Goal: Complete application form: Complete application form

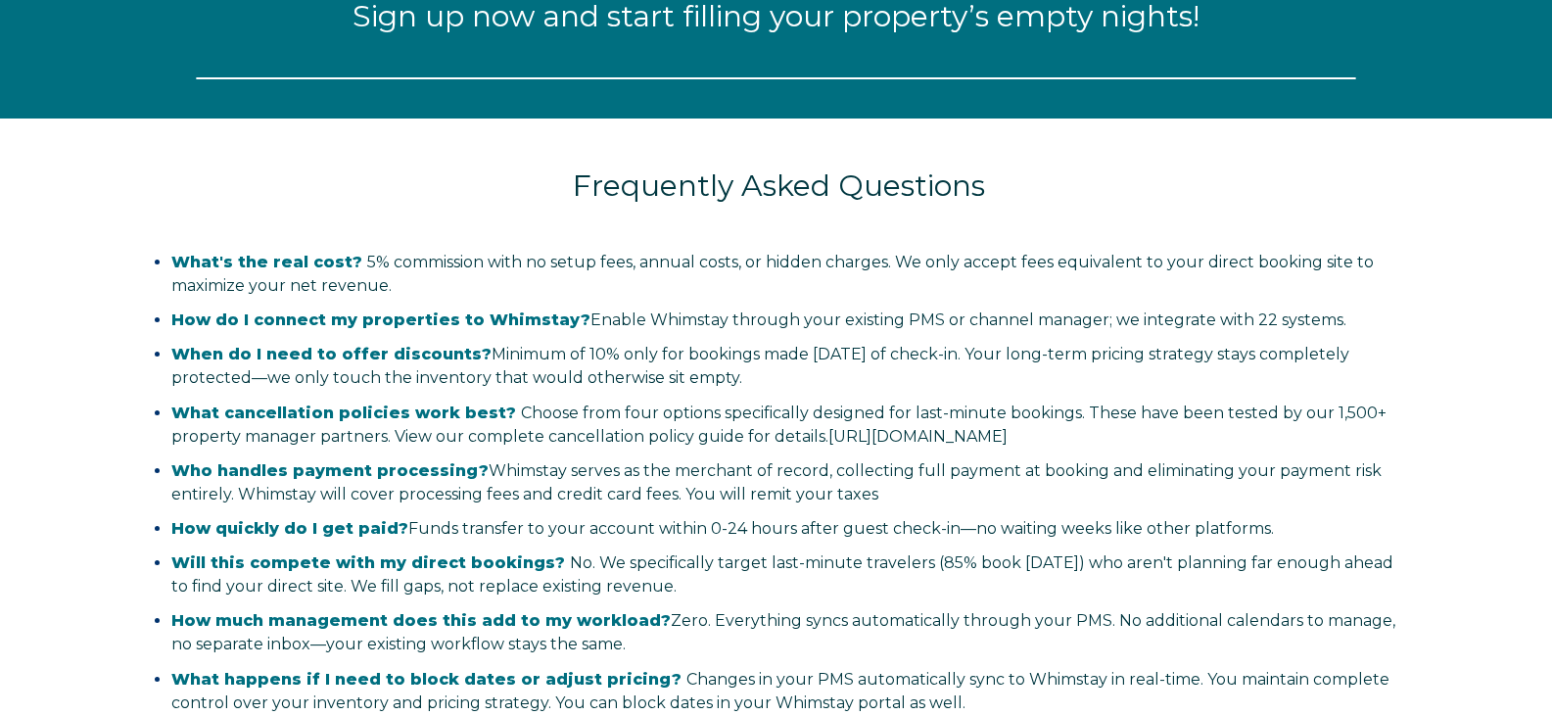
select select "US"
select select "Standard"
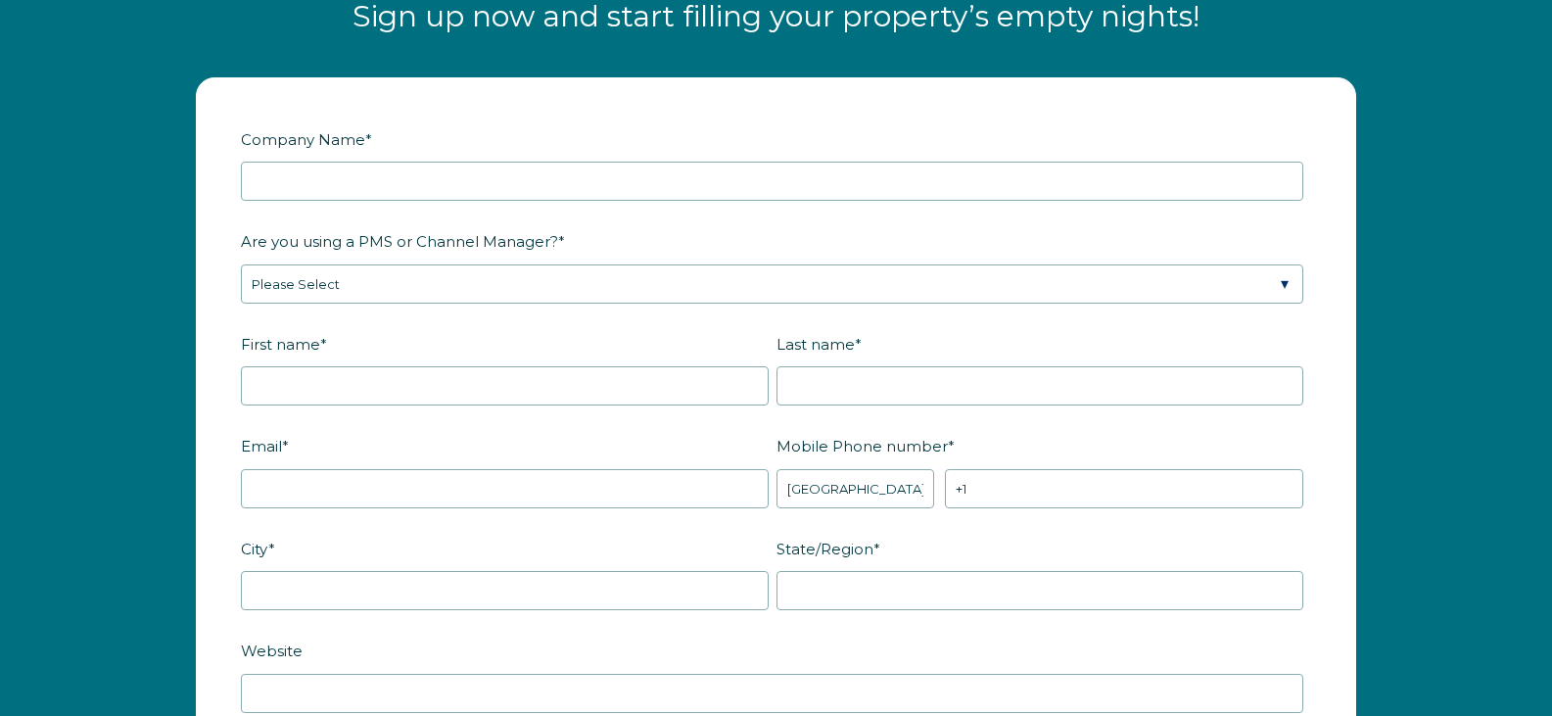
scroll to position [2449, 0]
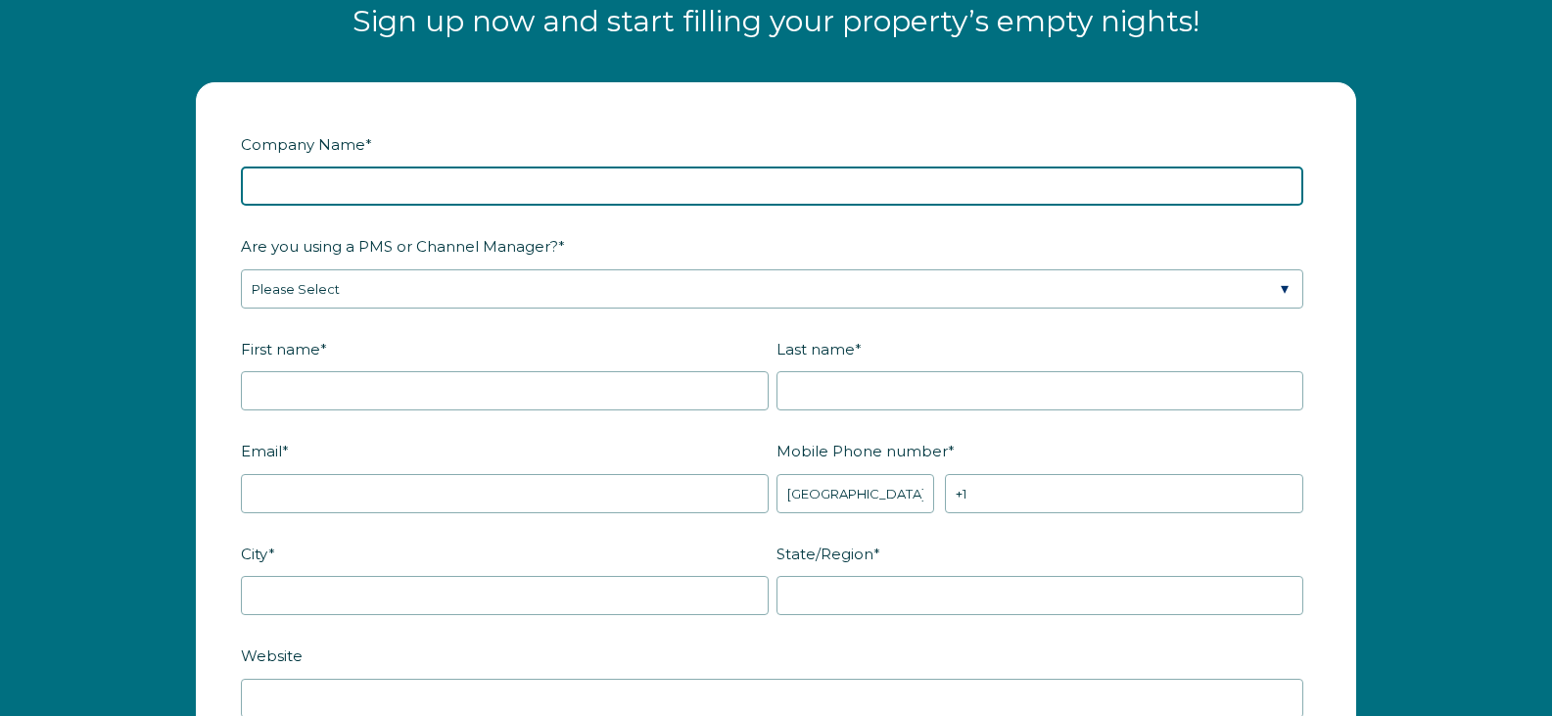
click at [453, 194] on input "Company Name *" at bounding box center [772, 185] width 1063 height 39
type input "SANTA FE PROPERTY SOLUTIONS"
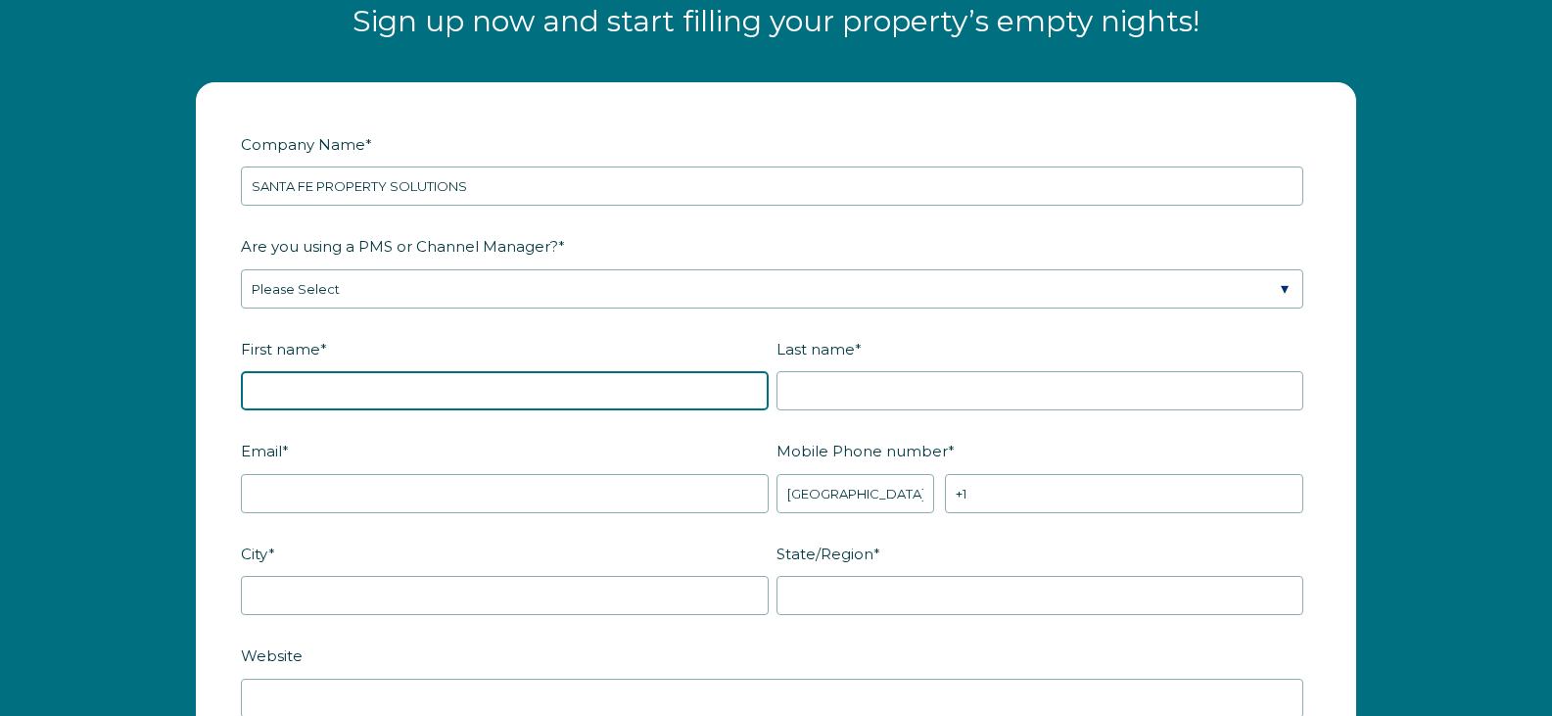
type input "Santa"
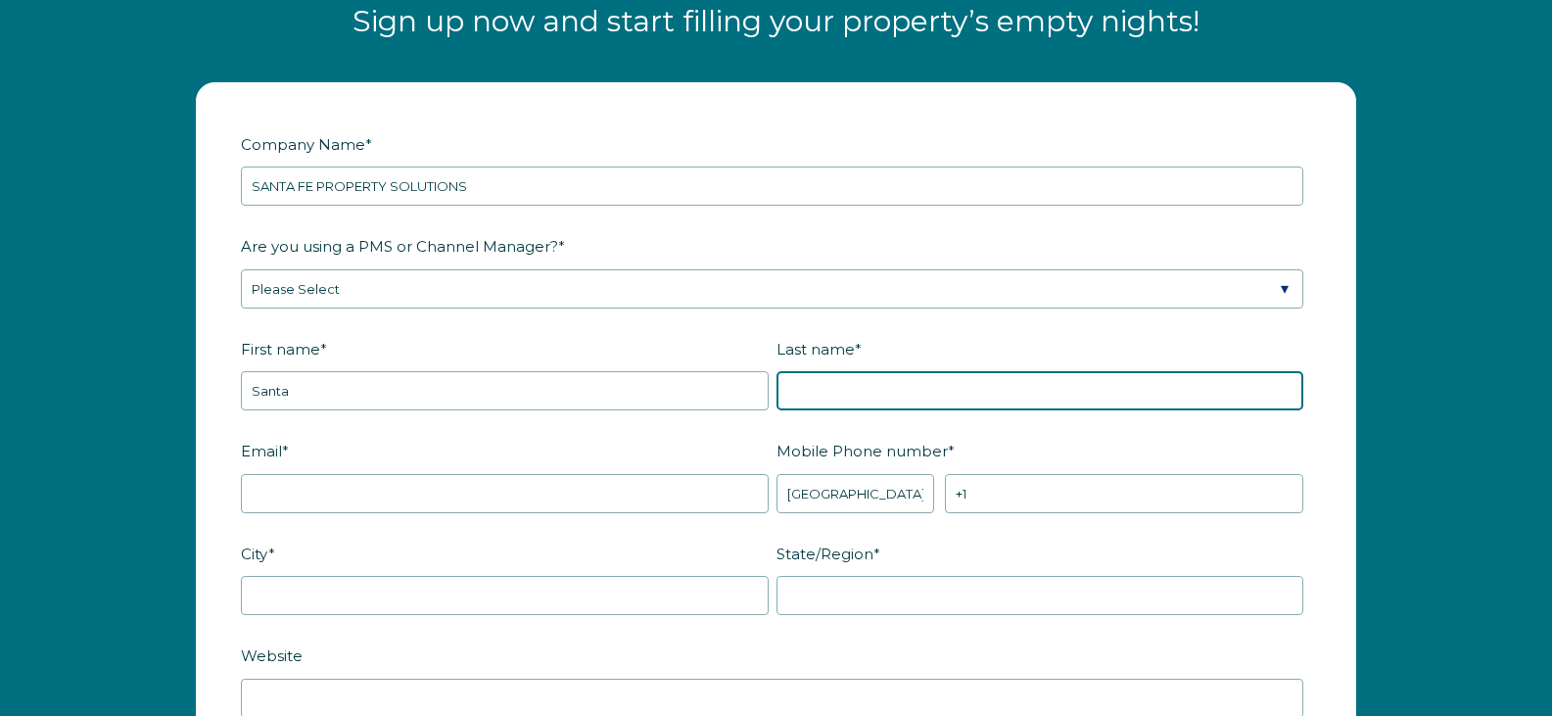
type input "Solutions"
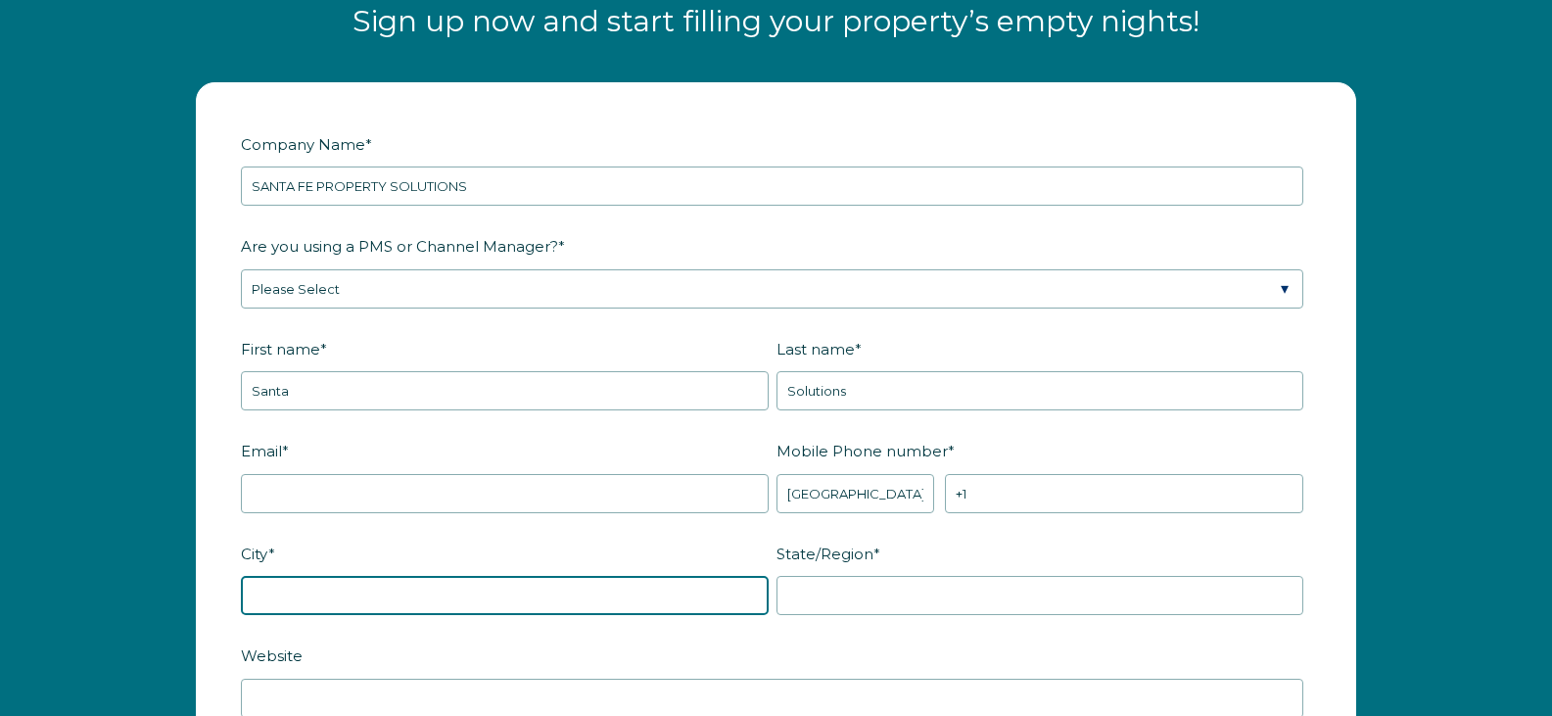
type input "Santa Fe"
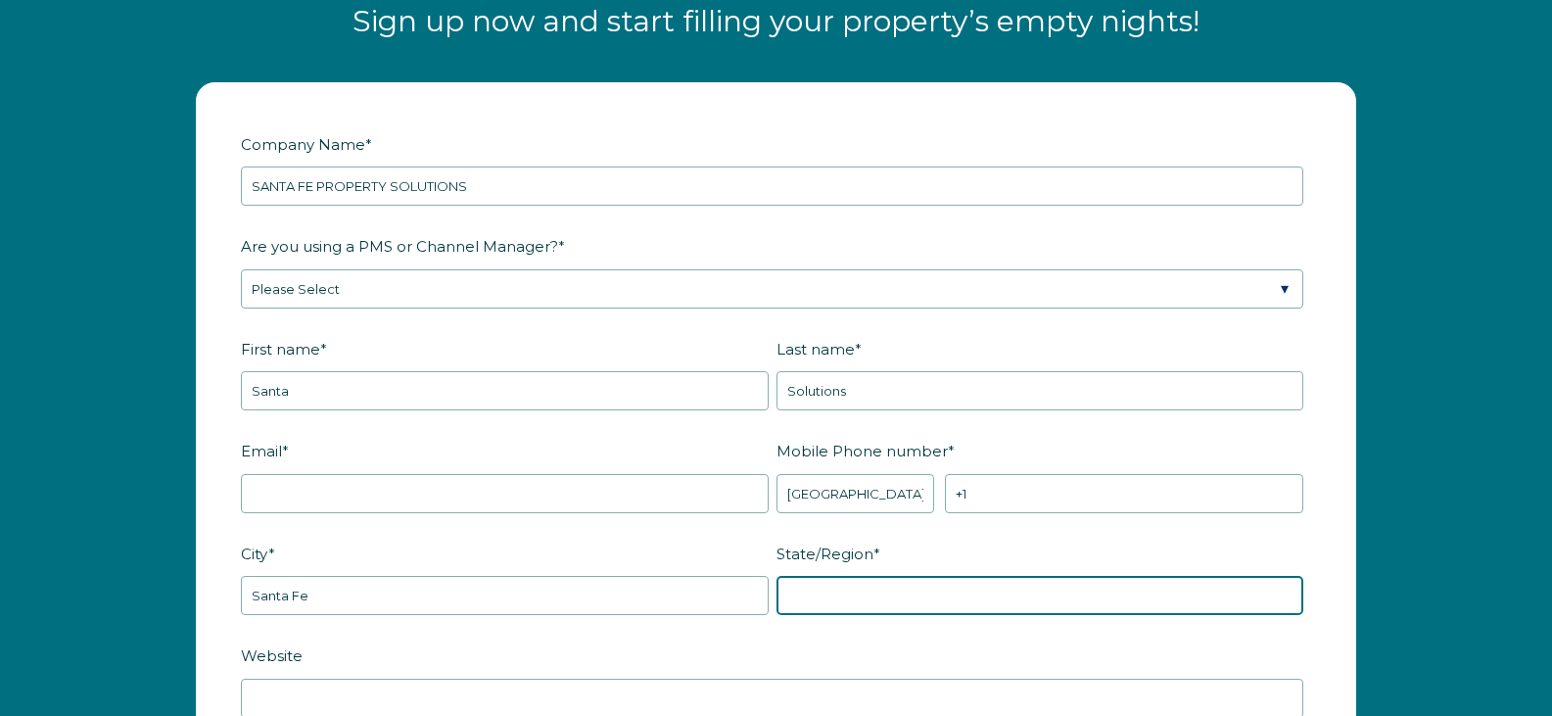
type input "NM"
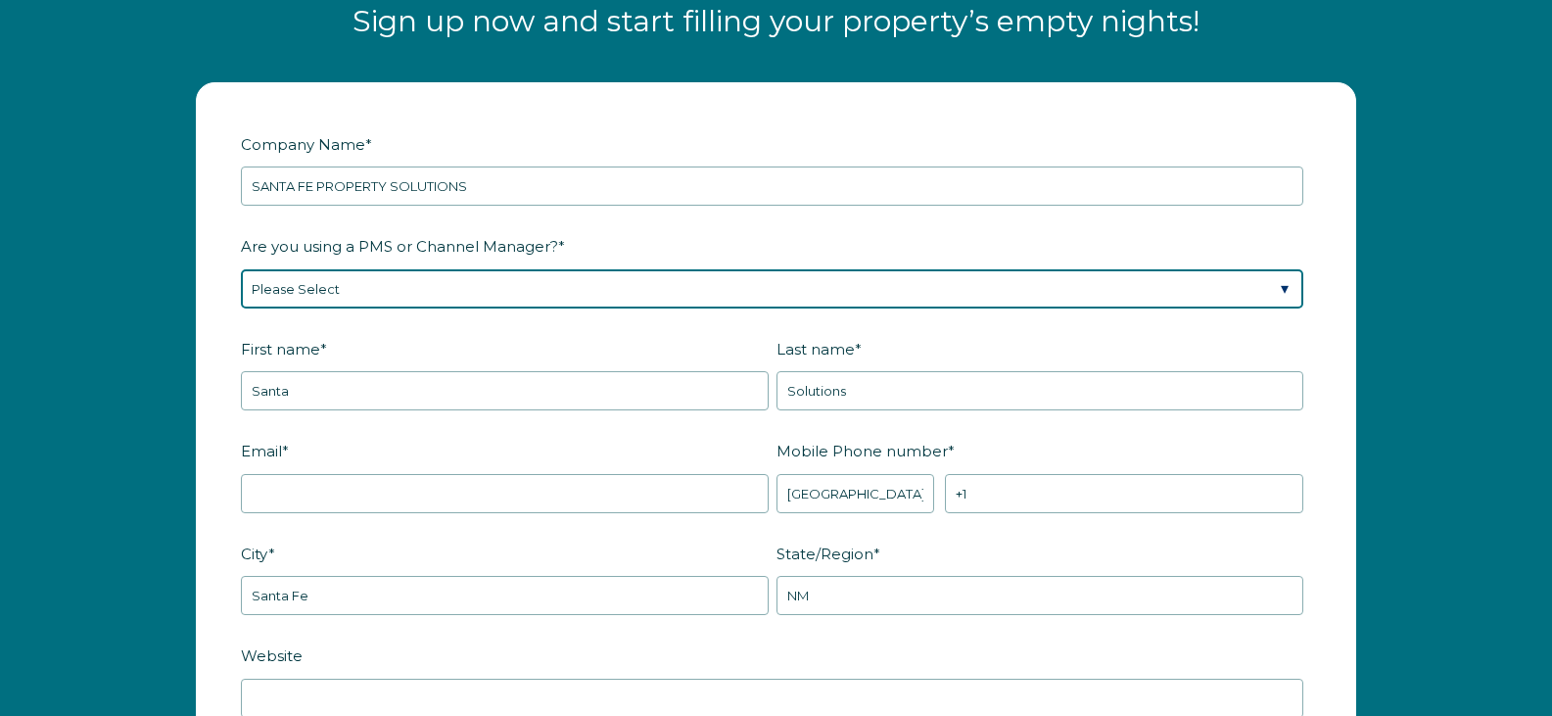
click at [480, 287] on select "Please Select Barefoot BookingPal Boost Brightside CiiRUS Escapia Guesty Hostaw…" at bounding box center [772, 288] width 1063 height 39
select select "Guesty"
click at [241, 269] on select "Please Select Barefoot BookingPal Boost Brightside CiiRUS Escapia Guesty Hostaw…" at bounding box center [772, 288] width 1063 height 39
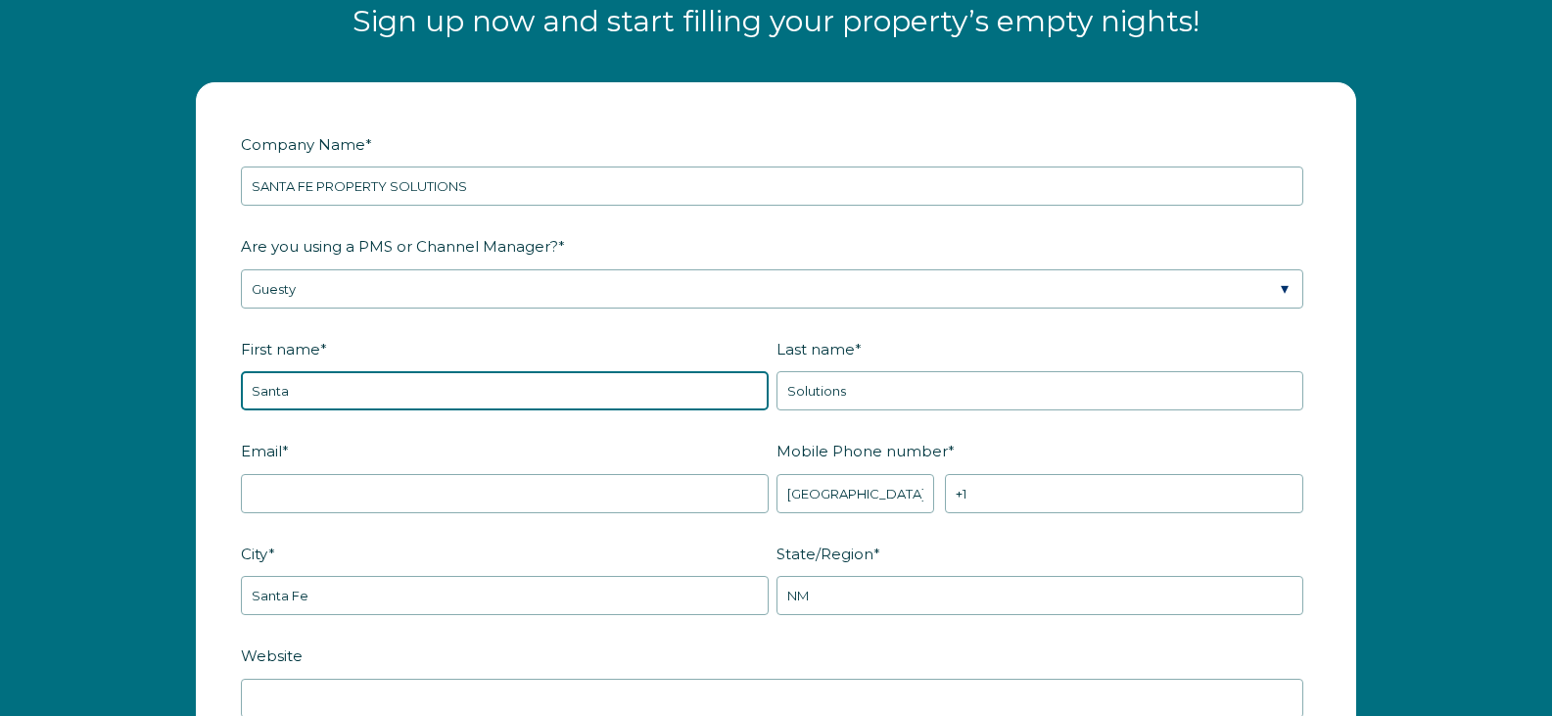
click at [395, 402] on input "Santa" at bounding box center [505, 390] width 528 height 39
click at [396, 402] on input "Santa" at bounding box center [505, 390] width 528 height 39
type input "Charles"
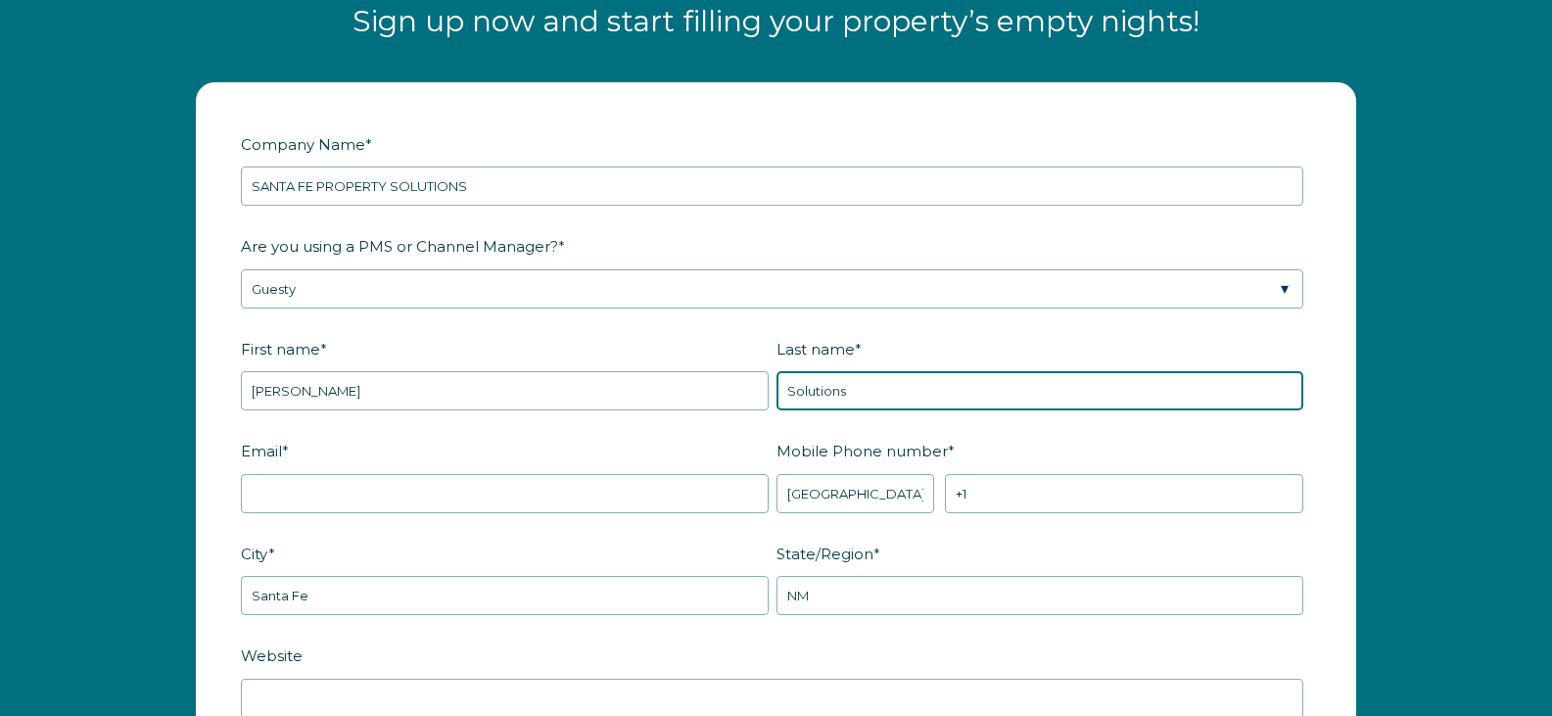
click at [832, 399] on input "Solutions" at bounding box center [1041, 390] width 528 height 39
click at [828, 400] on input "Solutions" at bounding box center [1041, 390] width 528 height 39
type input "Burkhardt"
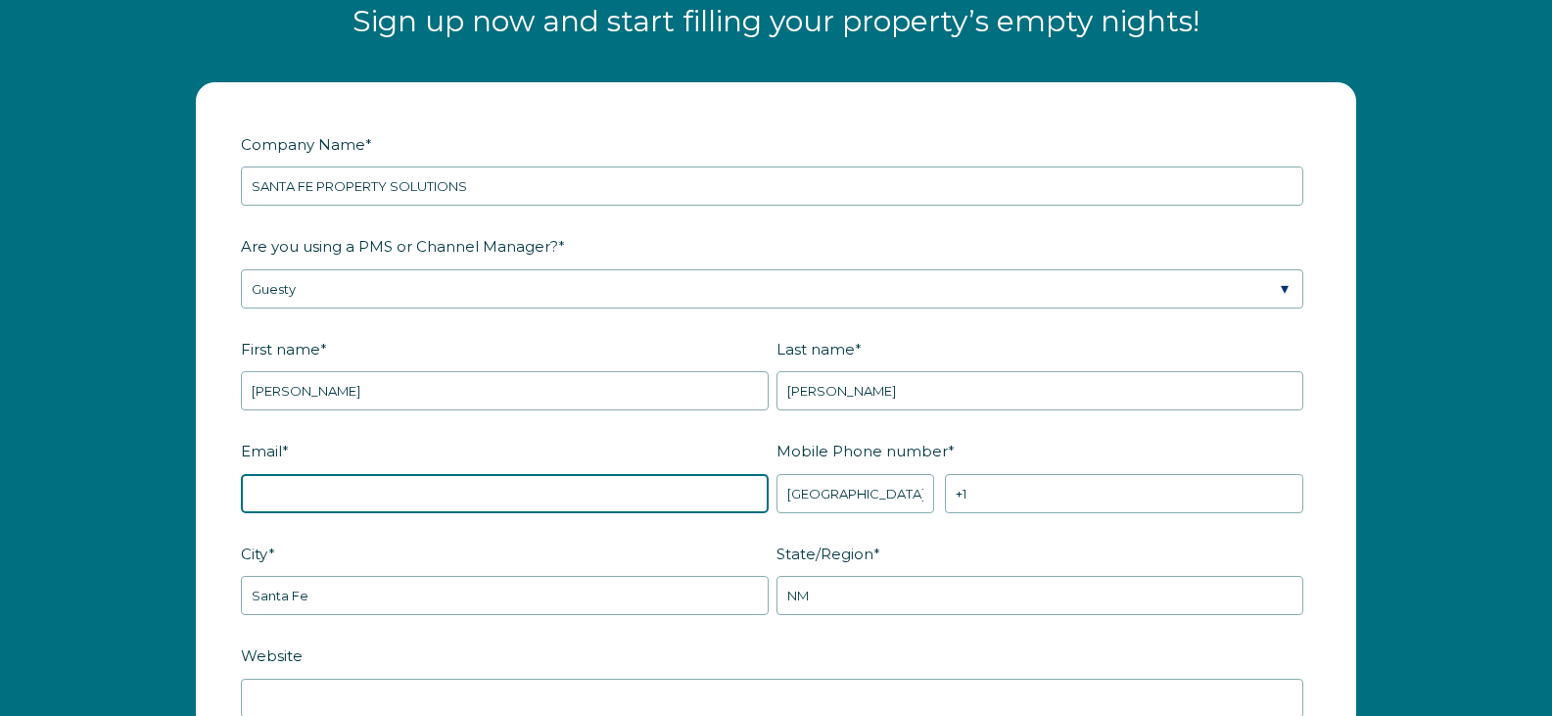
click at [453, 491] on input "Email *" at bounding box center [505, 493] width 528 height 39
click at [452, 492] on input "Email *" at bounding box center [505, 493] width 528 height 39
type input "info@santafepropertysolutions.com"
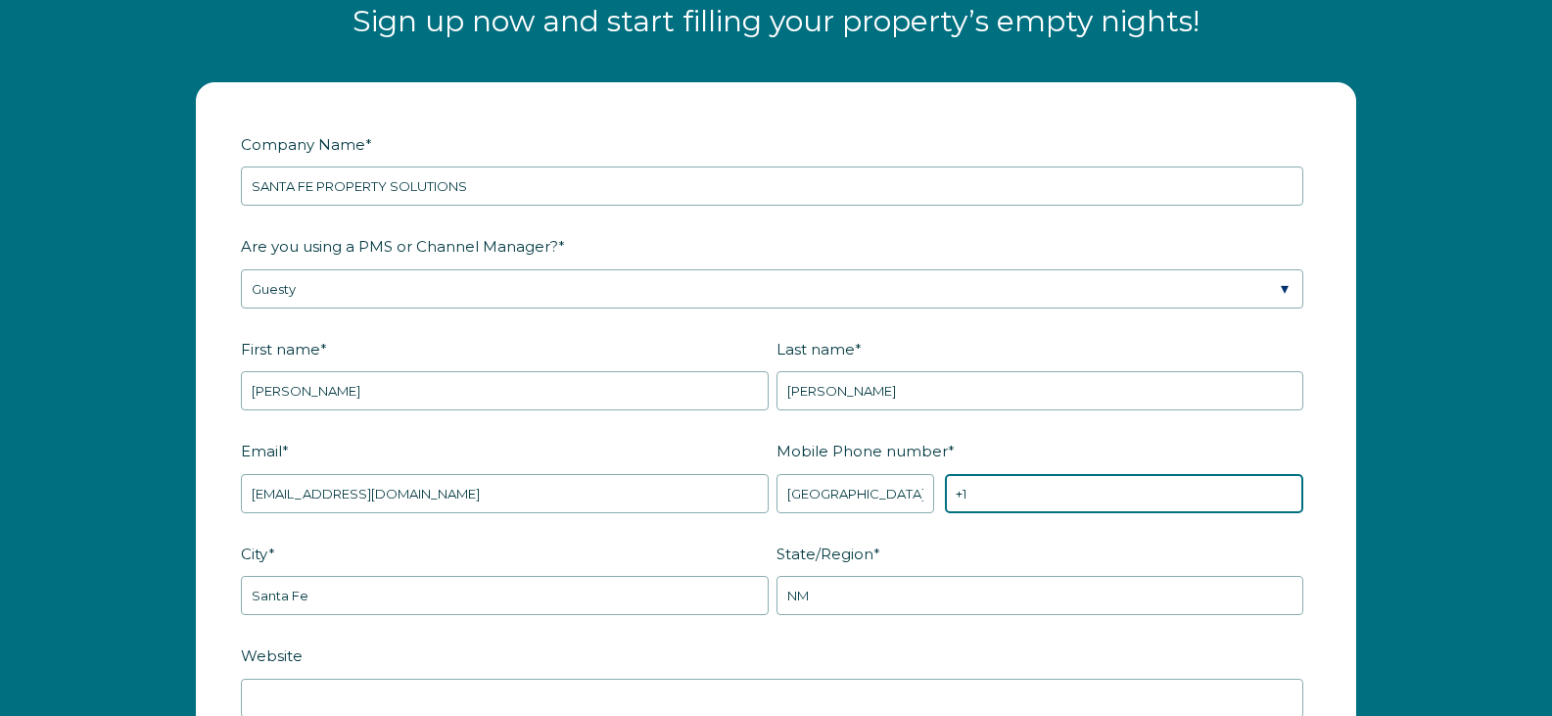
click at [988, 483] on input "+1" at bounding box center [1124, 493] width 358 height 39
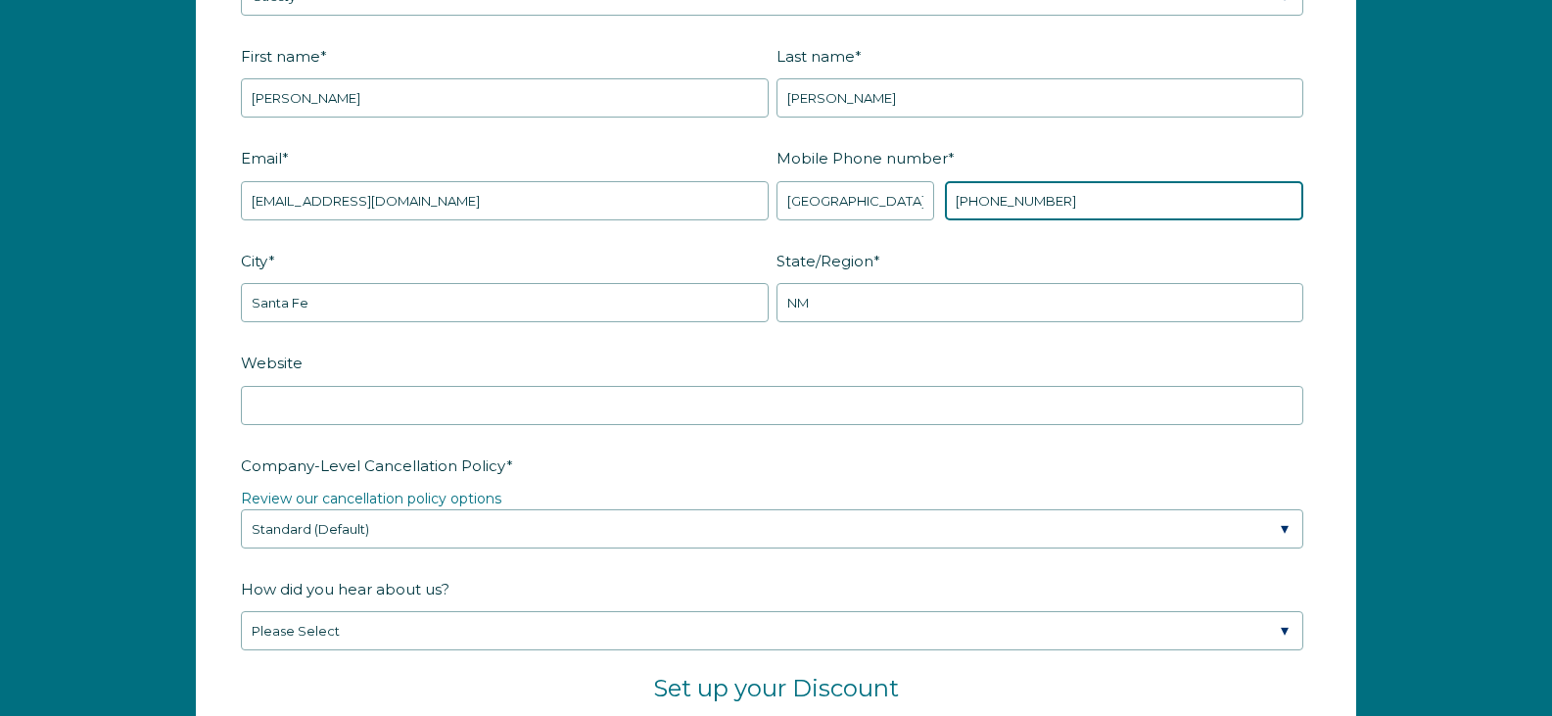
scroll to position [2743, 0]
type input "+1 5053090737"
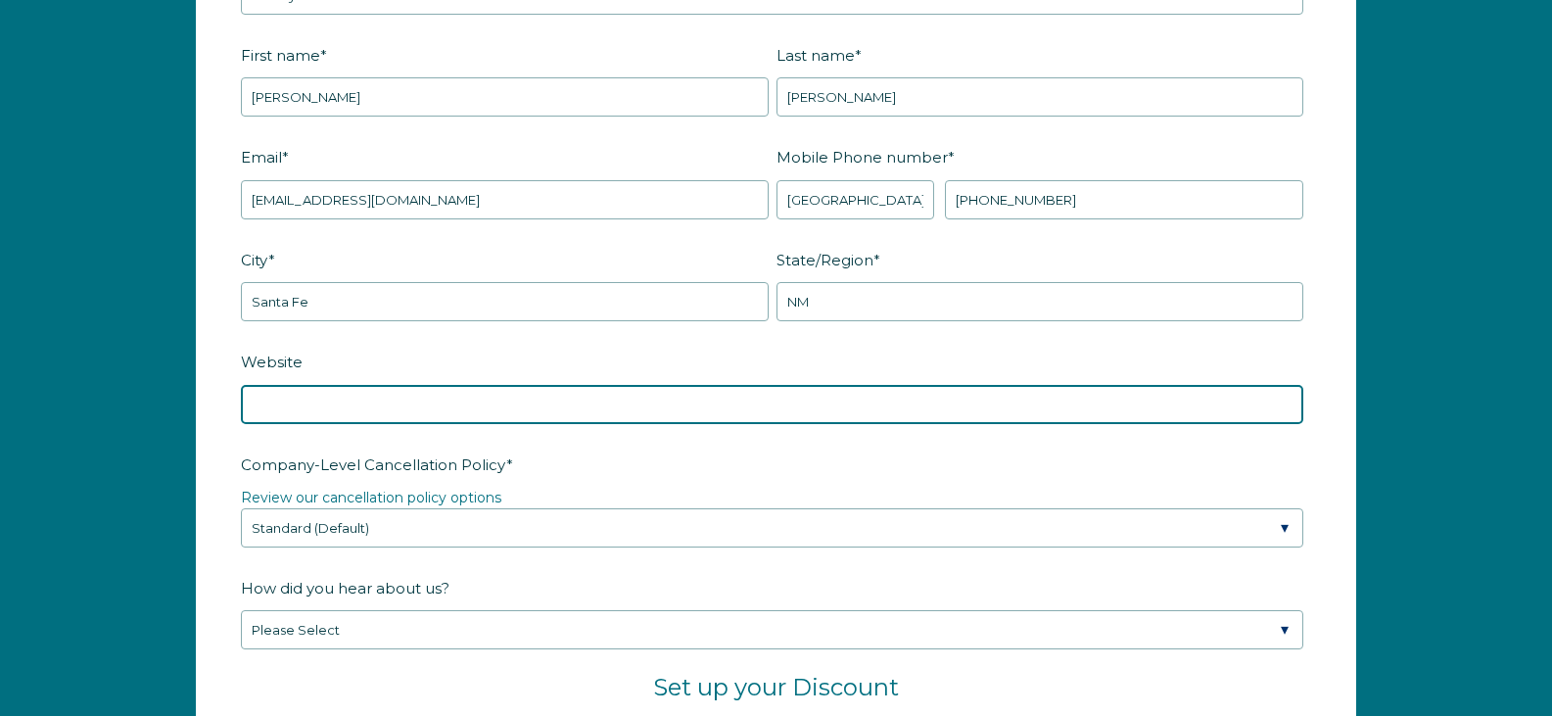
click at [513, 409] on input "Website" at bounding box center [772, 404] width 1063 height 39
click at [451, 399] on input "Website" at bounding box center [772, 404] width 1063 height 39
click at [450, 400] on input "Website" at bounding box center [772, 404] width 1063 height 39
type input "www.santafepropertysolutions.com"
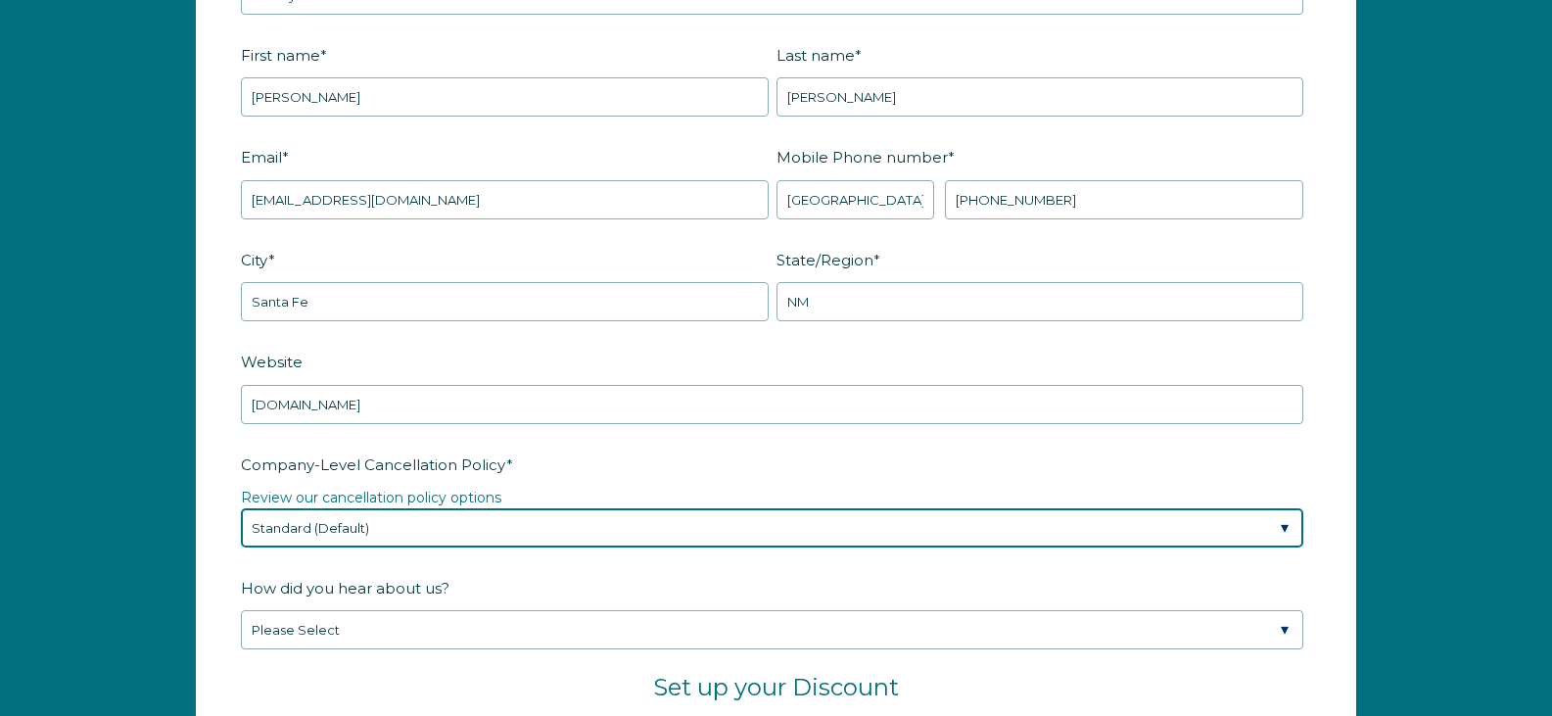
drag, startPoint x: 410, startPoint y: 530, endPoint x: 384, endPoint y: 536, distance: 27.1
click at [410, 531] on select "Please Select Partial Standard (Default) Moderate Strict" at bounding box center [772, 527] width 1063 height 39
drag, startPoint x: 374, startPoint y: 536, endPoint x: 379, endPoint y: 525, distance: 11.8
click at [374, 536] on select "Please Select Partial Standard (Default) Moderate Strict" at bounding box center [772, 527] width 1063 height 39
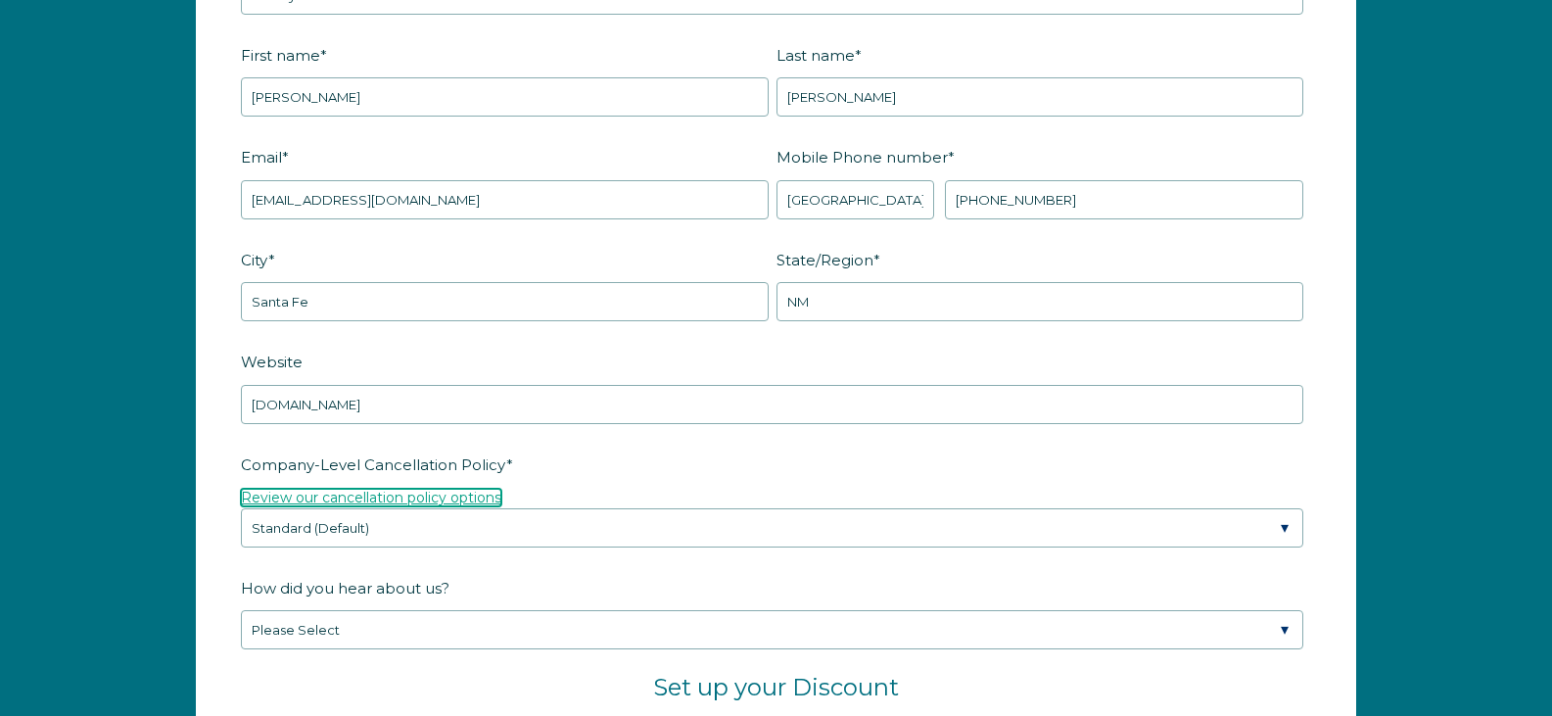
click at [396, 501] on link "Review our cancellation policy options" at bounding box center [371, 498] width 260 height 18
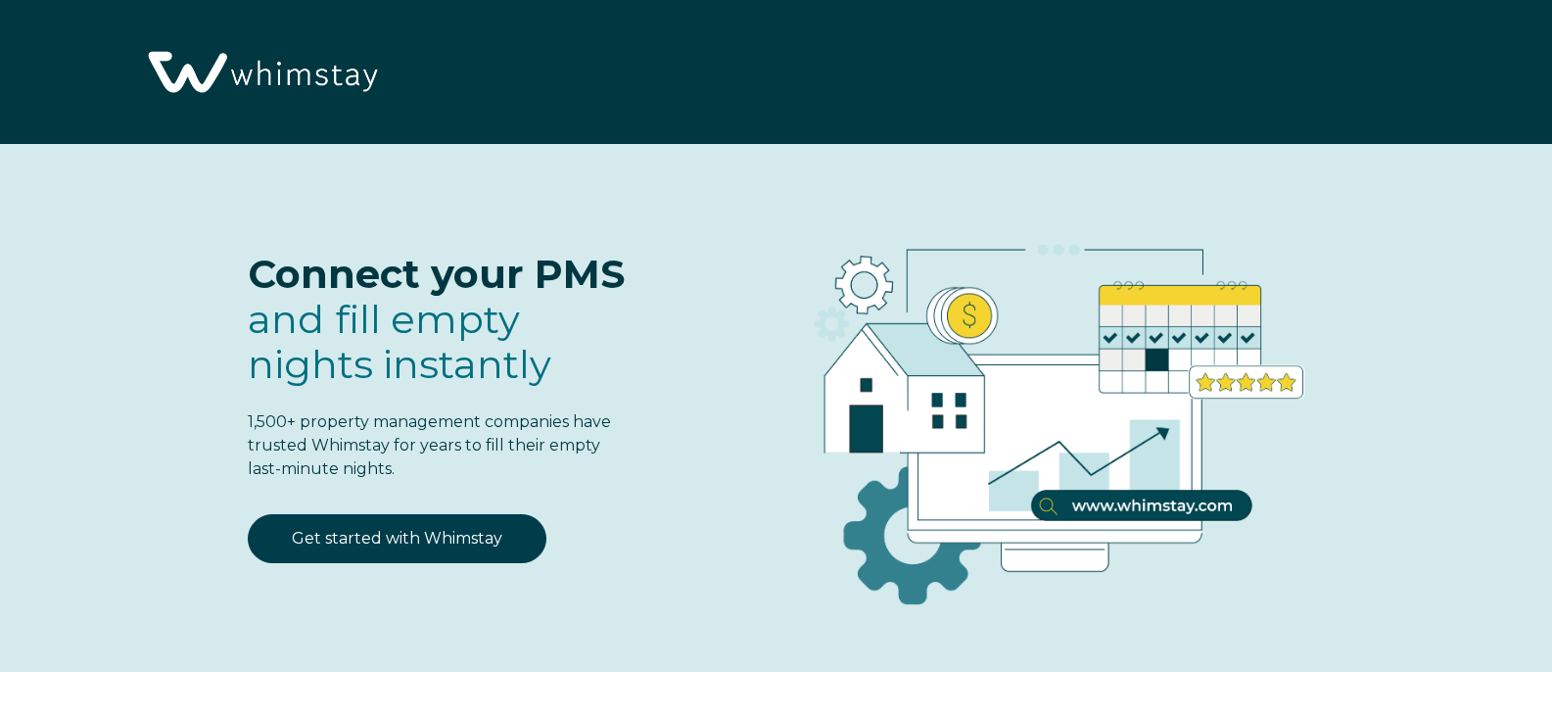
scroll to position [4192, 0]
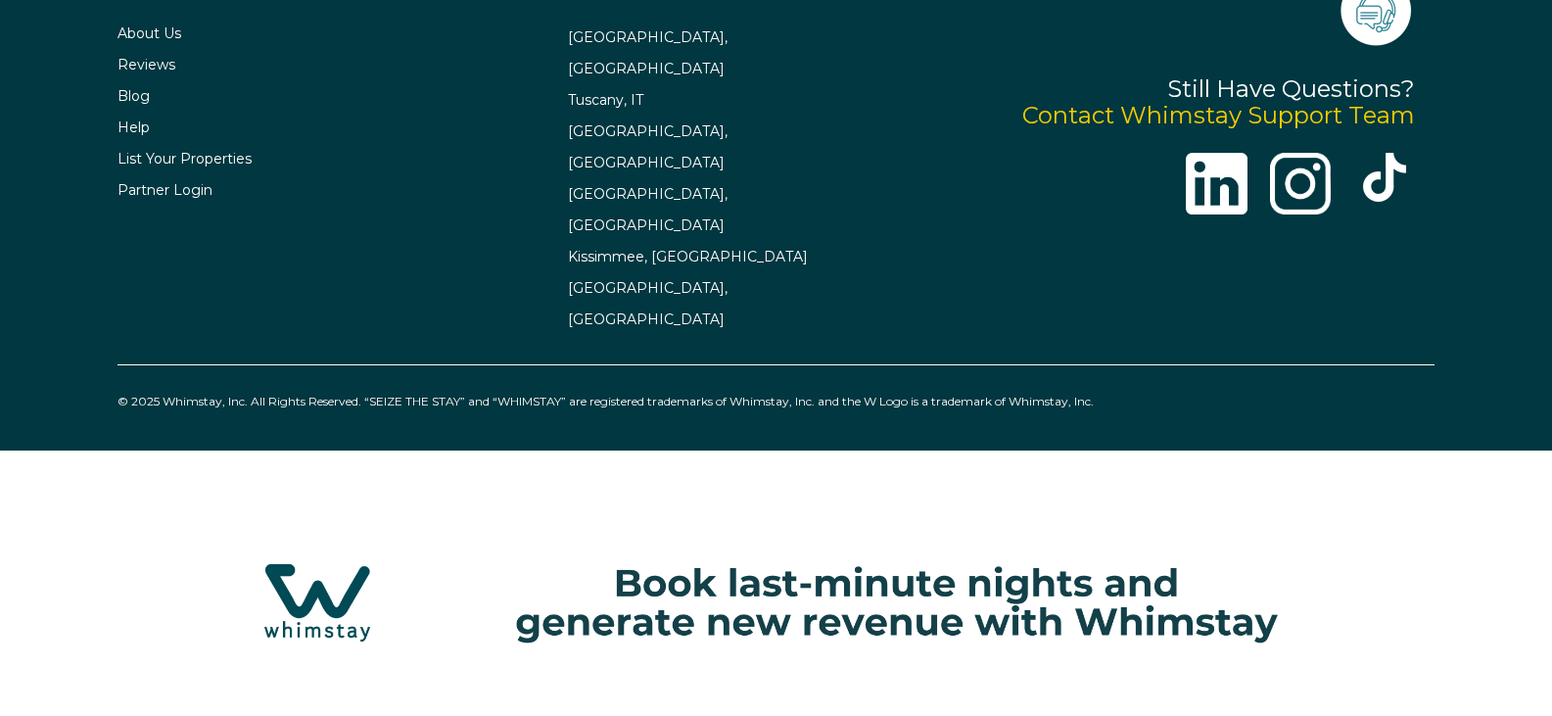
select select "US"
select select "Standard"
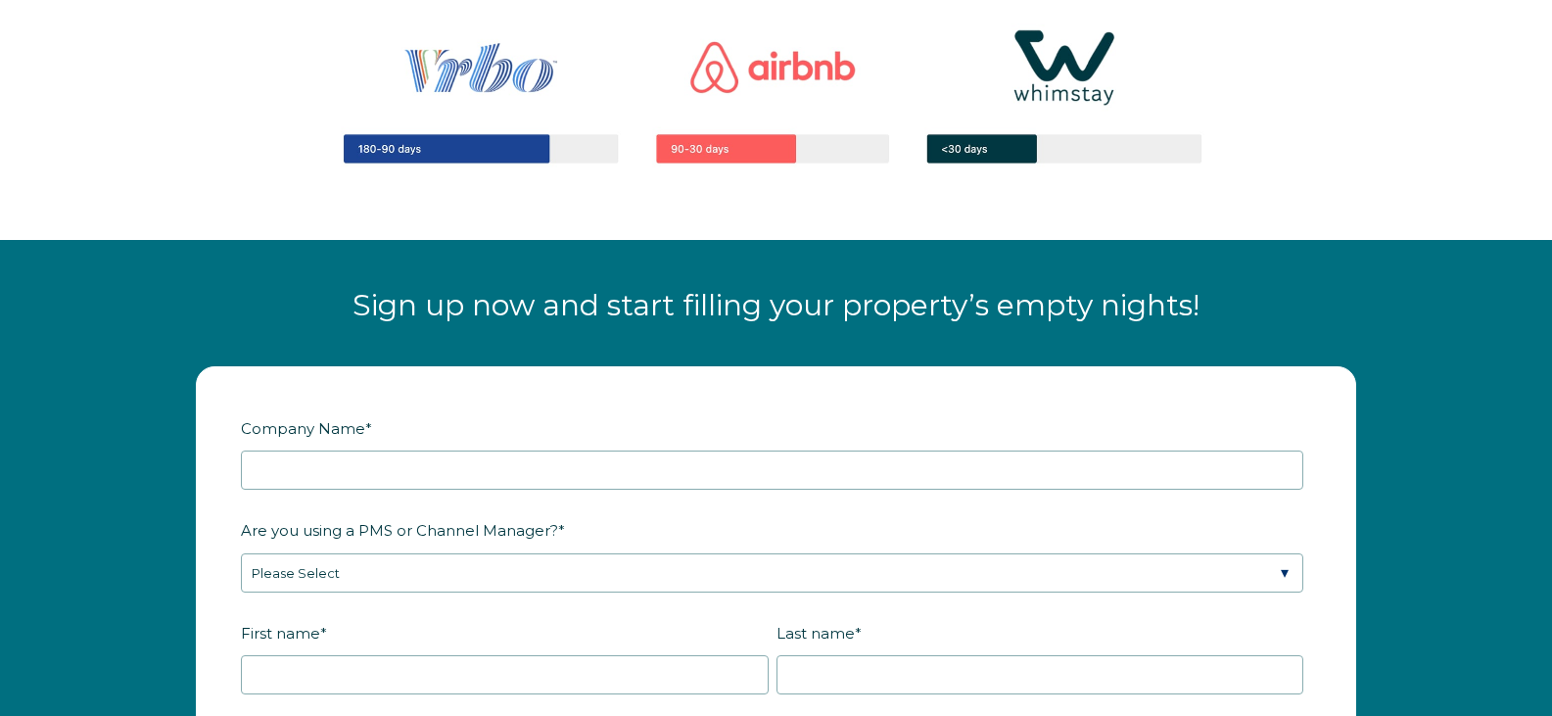
scroll to position [2136, 0]
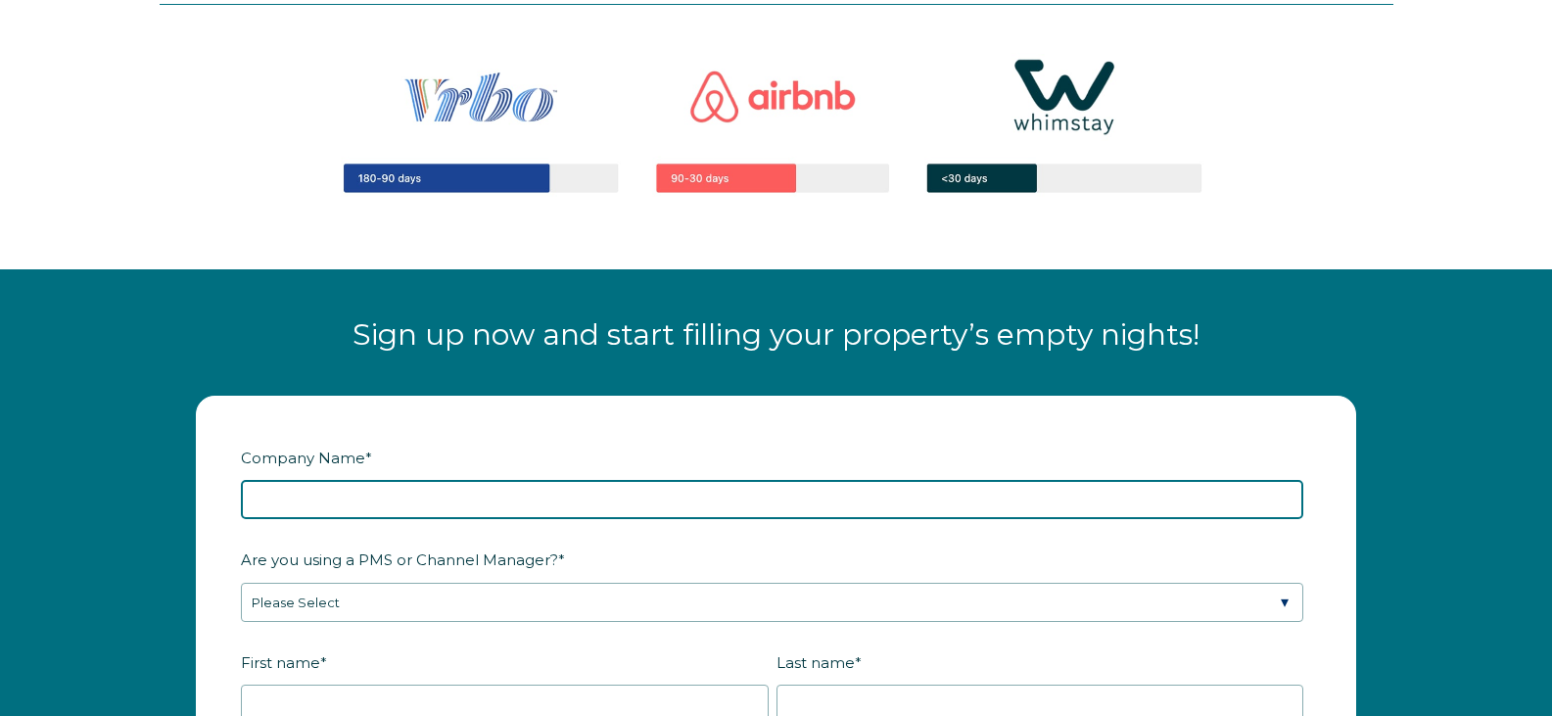
click at [367, 483] on input "Company Name *" at bounding box center [772, 499] width 1063 height 39
type input "SANTA FE PROPERTY SOLUTIONS"
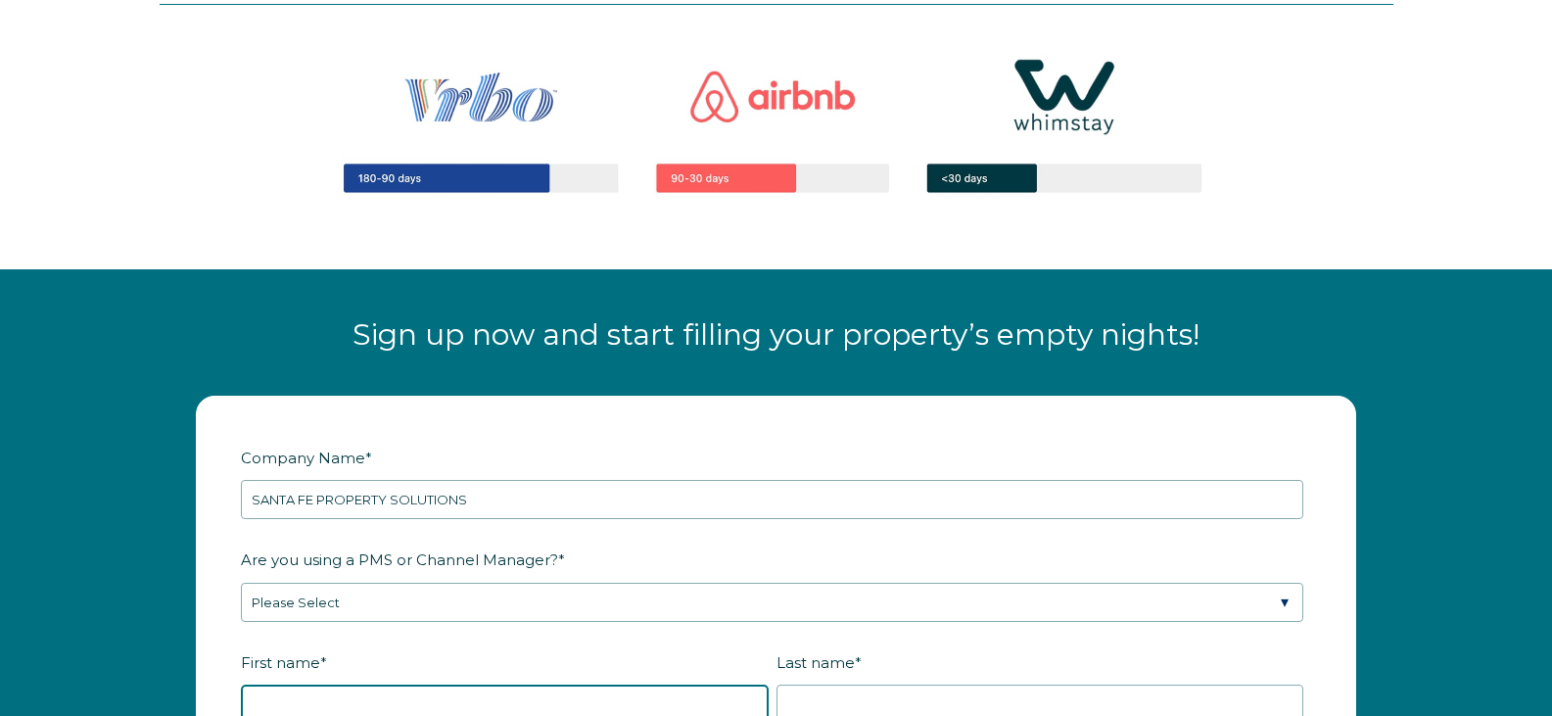
type input "Santa"
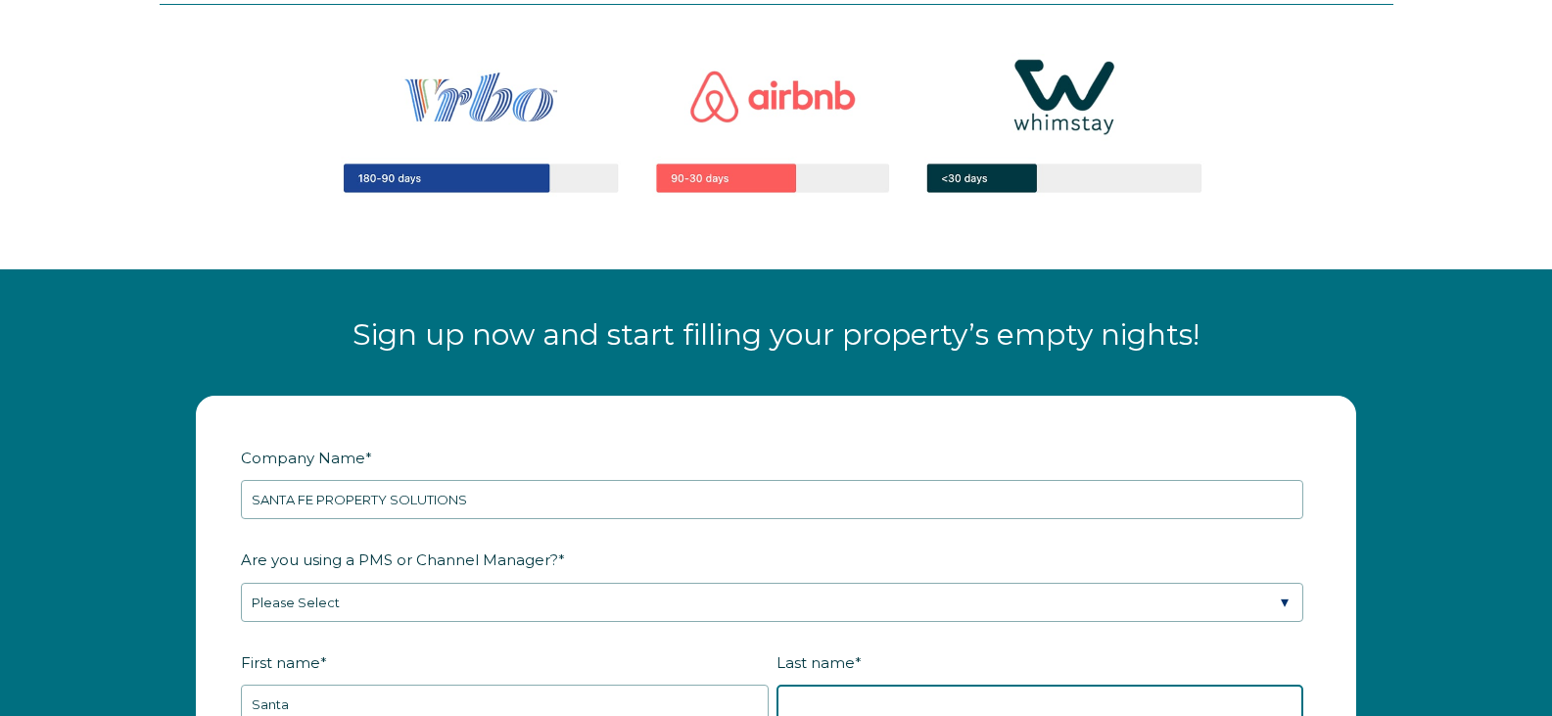
type input "Solutions"
type input "Santa Fe"
type input "NM"
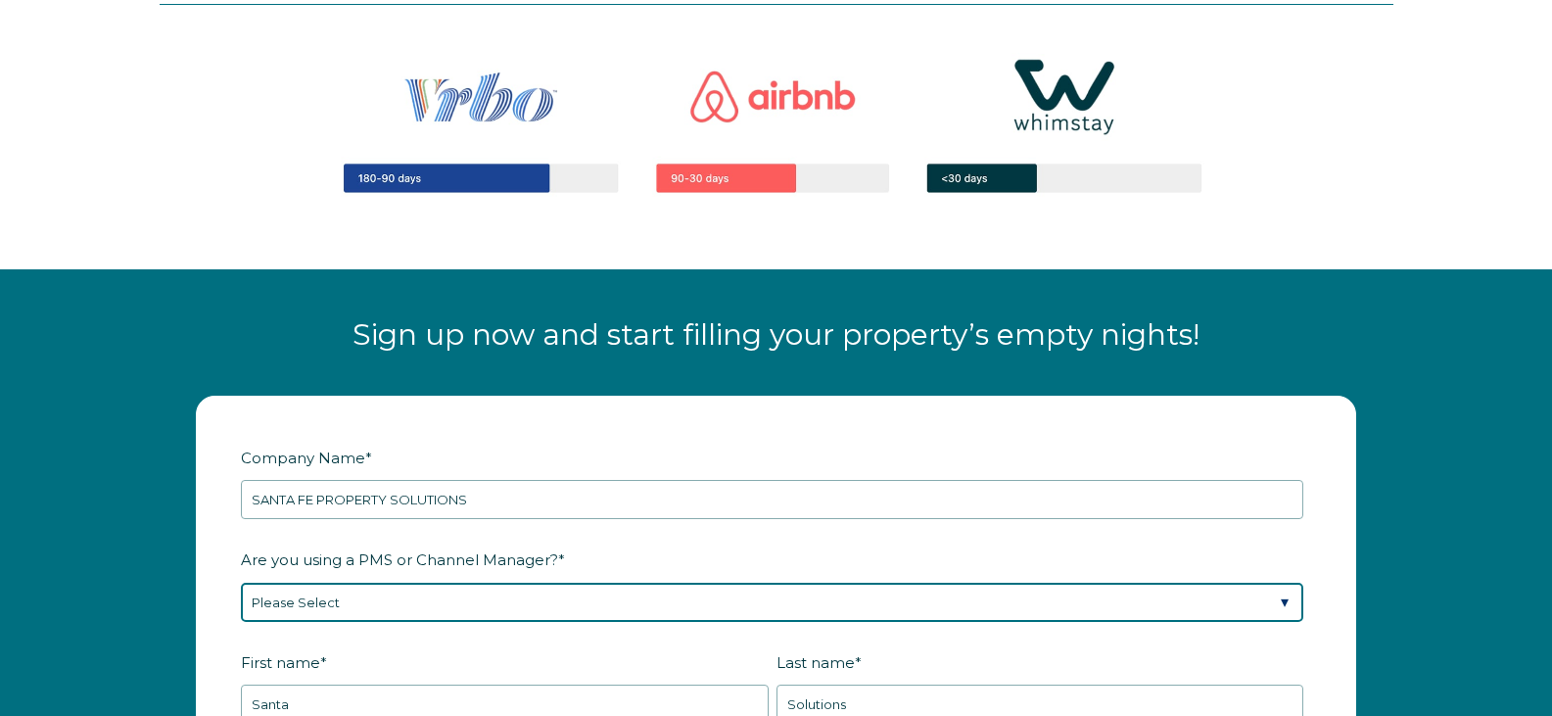
click at [407, 609] on select "Please Select Barefoot BookingPal Boost Brightside CiiRUS Escapia Guesty Hostaw…" at bounding box center [772, 602] width 1063 height 39
select select "Guesty"
click at [241, 583] on select "Please Select Barefoot BookingPal Boost Brightside CiiRUS Escapia Guesty Hostaw…" at bounding box center [772, 602] width 1063 height 39
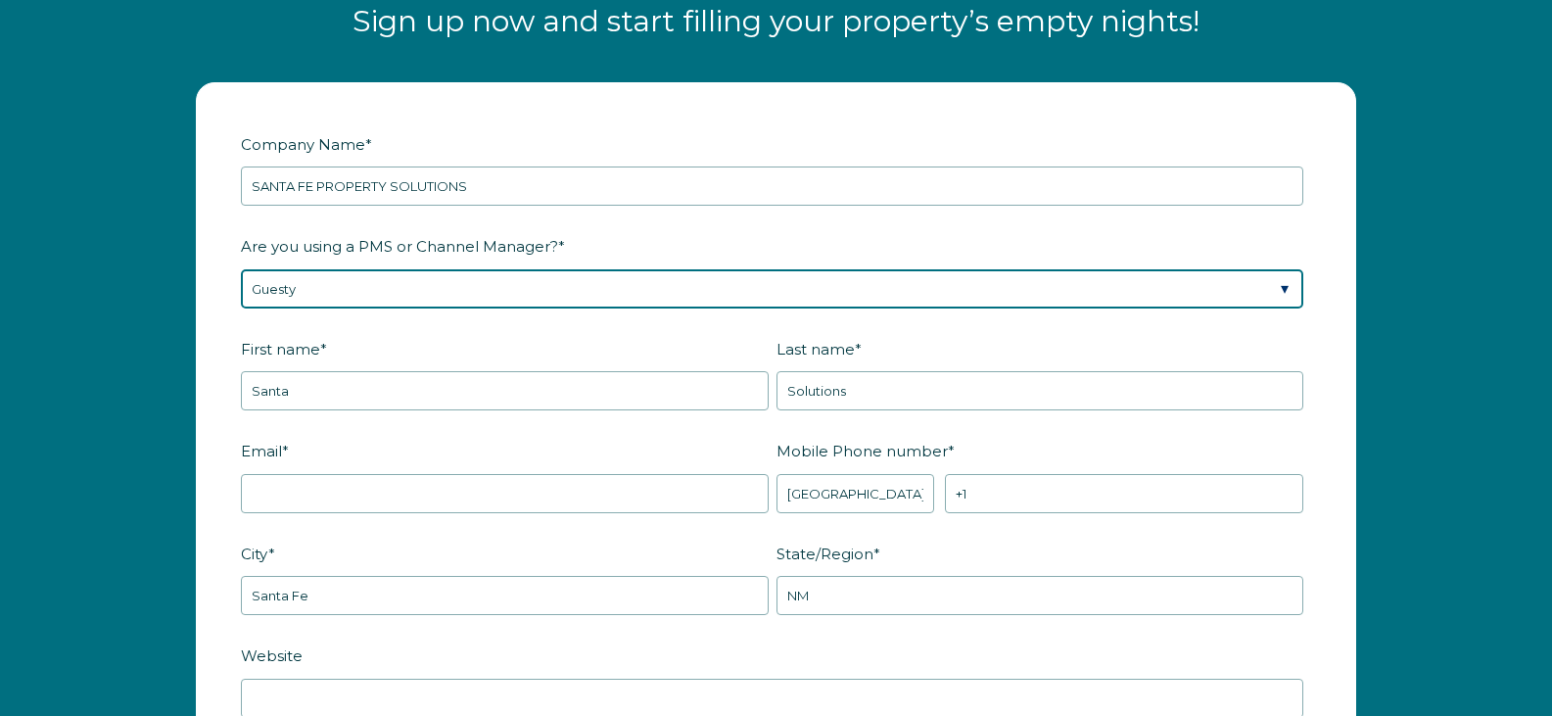
scroll to position [2528, 0]
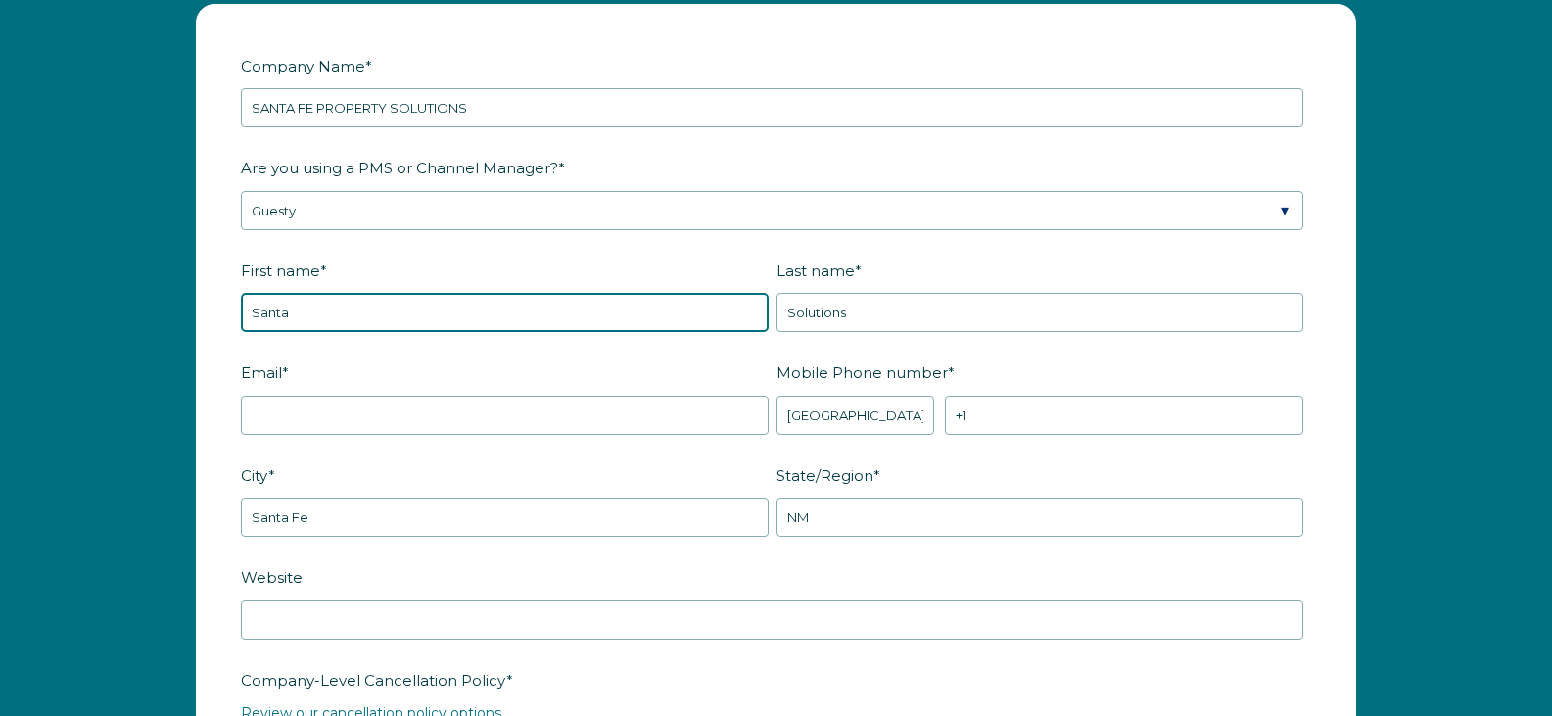
click at [337, 319] on input "Santa" at bounding box center [505, 312] width 528 height 39
type input "Charles"
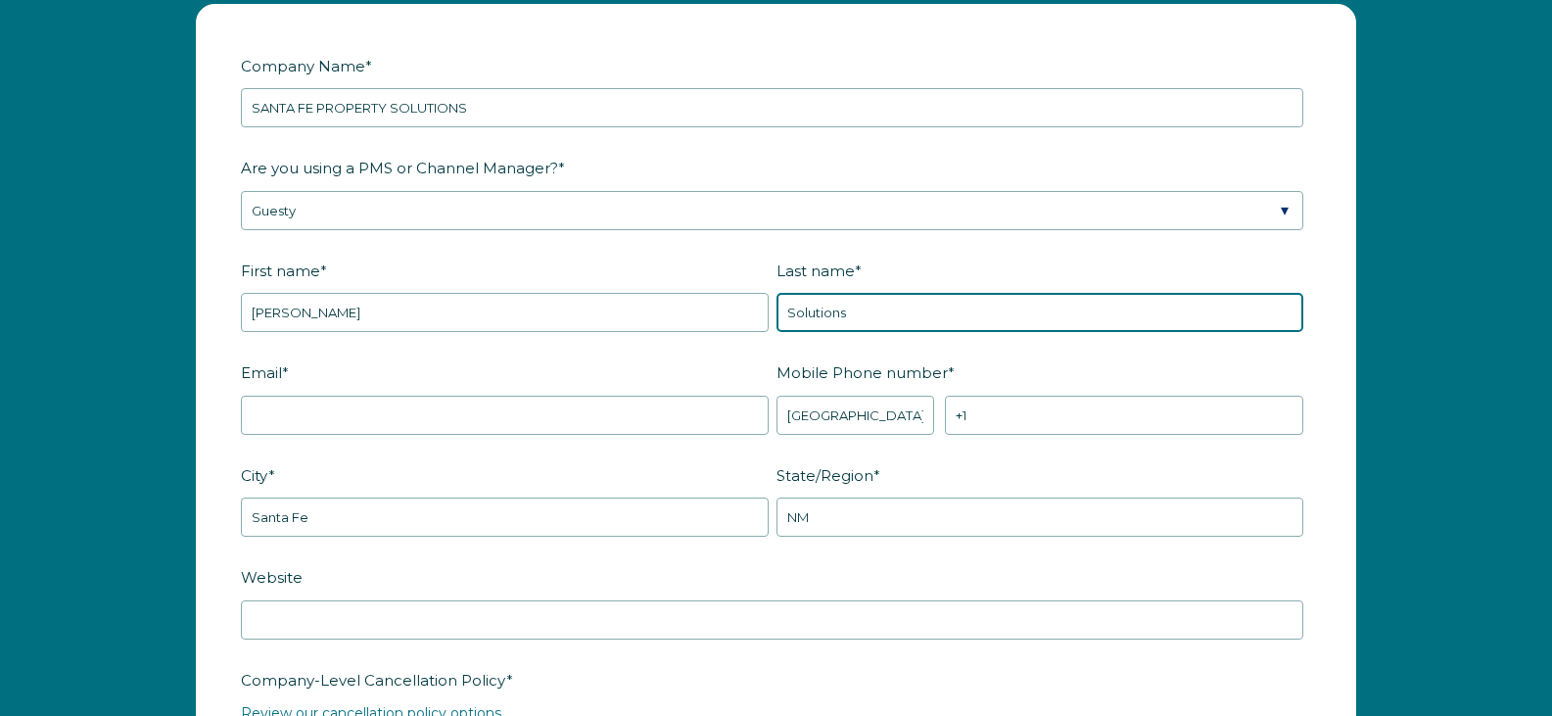
click at [851, 300] on input "Solutions" at bounding box center [1041, 312] width 528 height 39
type input "Burkhardt"
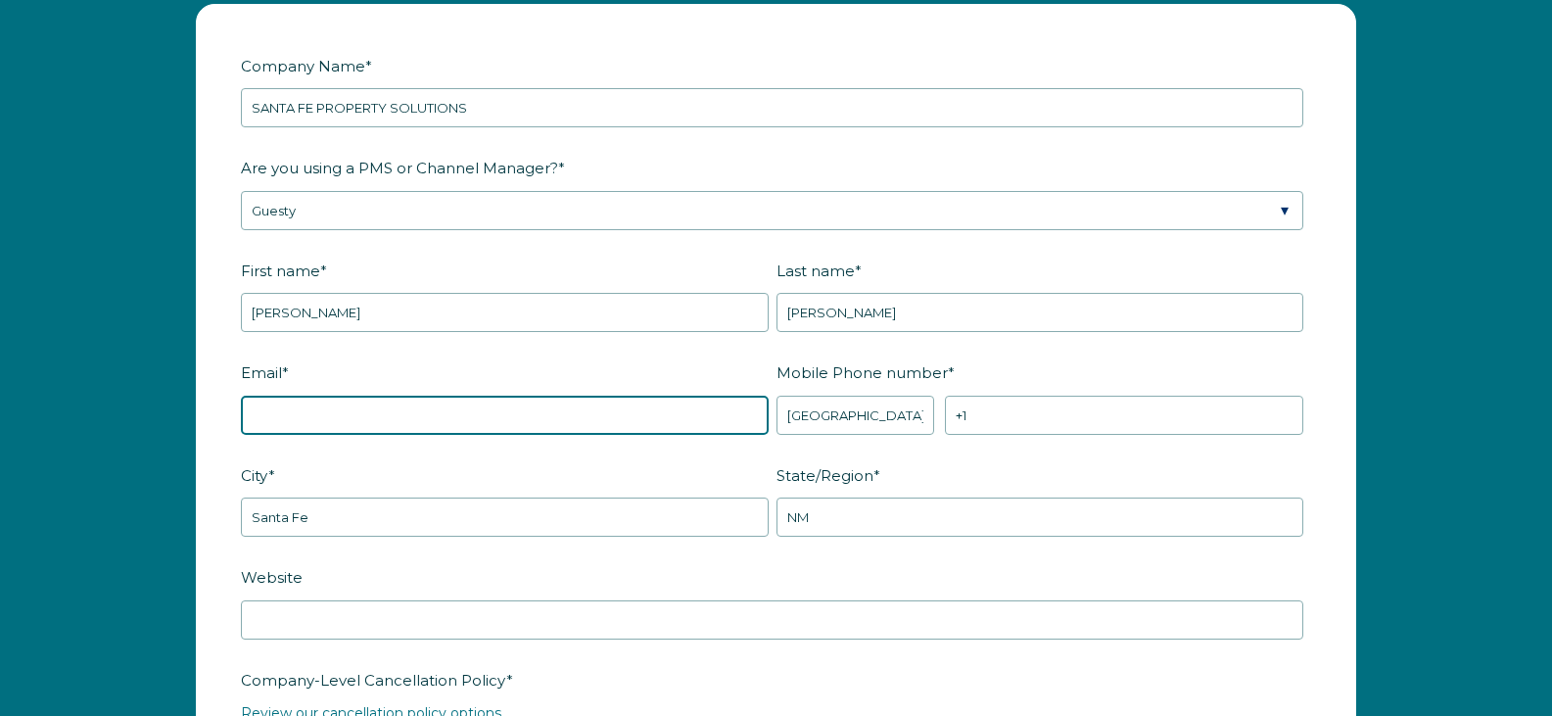
click at [314, 407] on input "Email *" at bounding box center [505, 415] width 528 height 39
type input "info@santafepropertysolutions.com"
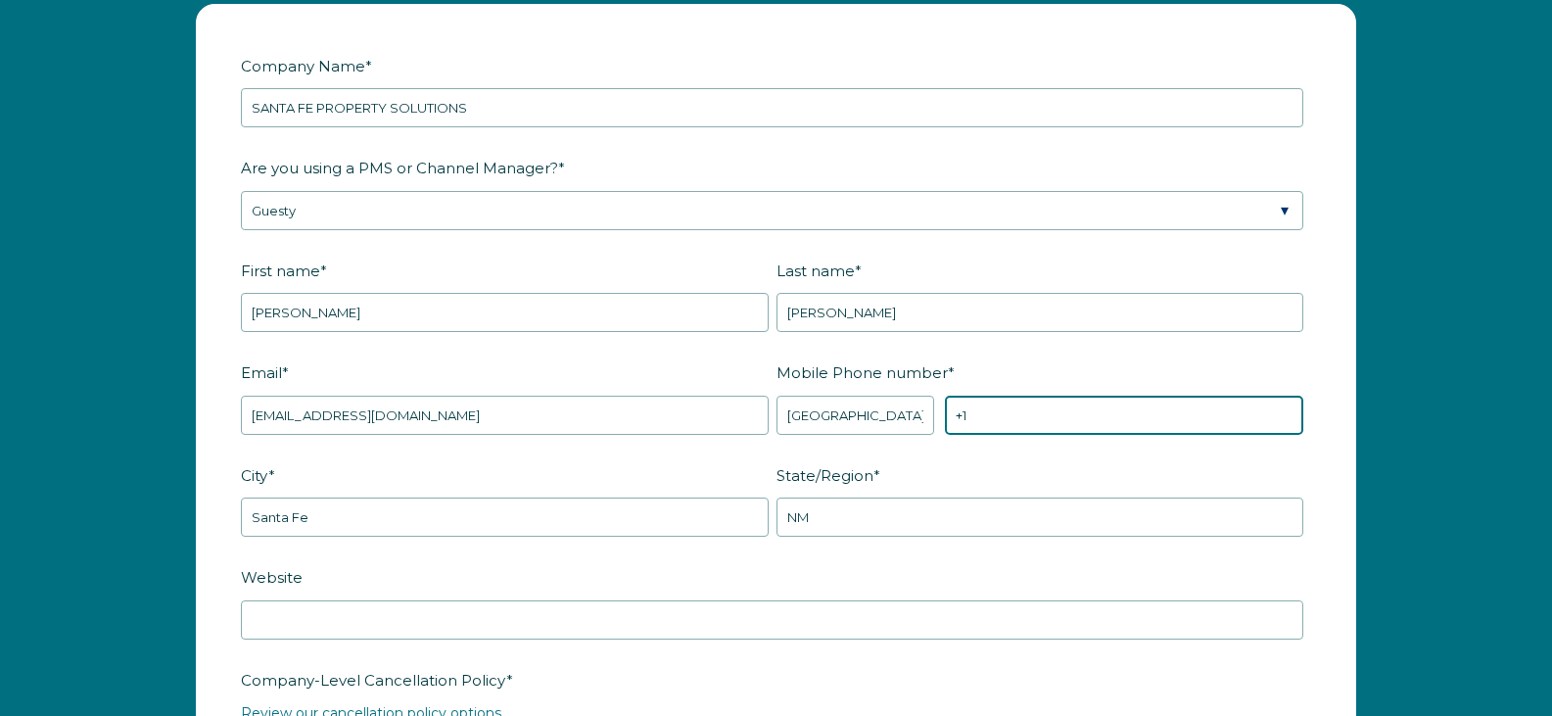
click at [1001, 403] on input "+1" at bounding box center [1124, 415] width 358 height 39
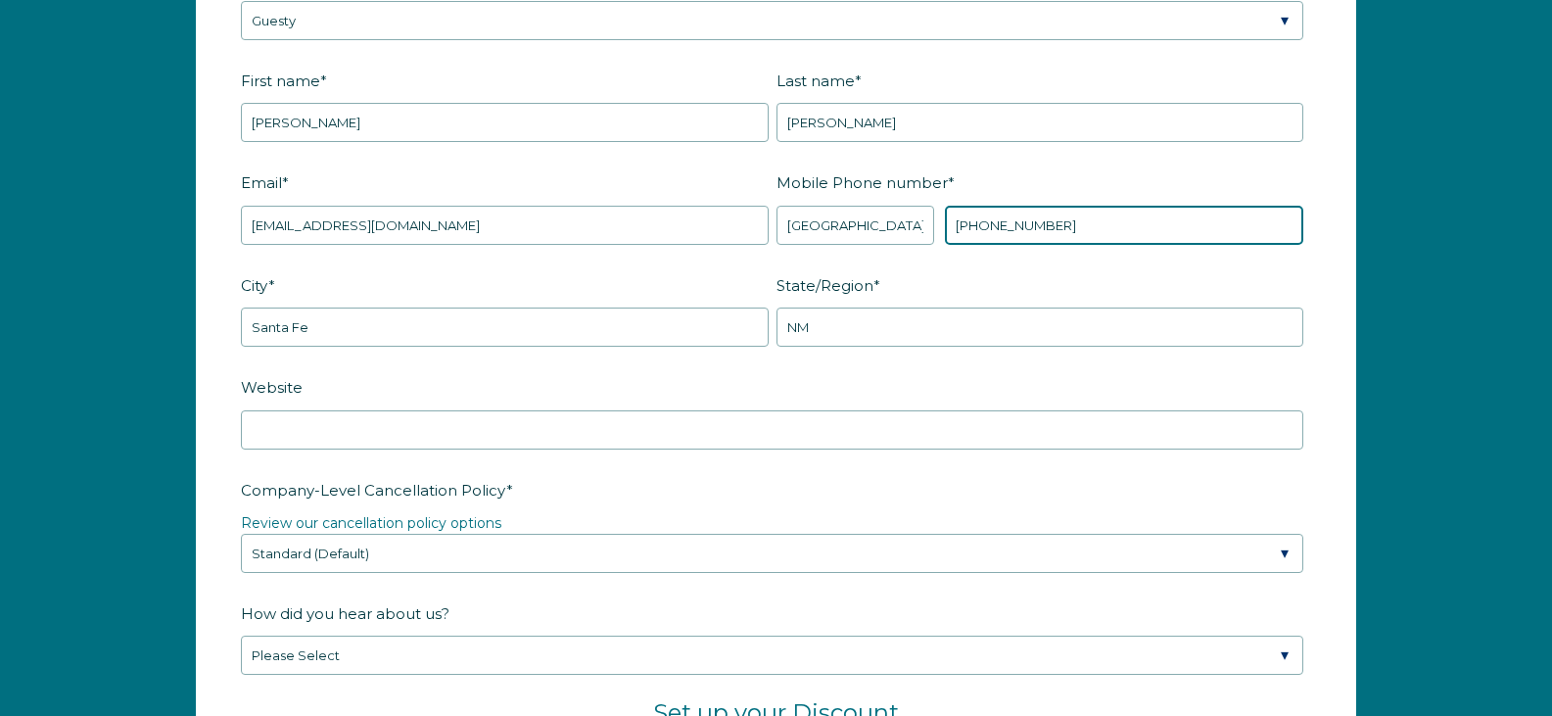
scroll to position [2723, 0]
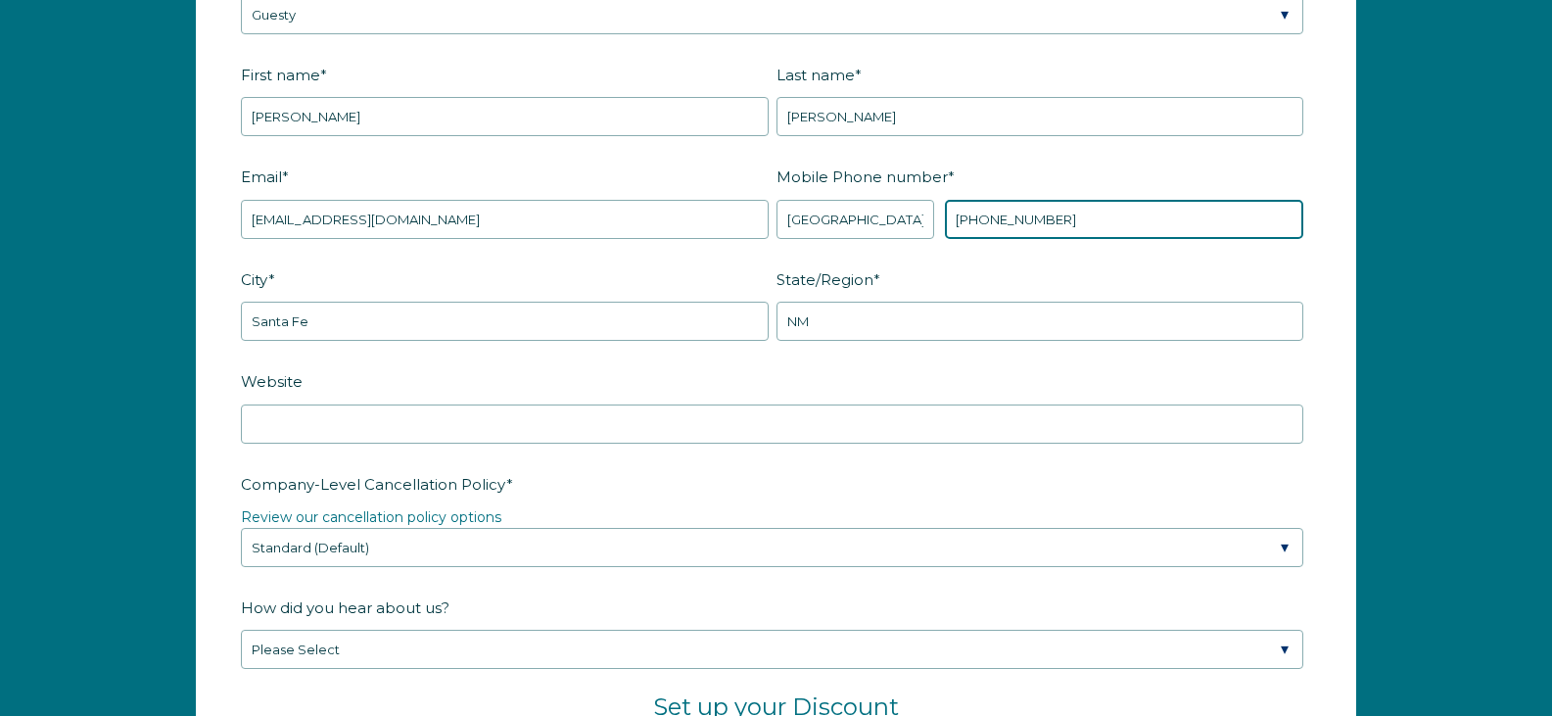
type input "+1 9787265681"
drag, startPoint x: 394, startPoint y: 398, endPoint x: 386, endPoint y: 410, distance: 14.9
click at [393, 398] on label "Website" at bounding box center [776, 381] width 1070 height 34
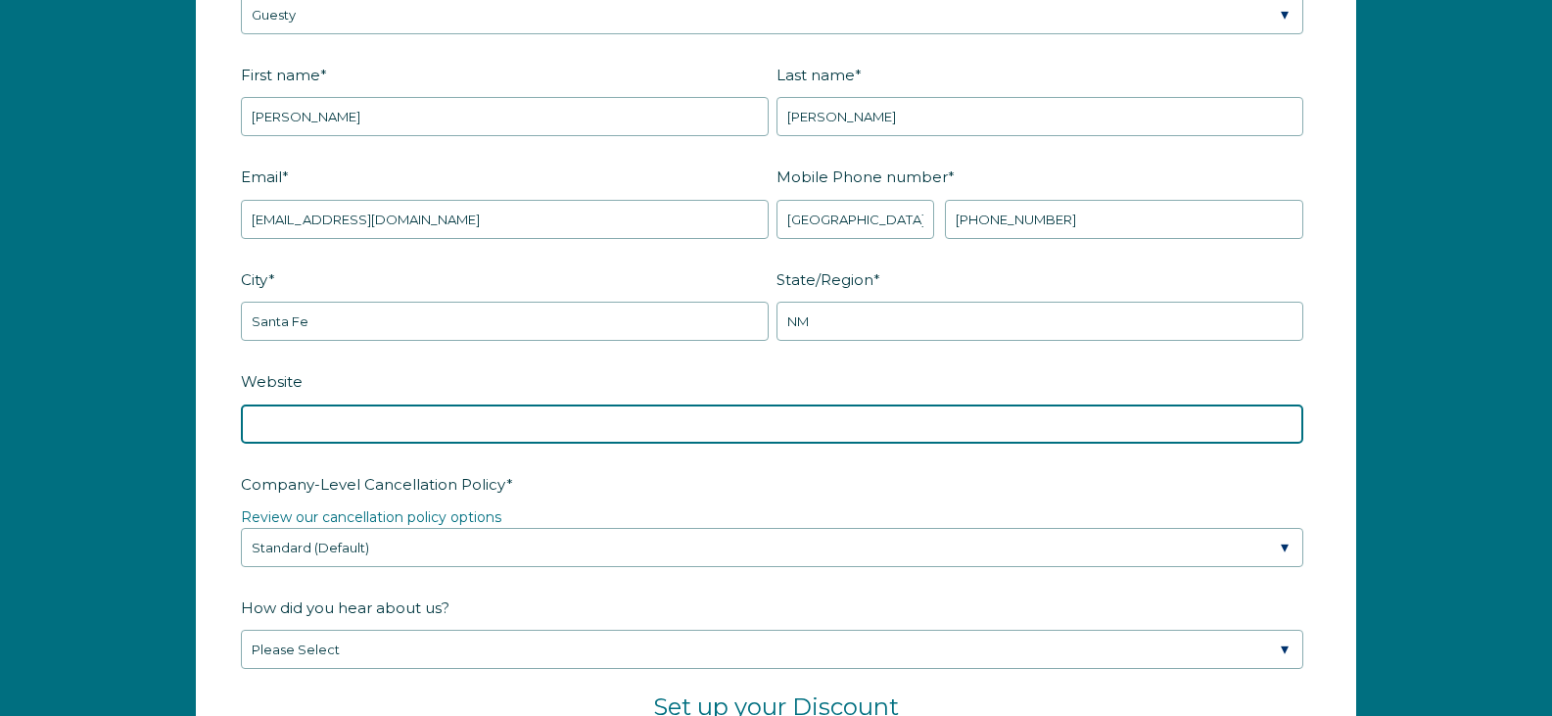
click at [393, 404] on input "Website" at bounding box center [772, 423] width 1063 height 39
click at [379, 429] on input "Website" at bounding box center [772, 423] width 1063 height 39
click at [298, 409] on input "Website" at bounding box center [772, 423] width 1063 height 39
click at [300, 431] on input "Website" at bounding box center [772, 423] width 1063 height 39
click at [301, 430] on input "Website" at bounding box center [772, 423] width 1063 height 39
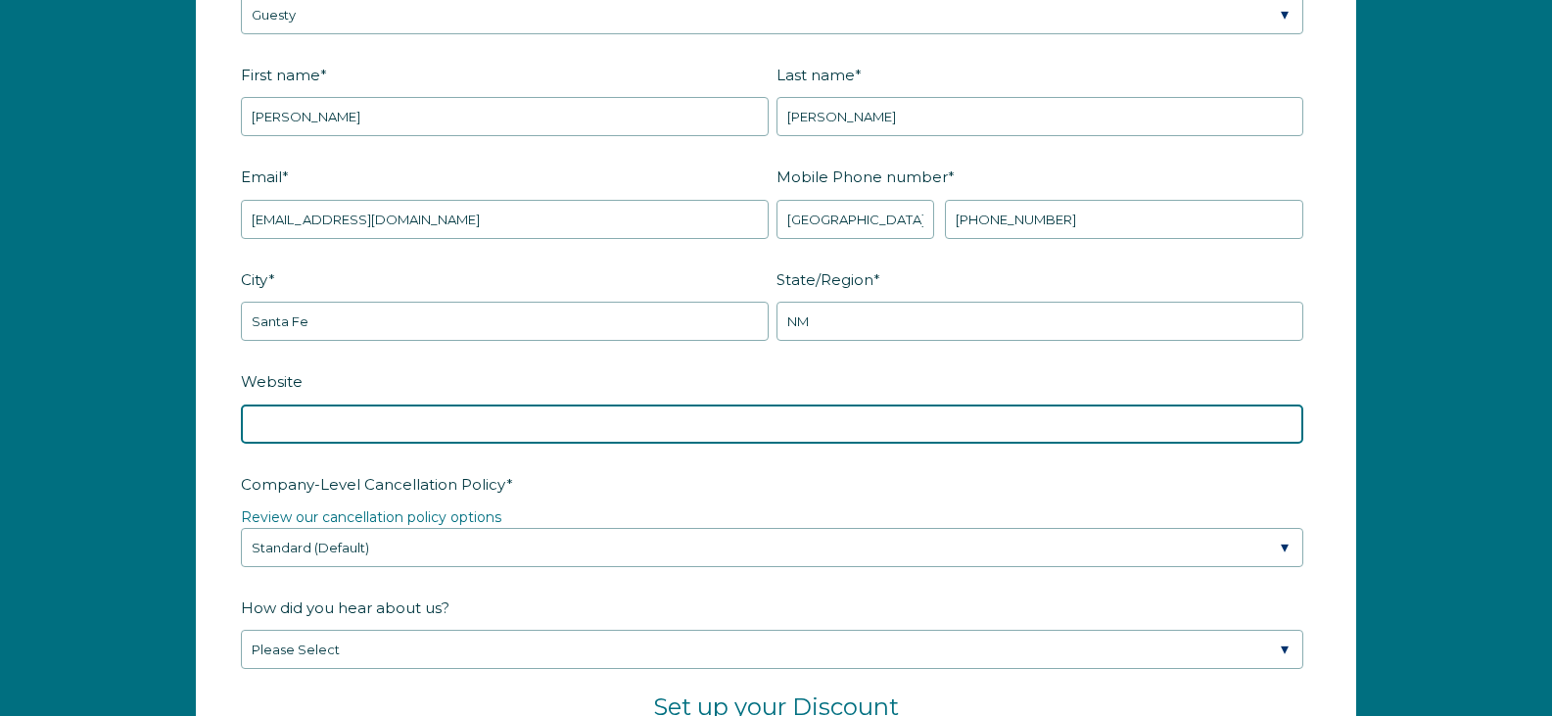
click at [307, 429] on input "Website" at bounding box center [772, 423] width 1063 height 39
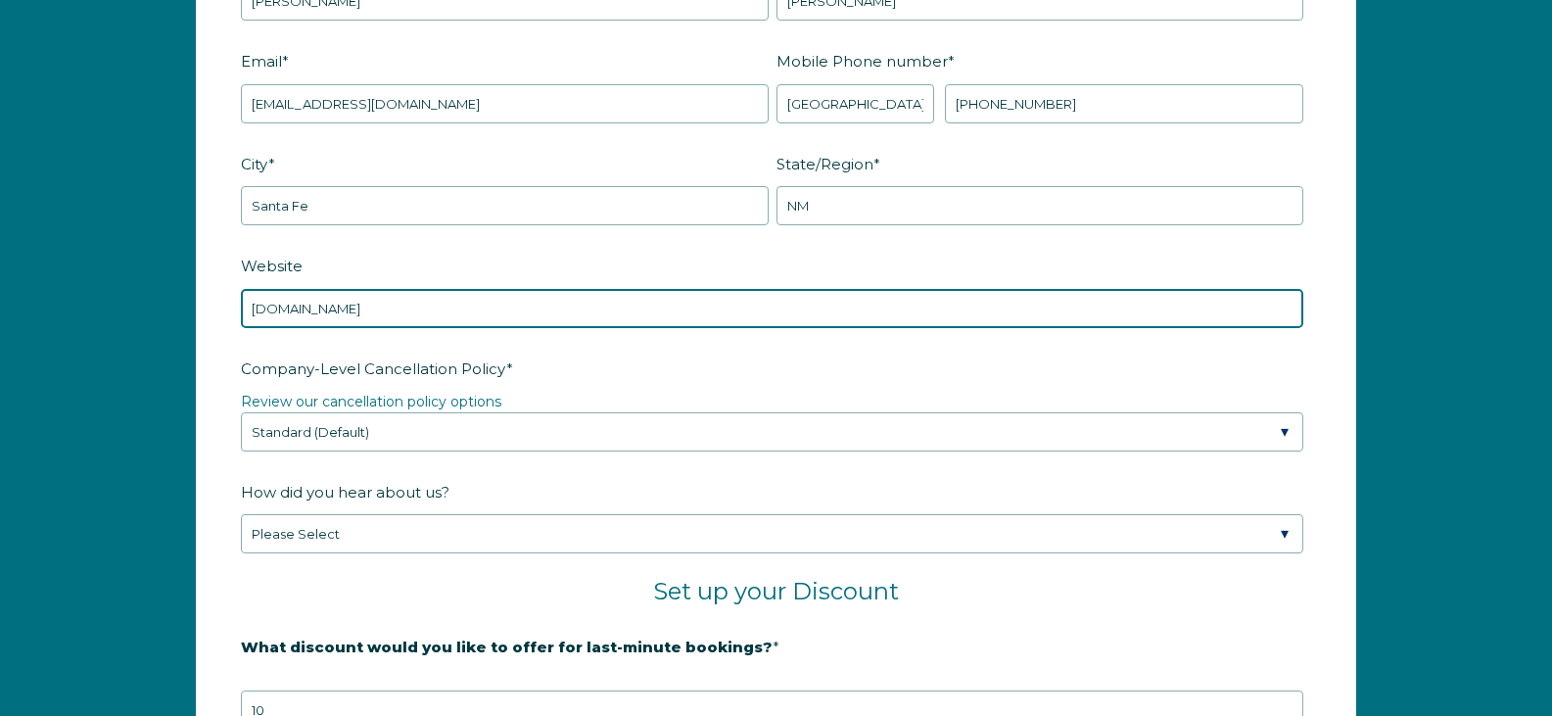
scroll to position [3017, 0]
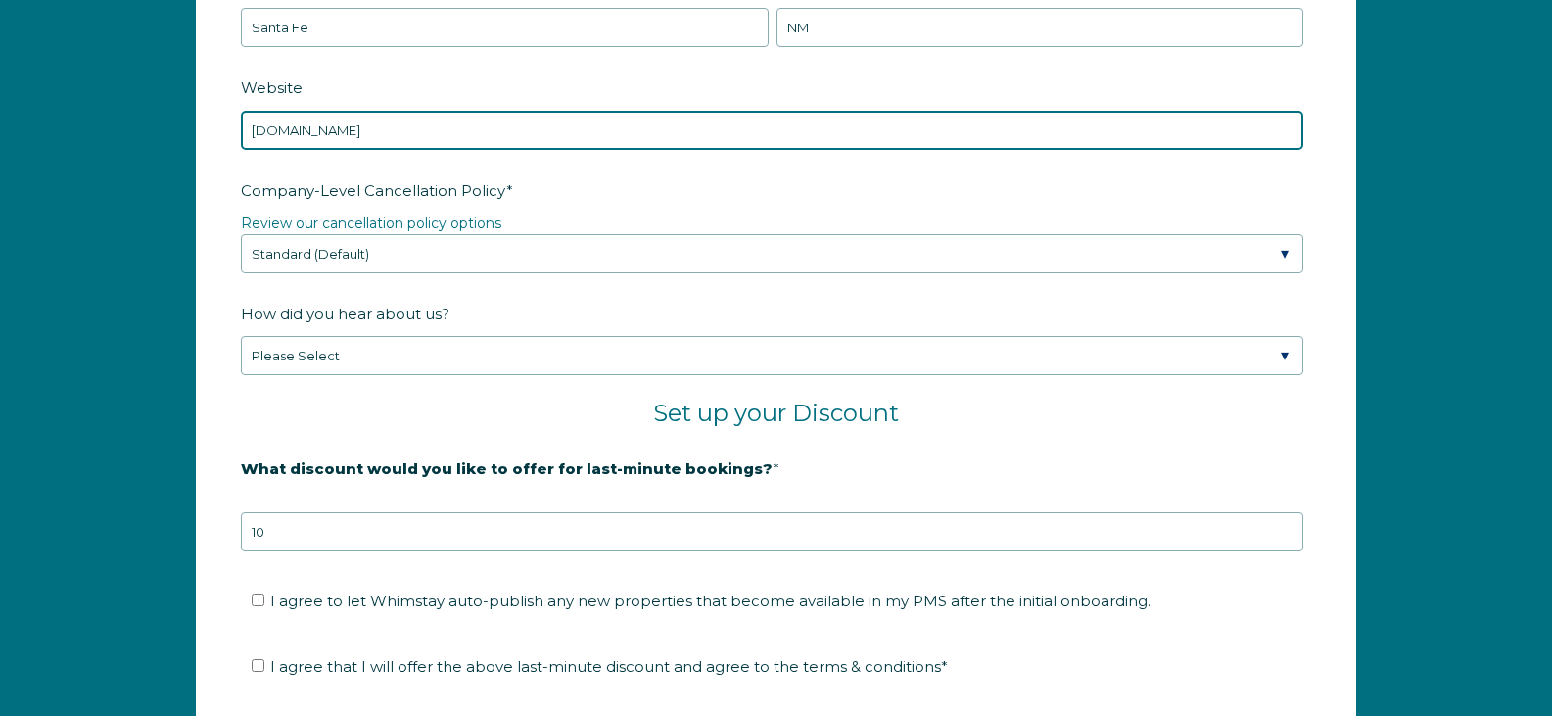
type input "www.santafepropertysolutions.com"
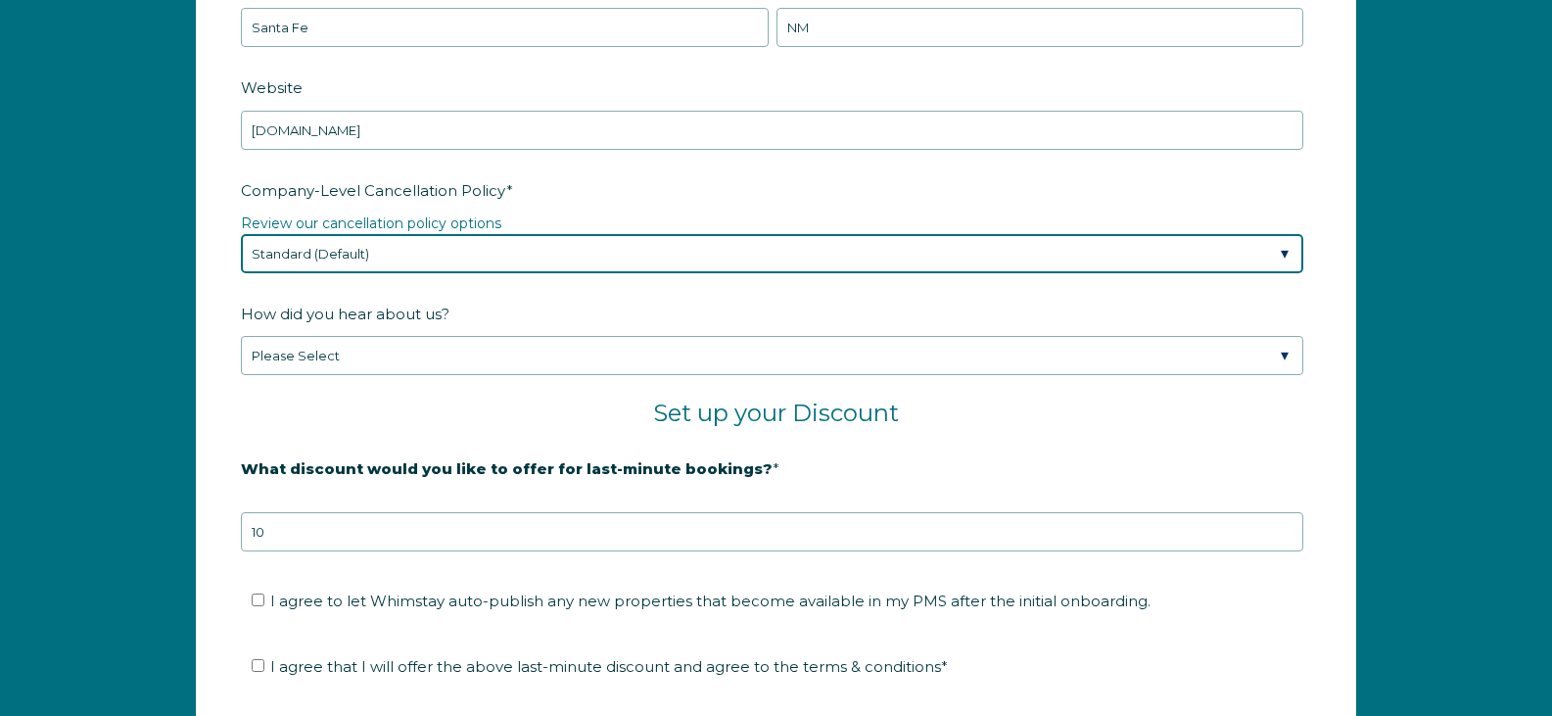
click at [352, 258] on select "Please Select Partial Standard (Default) Moderate Strict" at bounding box center [772, 253] width 1063 height 39
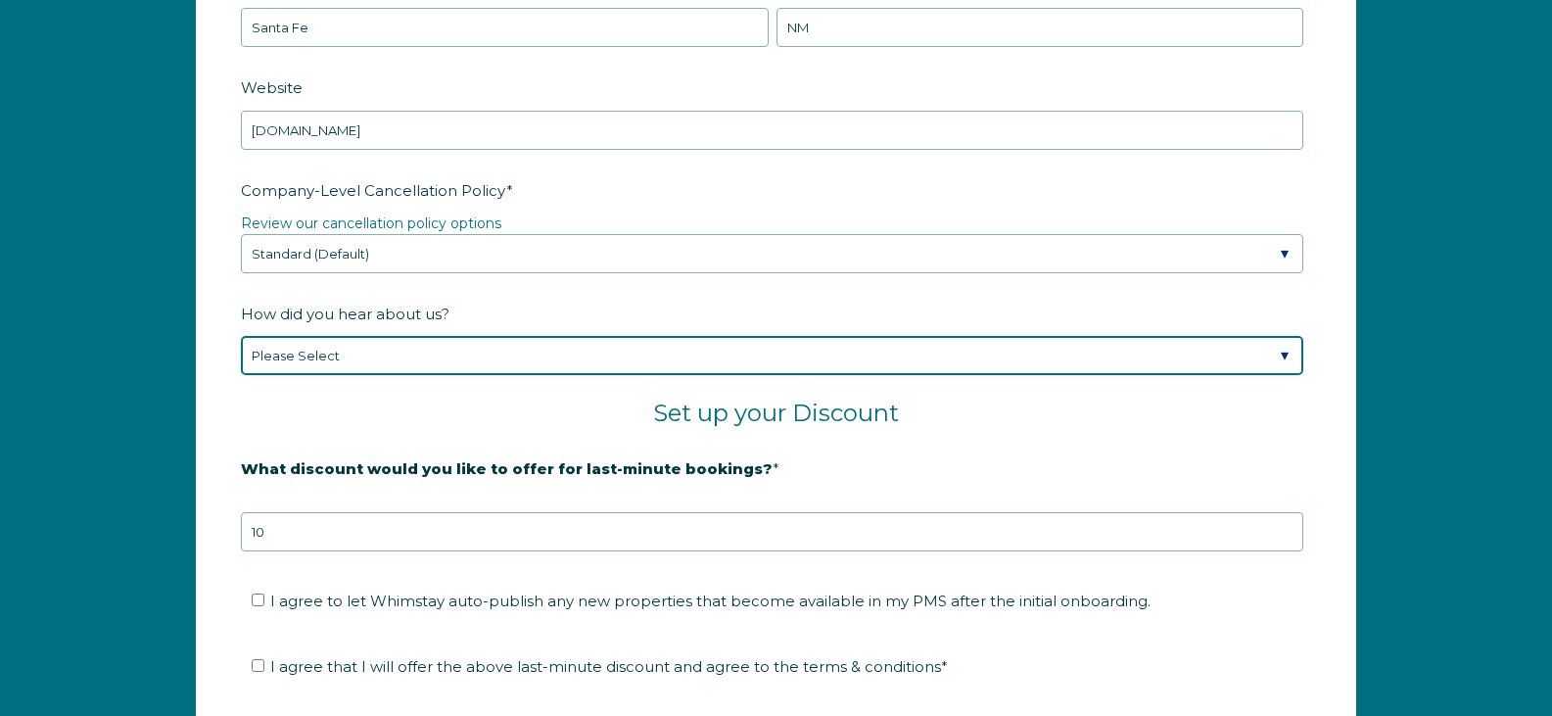
click at [329, 369] on select "Please Select Found Whimstay through a Google search Spoke to a Whimstay salesp…" at bounding box center [772, 355] width 1063 height 39
click at [241, 336] on select "Please Select Found Whimstay through a Google search Spoke to a Whimstay salesp…" at bounding box center [772, 355] width 1063 height 39
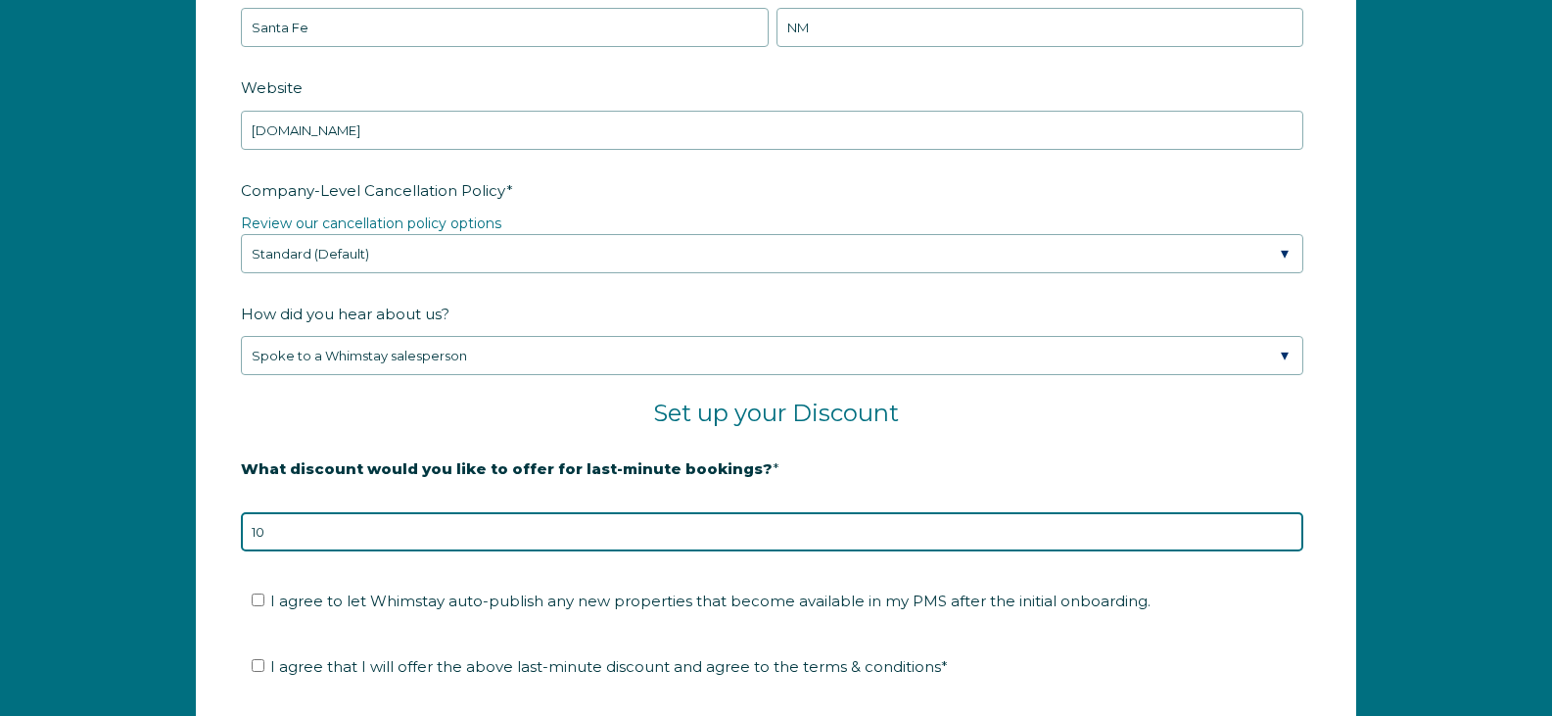
click at [351, 536] on input "10" at bounding box center [772, 531] width 1063 height 39
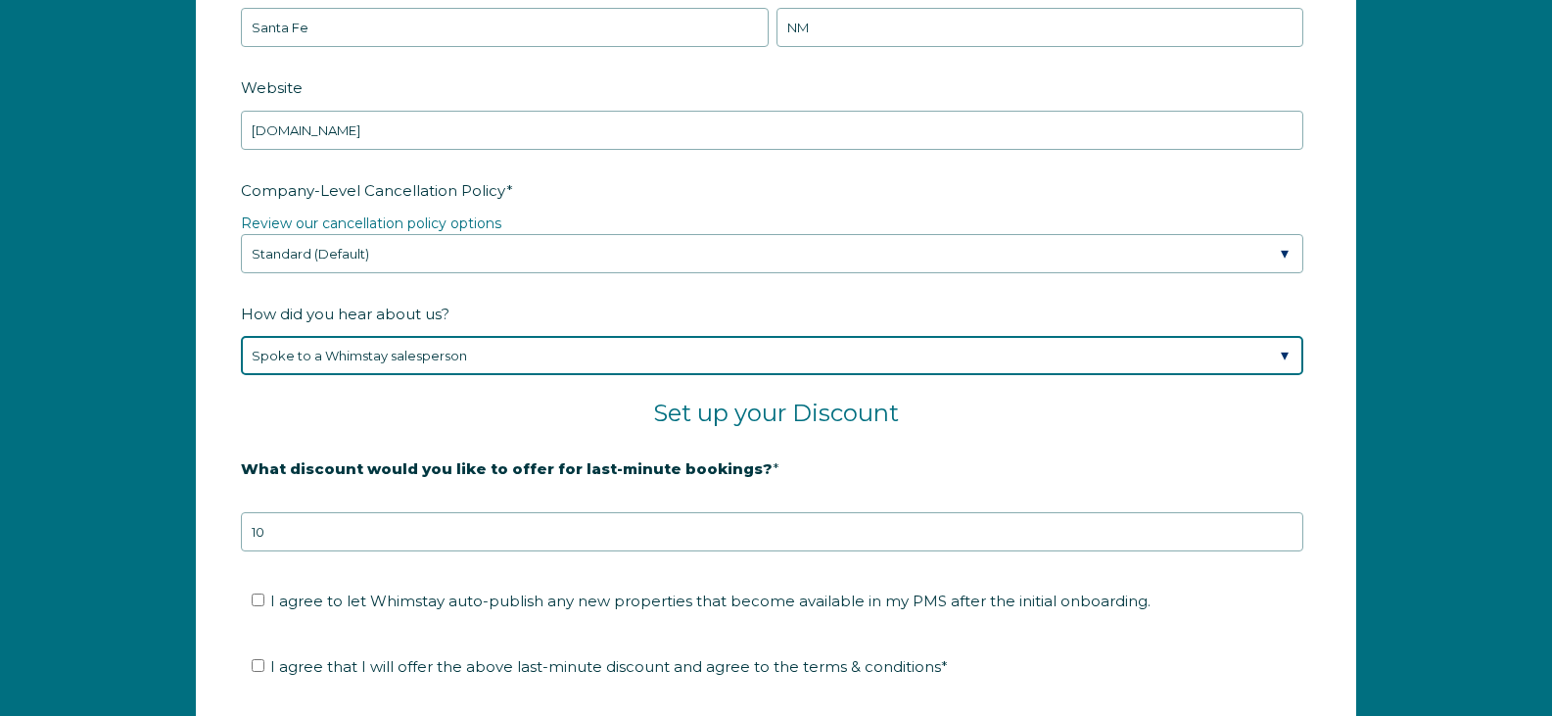
click at [404, 355] on select "Please Select Found Whimstay through a Google search Spoke to a Whimstay salesp…" at bounding box center [772, 355] width 1063 height 39
select select "Marketing Email"
click at [241, 336] on select "Please Select Found Whimstay through a Google search Spoke to a Whimstay salesp…" at bounding box center [772, 355] width 1063 height 39
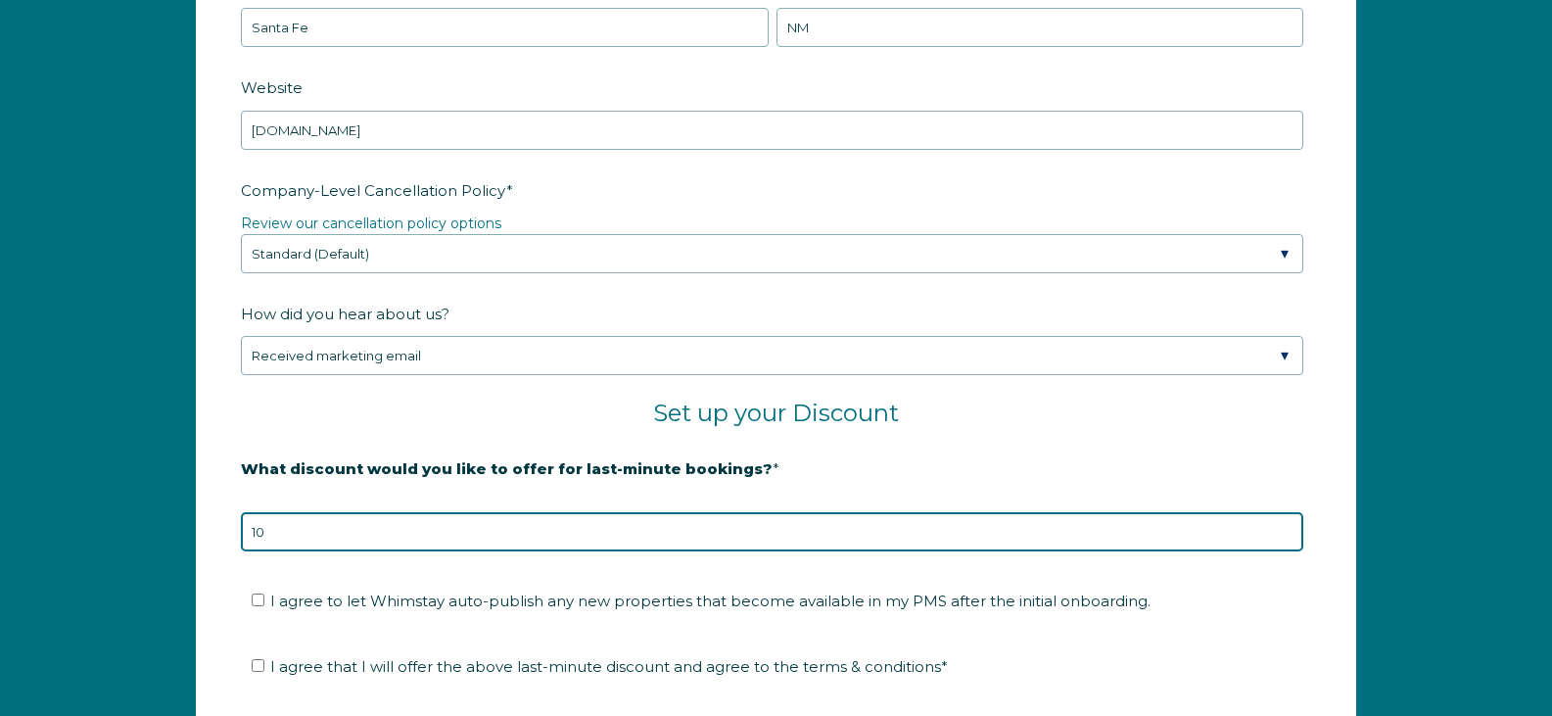
click at [354, 522] on input "10" at bounding box center [772, 531] width 1063 height 39
click at [353, 522] on input "10" at bounding box center [772, 531] width 1063 height 39
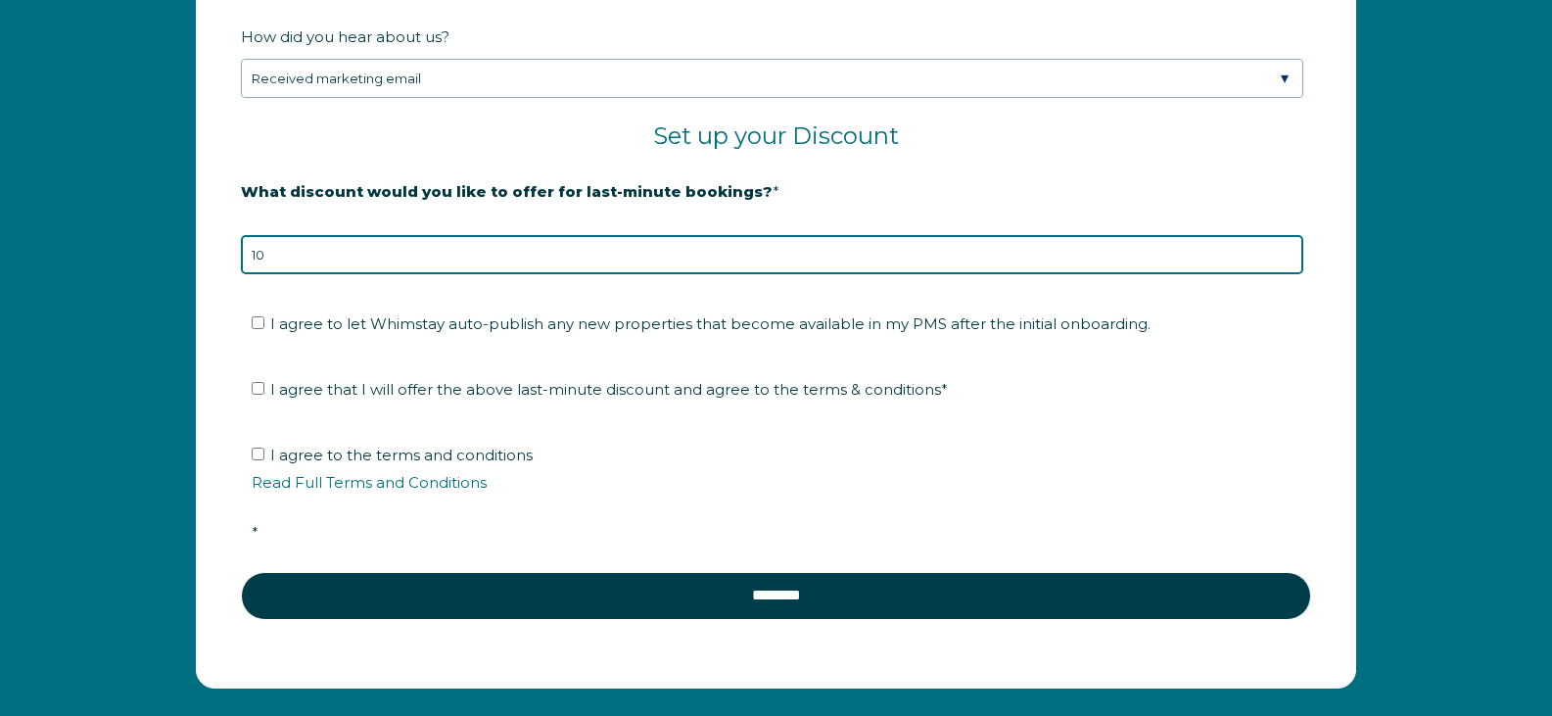
scroll to position [3311, 0]
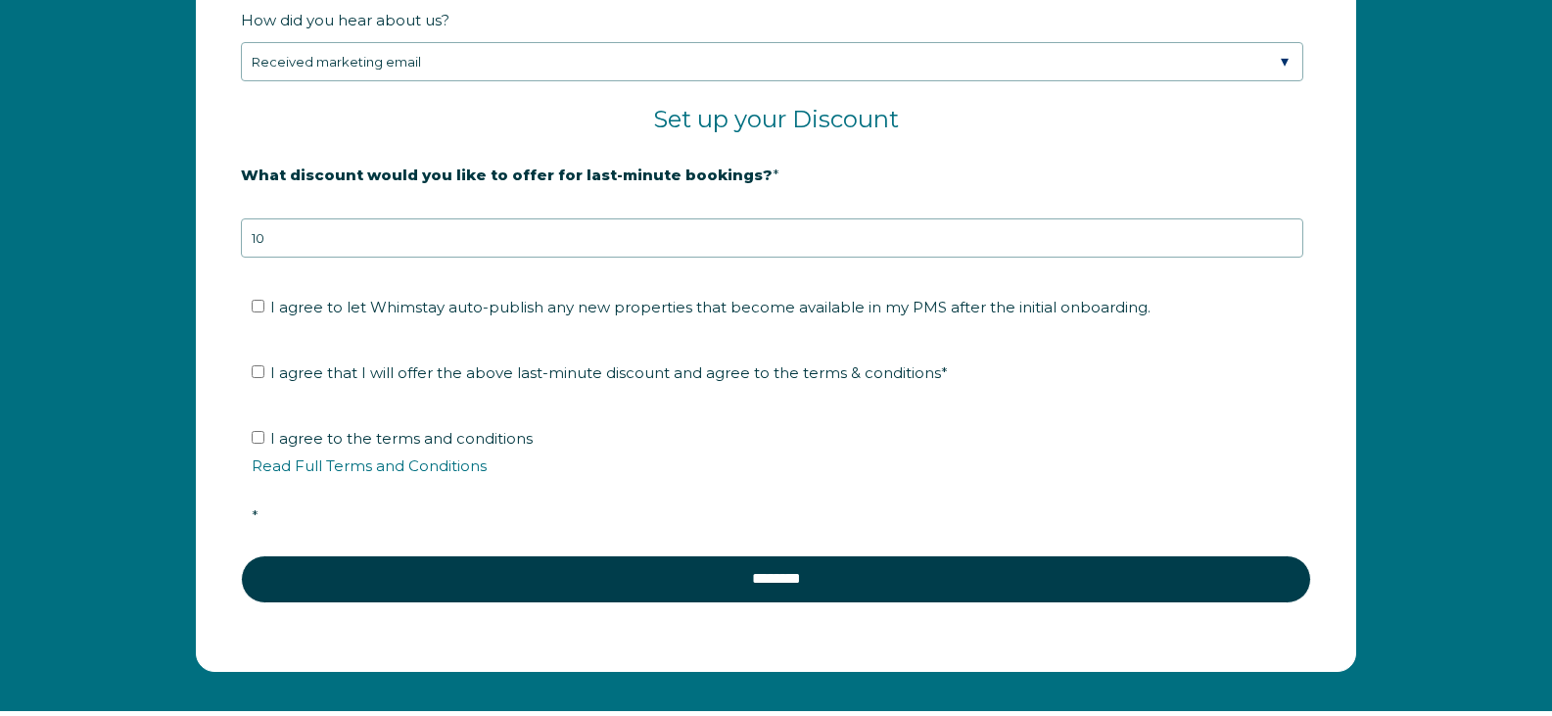
click at [265, 306] on label "I agree to let Whimstay auto-publish any new properties that become available i…" at bounding box center [701, 307] width 899 height 19
click at [264, 306] on input "I agree to let Whimstay auto-publish any new properties that become available i…" at bounding box center [258, 306] width 13 height 13
checkbox input "true"
click at [252, 376] on ul "I agree that I will offer the above last-minute discount and agree to the terms…" at bounding box center [772, 372] width 1063 height 31
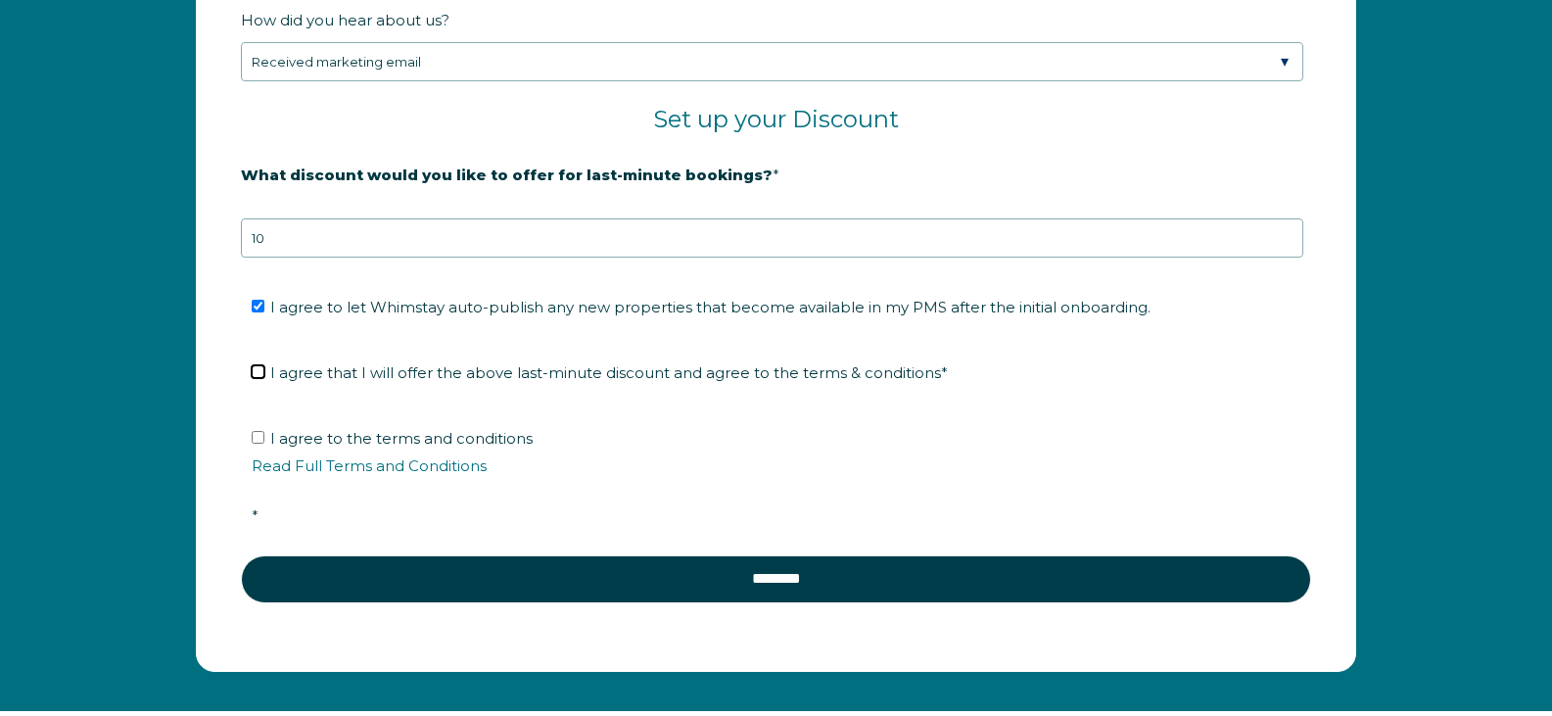
click at [260, 376] on input "I agree that I will offer the above last-minute discount and agree to the terms…" at bounding box center [258, 371] width 13 height 13
checkbox input "true"
click at [261, 434] on input "I agree to the terms and conditions Read Full Terms and Conditions *" at bounding box center [258, 437] width 13 height 13
checkbox input "true"
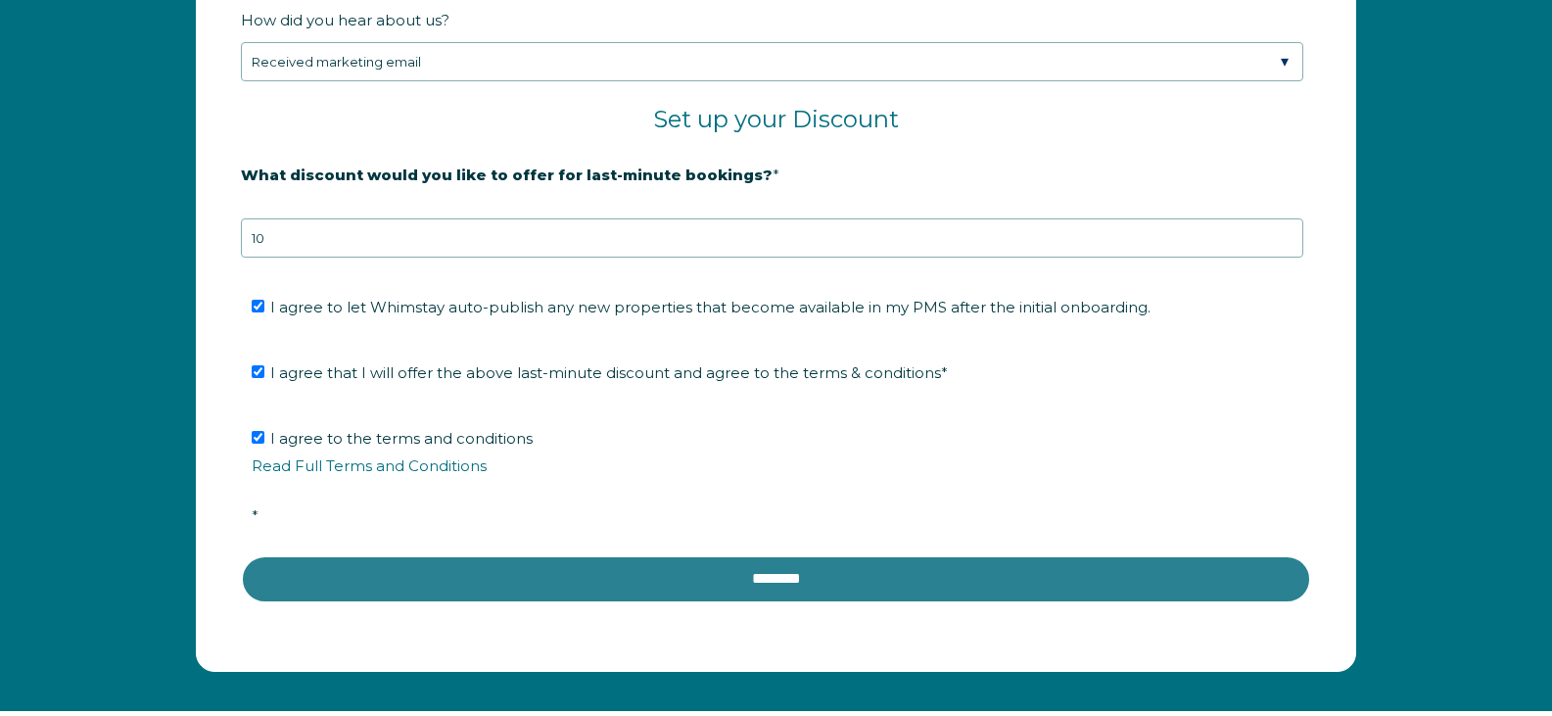
click at [308, 564] on input "********" at bounding box center [776, 578] width 1070 height 47
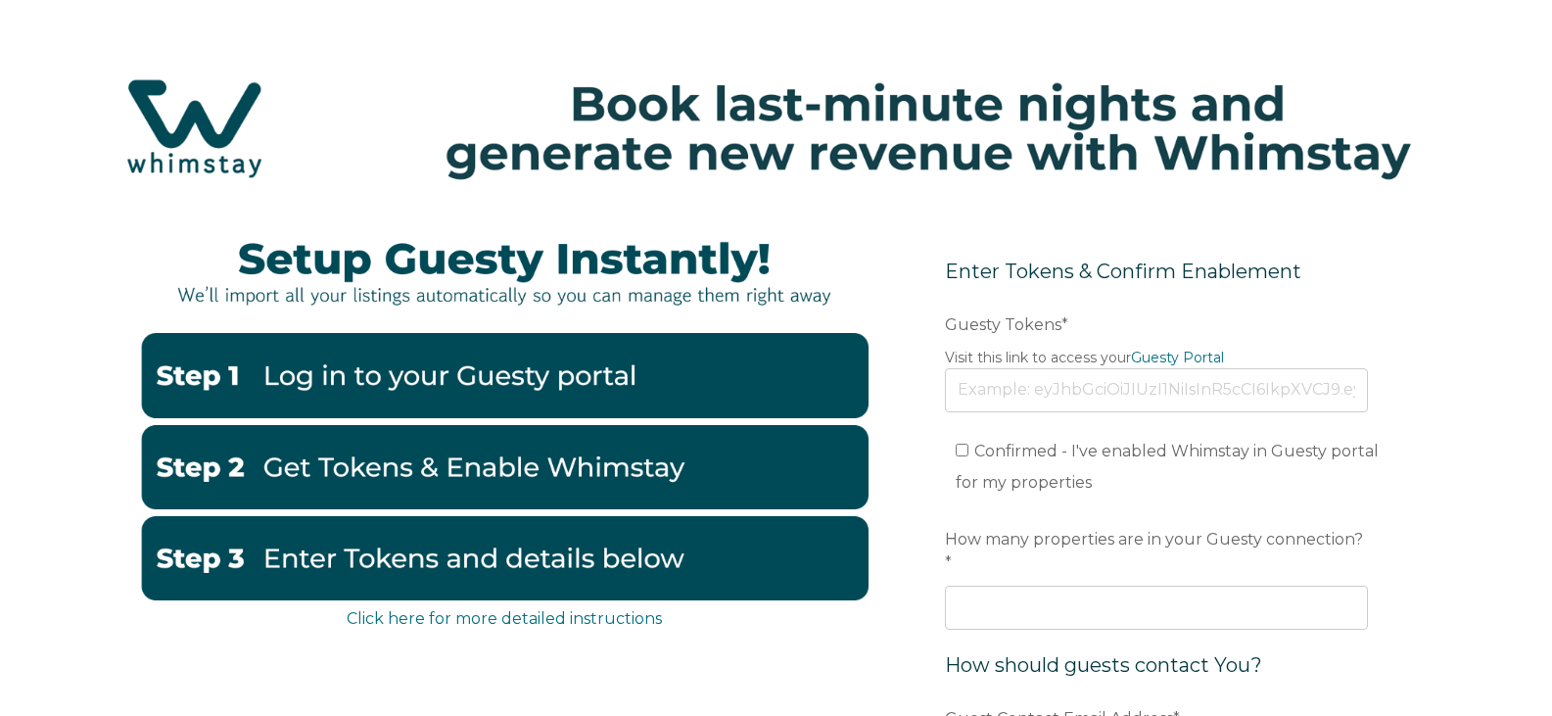
scroll to position [98, 0]
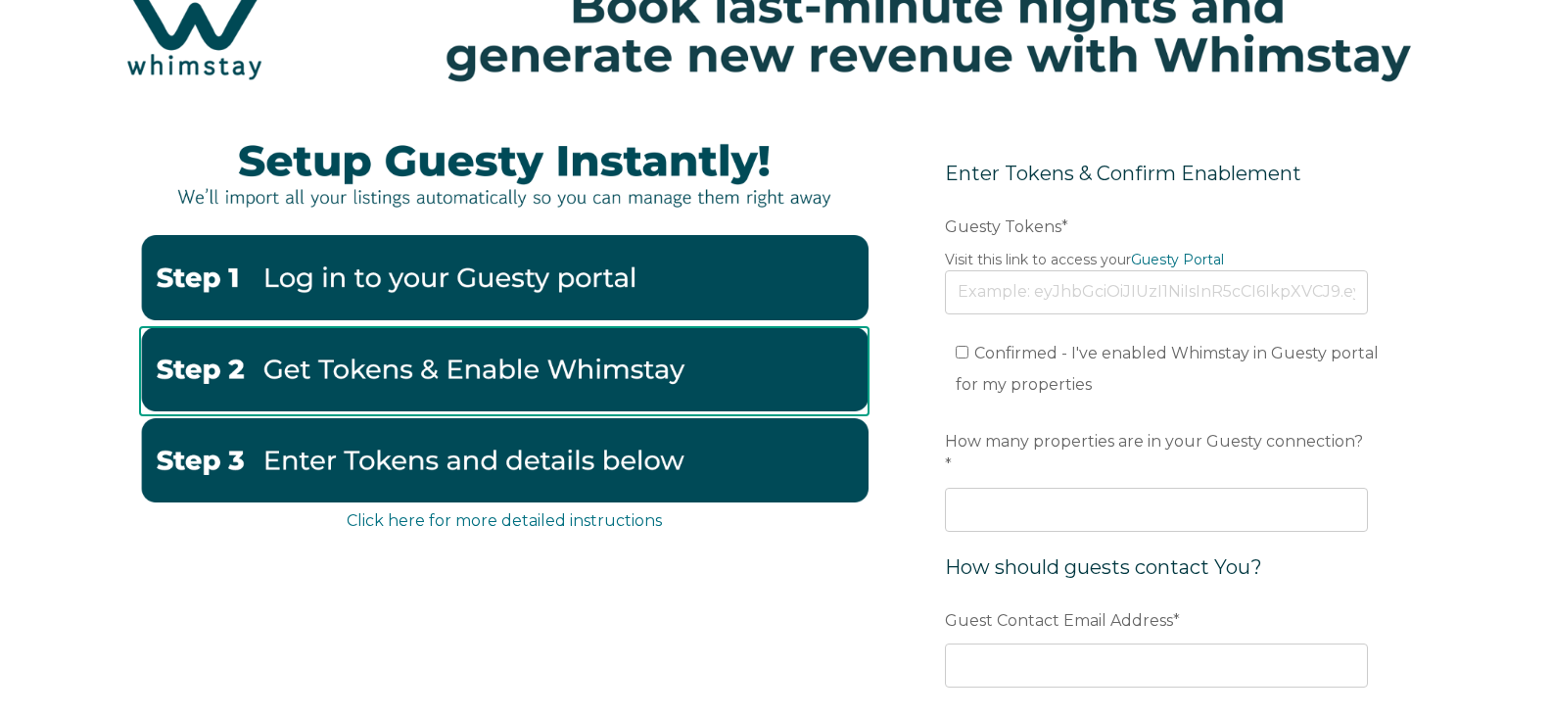
click at [489, 373] on img at bounding box center [504, 369] width 729 height 84
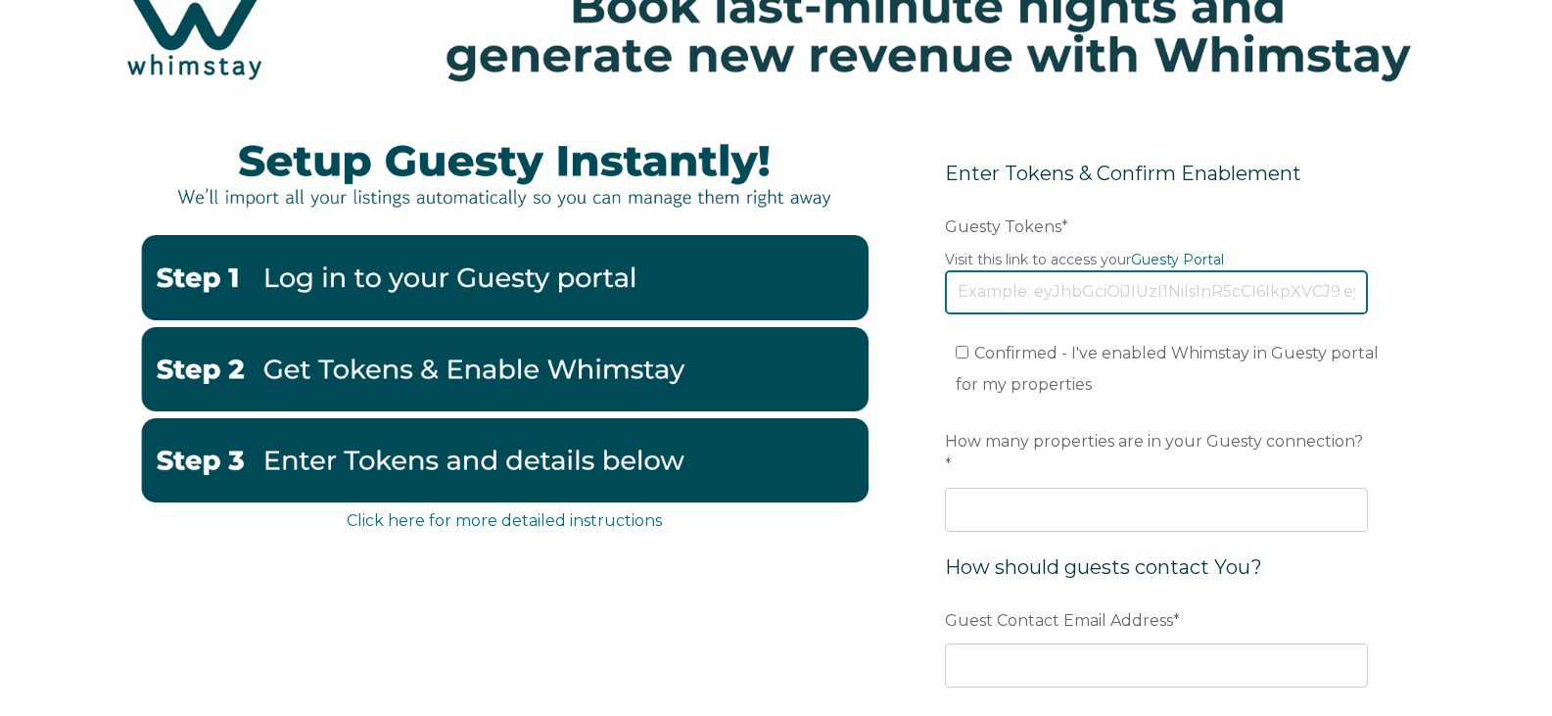
click at [1020, 281] on input "Guesty Tokens *" at bounding box center [1156, 291] width 423 height 43
paste input "eyJhbGciOiJIUzI1NiIsInR5cCI6IkpXVCJ9.eyJ0b2tlbklkIjoiNjhjNGJkODQyNTE0MzM5ODg0OT…"
type input "eyJhbGciOiJIUzI1NiIsInR5cCI6IkpXVCJ9.eyJ0b2tlbklkIjoiNjhjNGJkODQyNTE0MzM5ODg0OT…"
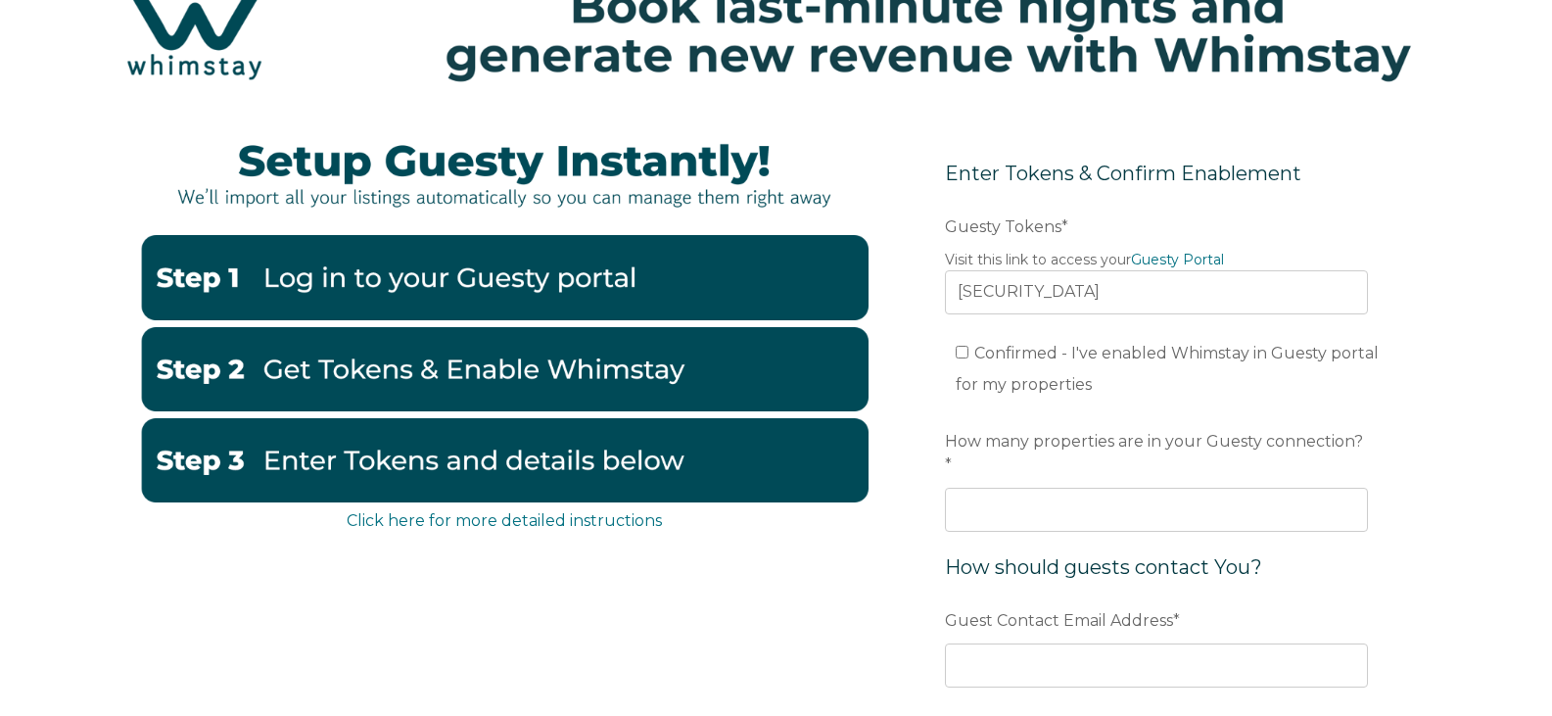
scroll to position [0, 0]
click at [1022, 349] on span "Confirmed - I've enabled Whimstay in Guesty portal for my properties" at bounding box center [1167, 369] width 423 height 50
click at [969, 349] on input "Confirmed - I've enabled Whimstay in Guesty portal for my properties" at bounding box center [962, 352] width 13 height 13
checkbox input "true"
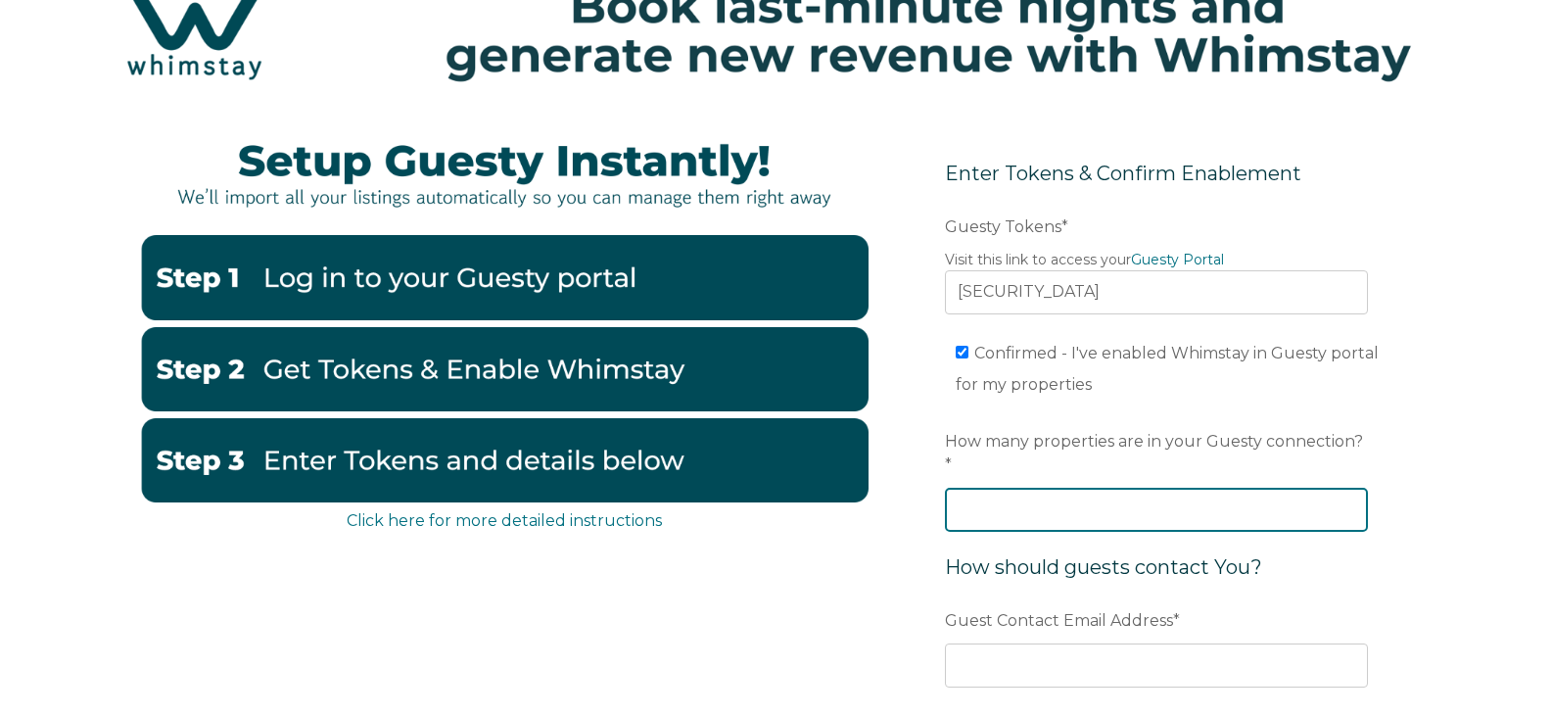
click at [1030, 488] on input "How many properties are in your Guesty connection? *" at bounding box center [1156, 509] width 423 height 43
click at [986, 494] on input "How many properties are in your Guesty connection? *" at bounding box center [1156, 509] width 423 height 43
type input "16"
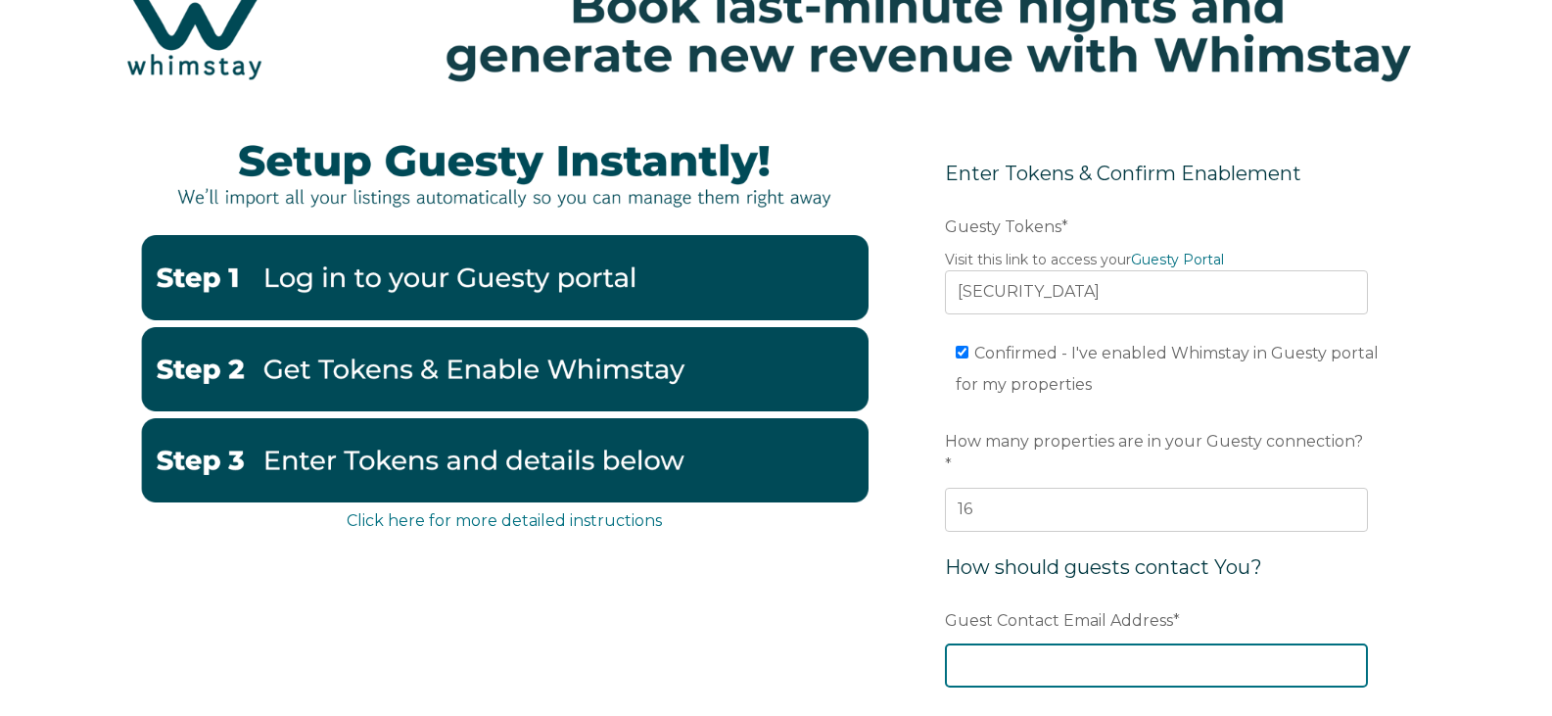
click at [1098, 643] on input "Guest Contact Email Address *" at bounding box center [1156, 664] width 423 height 43
type input "info@santafepropertysolutions.com"
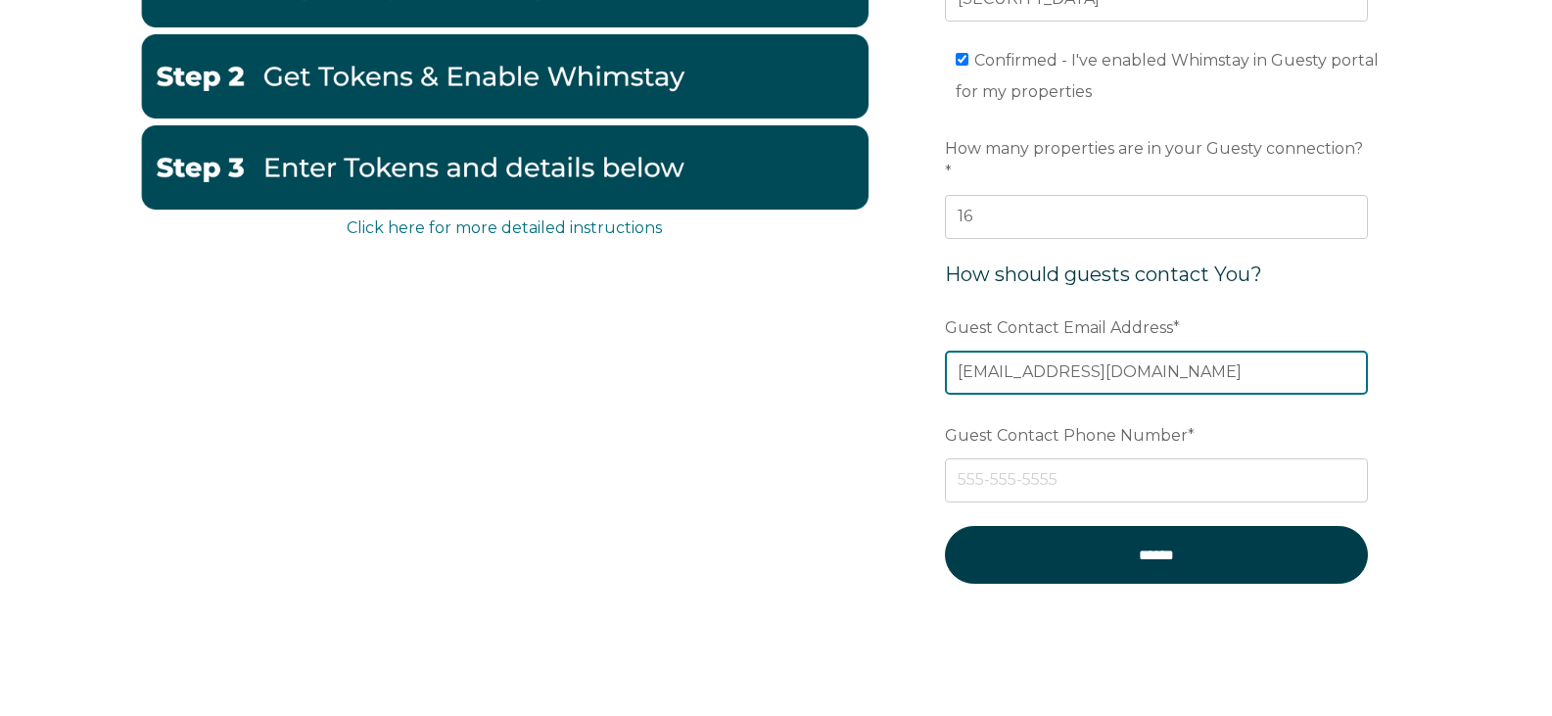
scroll to position [392, 0]
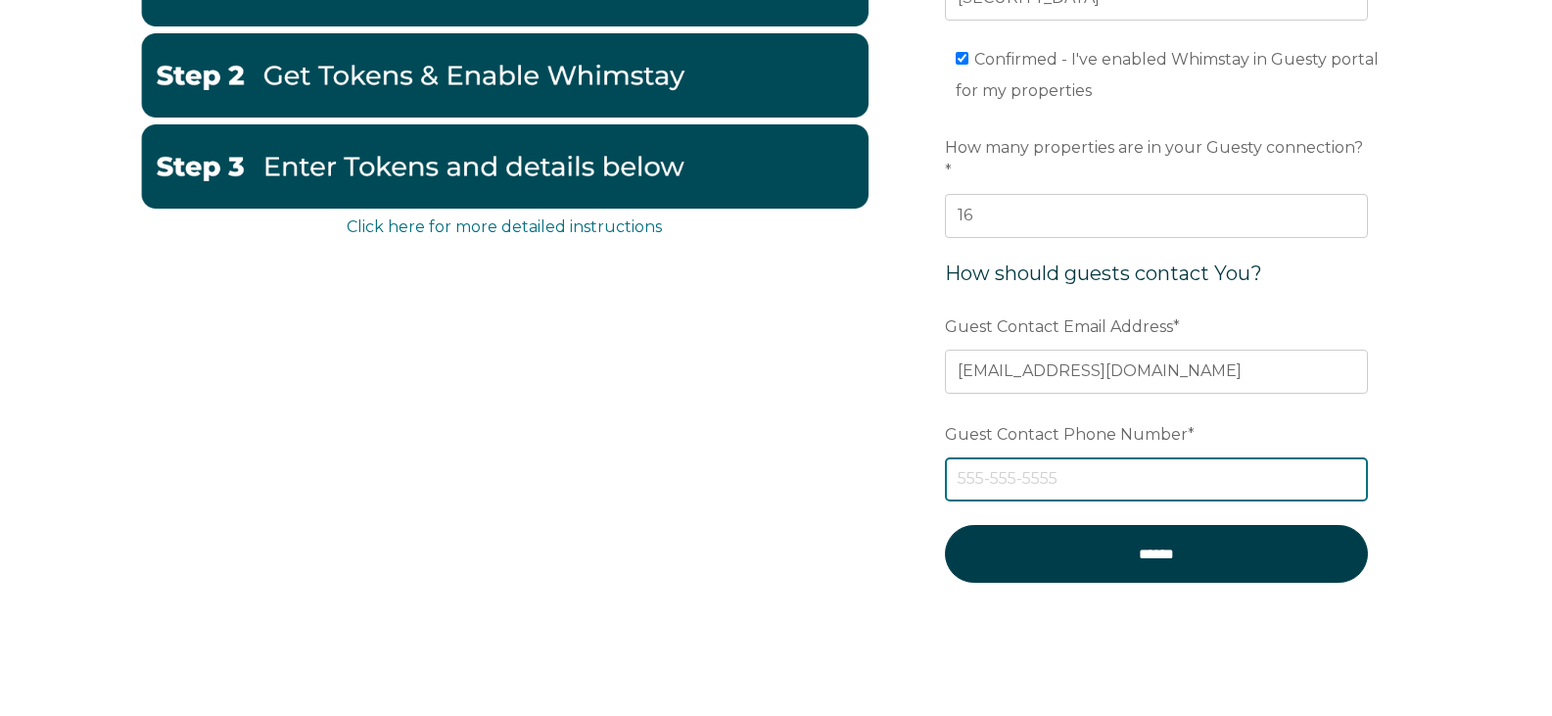
click at [1190, 460] on input "Guest Contact Phone Number *" at bounding box center [1156, 478] width 423 height 43
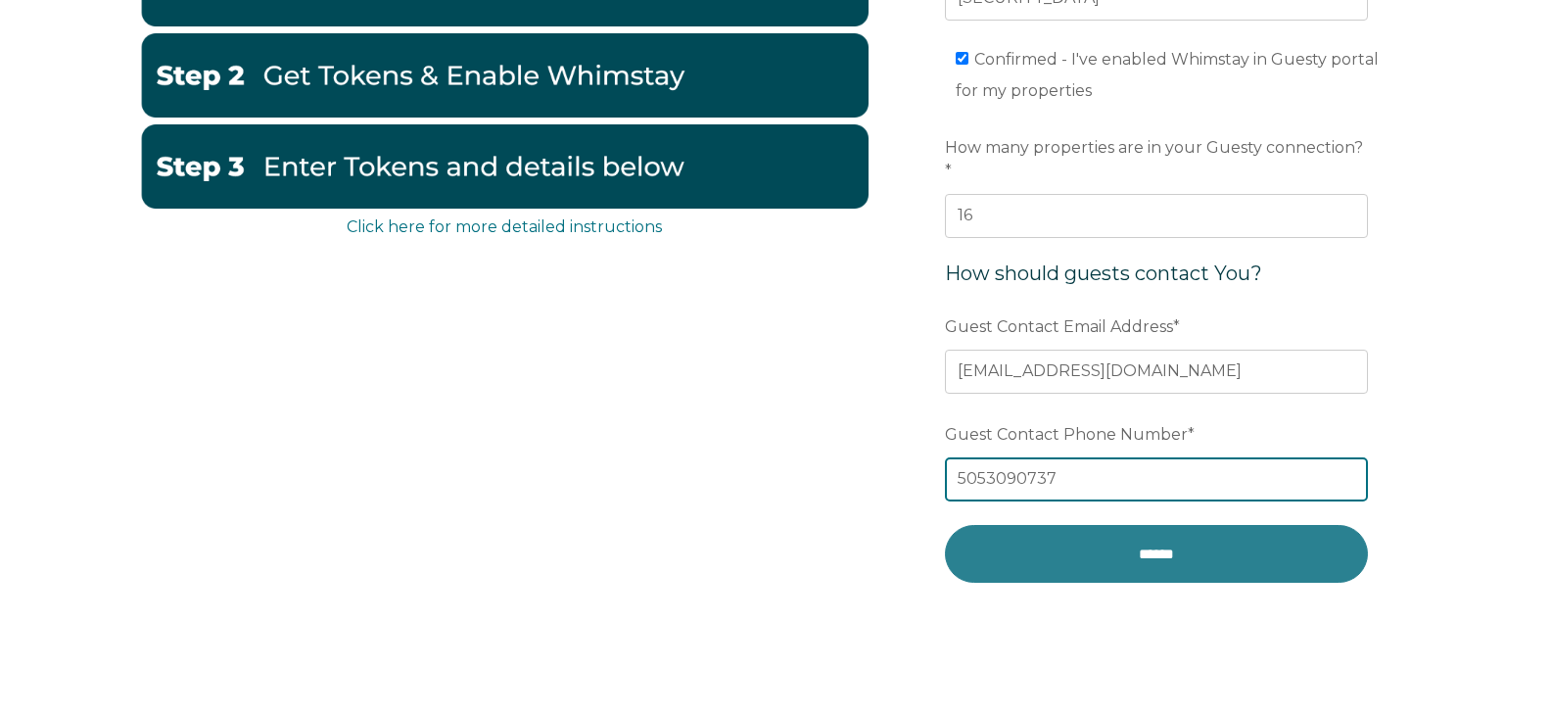
type input "5053090737"
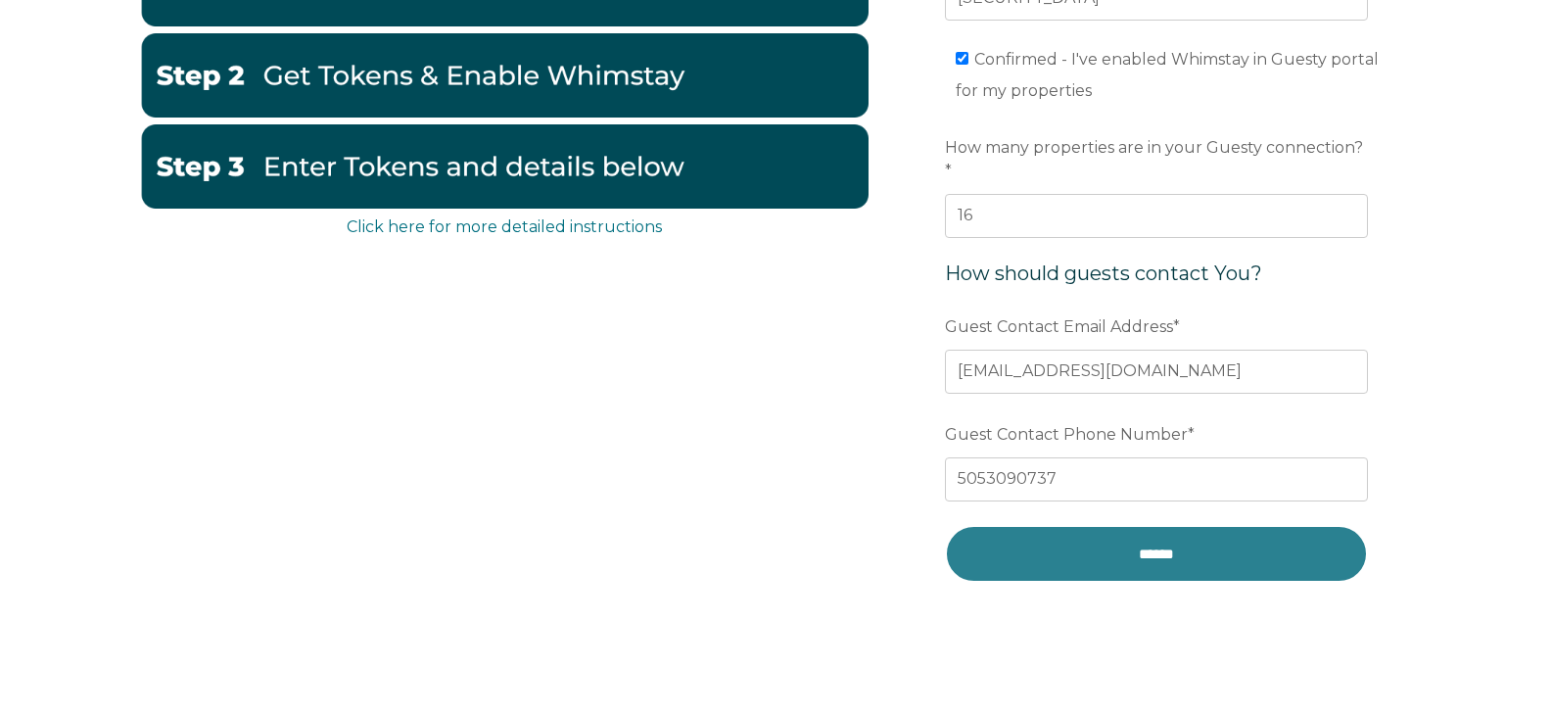
click at [1252, 526] on input "******" at bounding box center [1156, 554] width 423 height 58
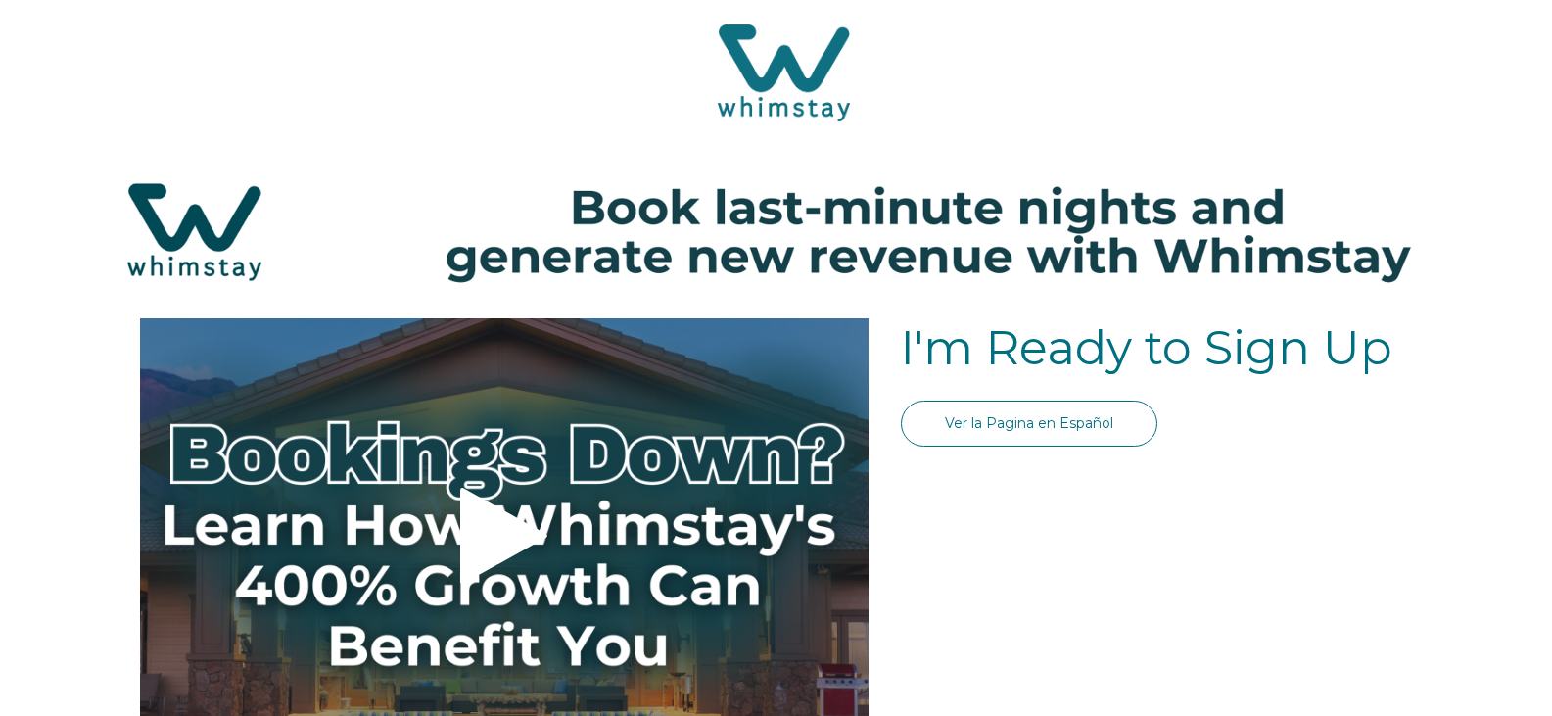
select select "US"
select select "Standard"
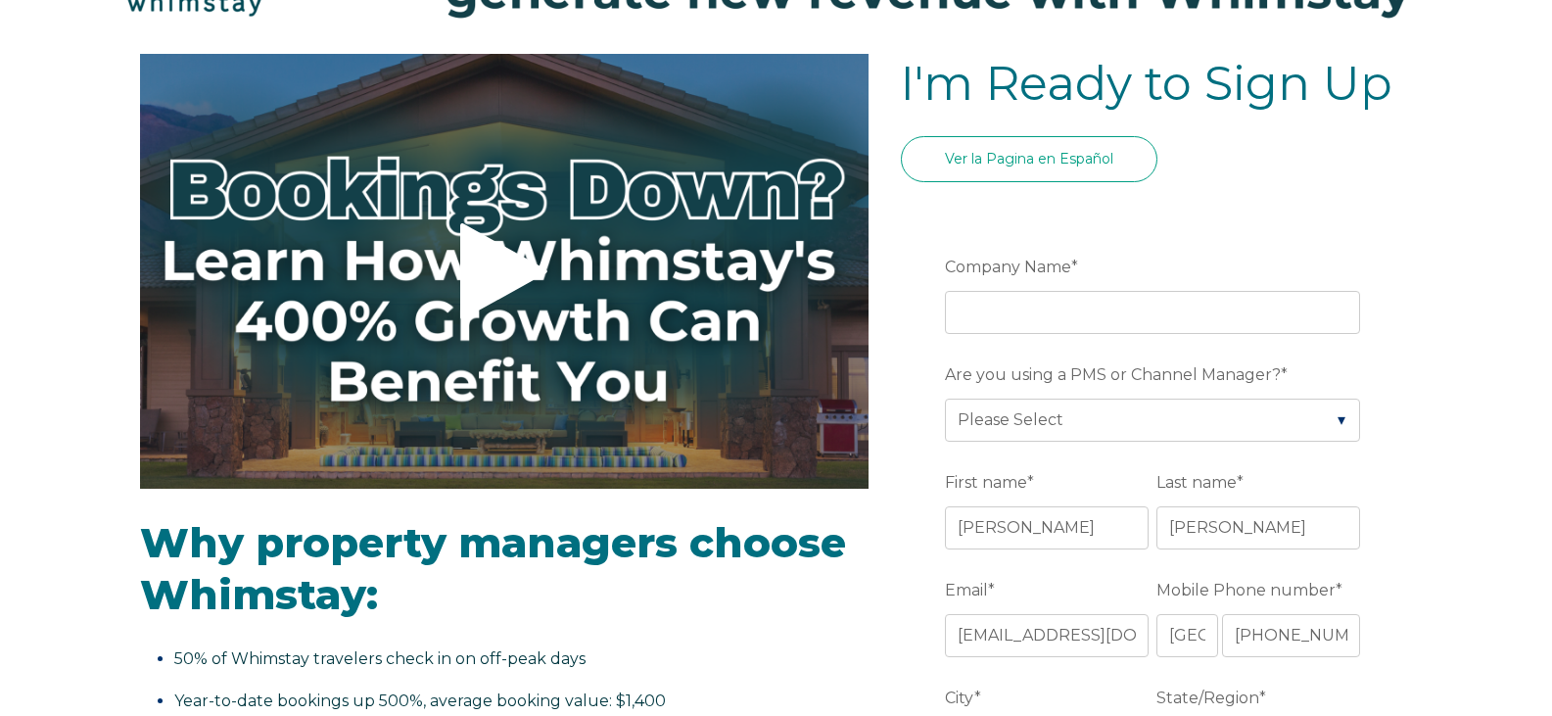
scroll to position [196, 0]
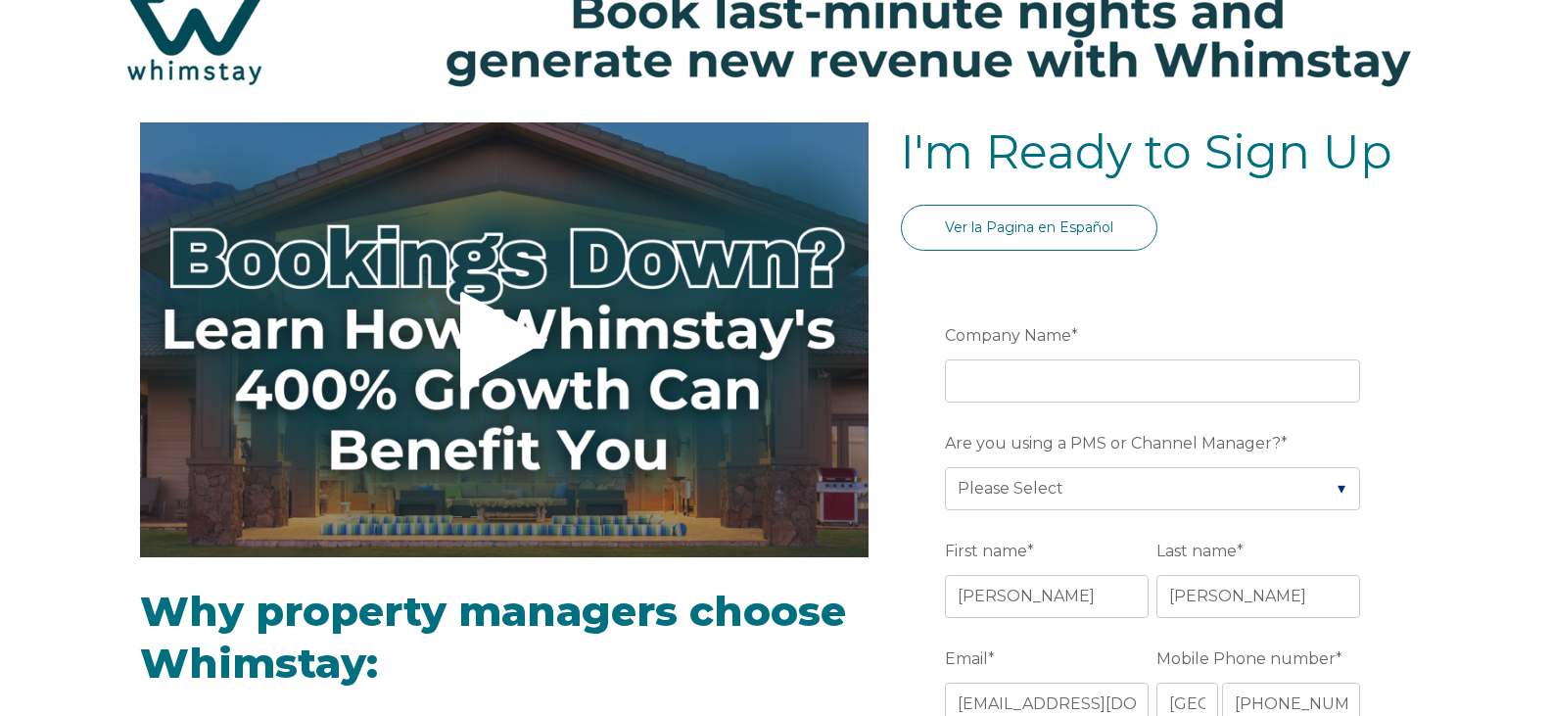
drag, startPoint x: 968, startPoint y: 403, endPoint x: 980, endPoint y: 387, distance: 21.0
click at [979, 389] on fieldset "Company Name *" at bounding box center [1156, 372] width 423 height 108
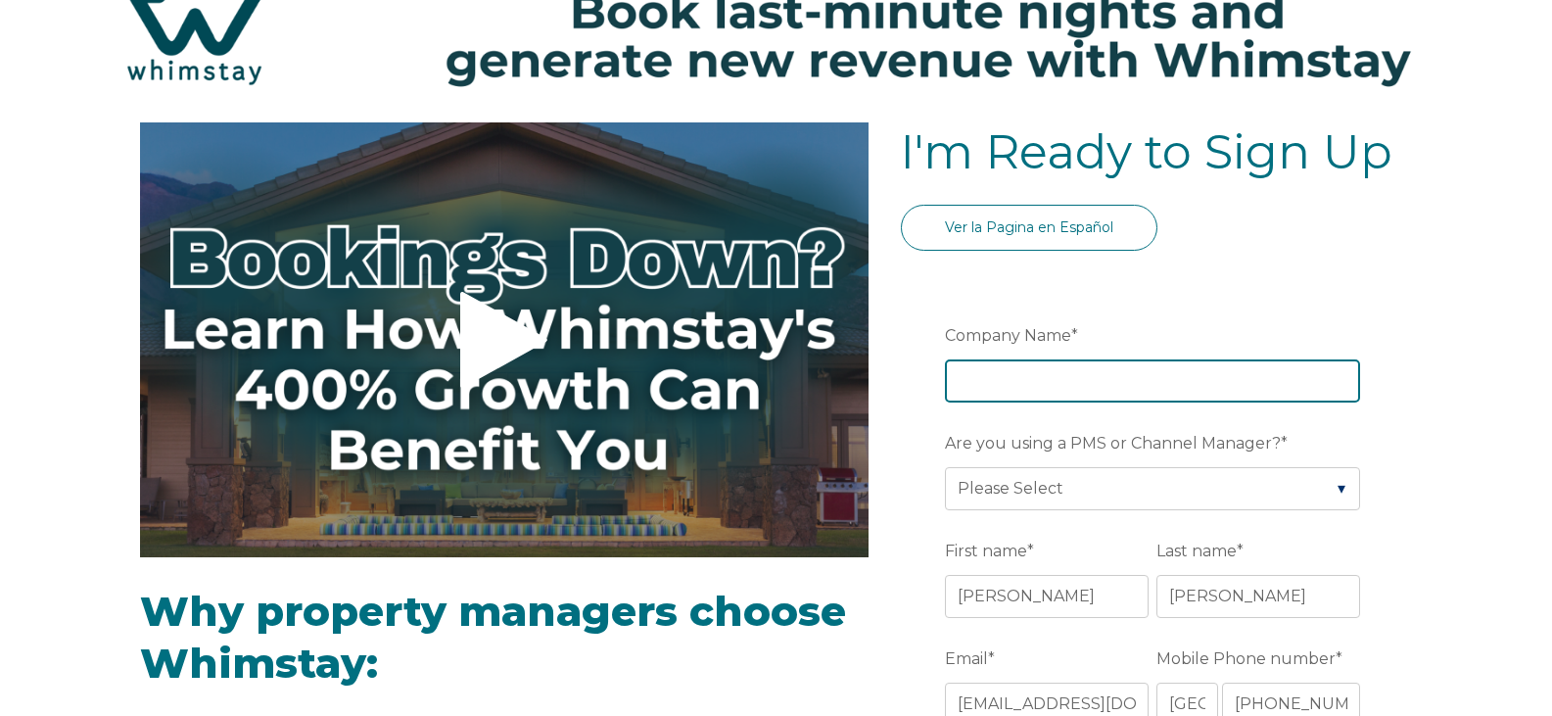
click at [980, 387] on input "Company Name *" at bounding box center [1152, 380] width 415 height 43
type input "SANTA FE PROPERTY SOLUTIONS"
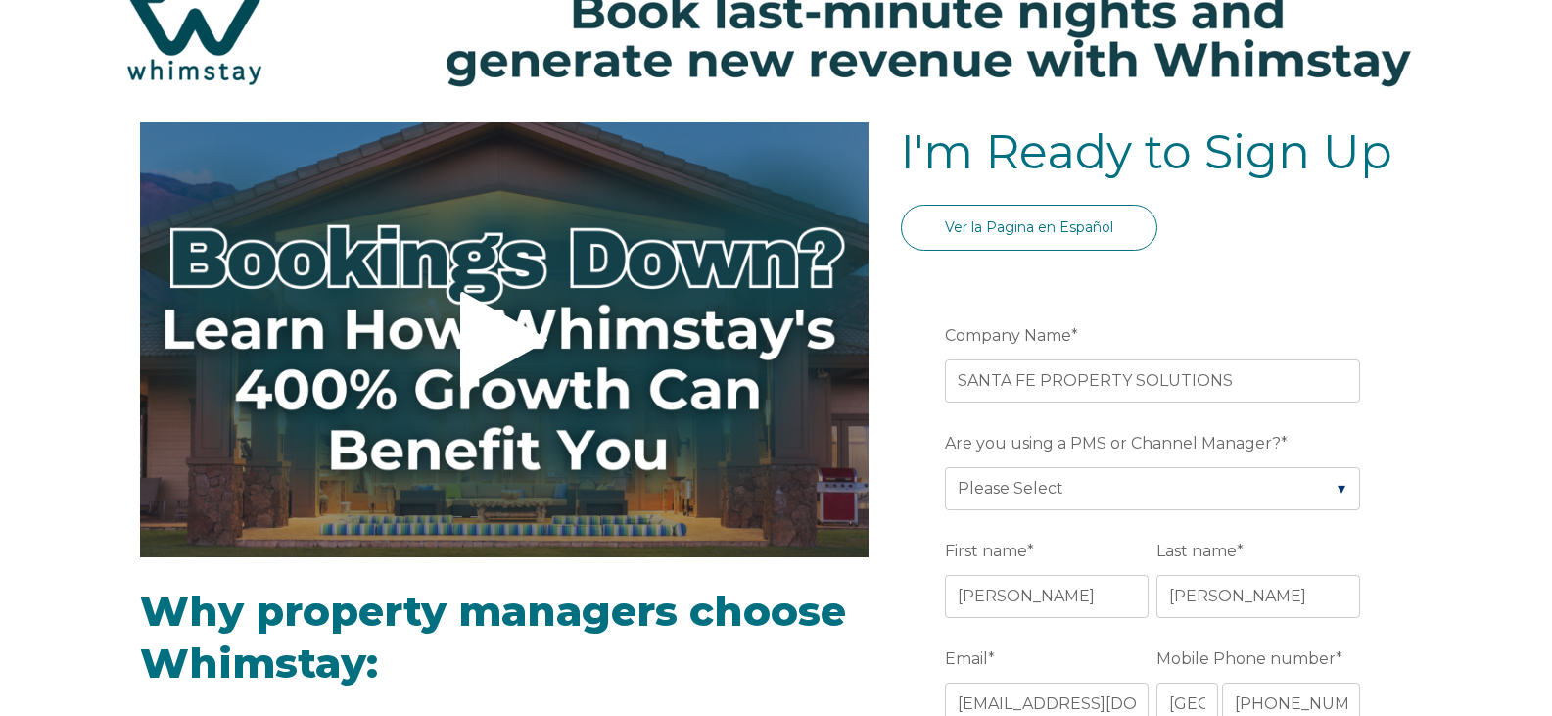
type input "Santa Fe"
type input "NM"
click at [1055, 487] on select "Please Select Barefoot BookingPal Boost Brightside CiiRUS Escapia Guesty Hostaw…" at bounding box center [1152, 488] width 415 height 43
select select "Guesty"
click at [945, 467] on select "Please Select Barefoot BookingPal Boost Brightside CiiRUS Escapia Guesty Hostaw…" at bounding box center [1152, 488] width 415 height 43
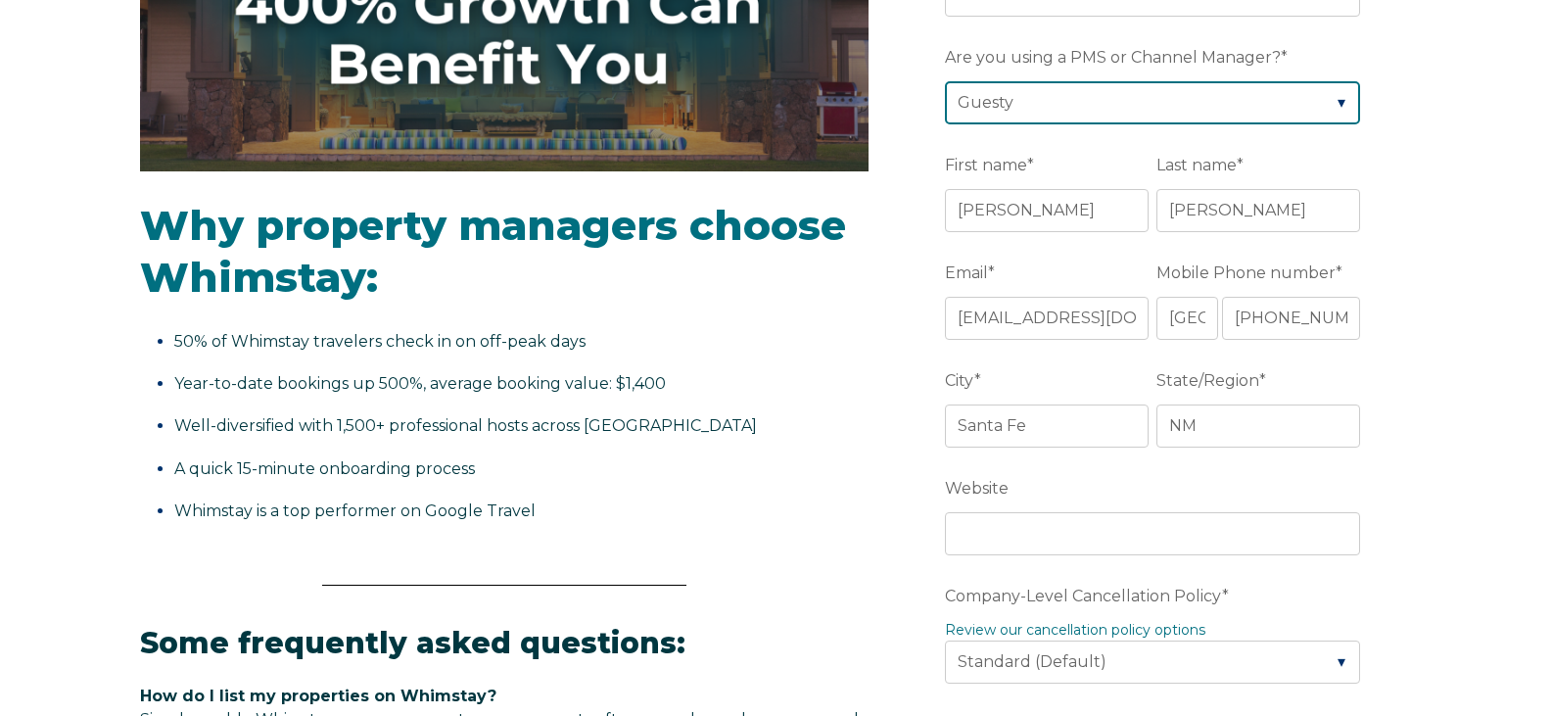
scroll to position [588, 0]
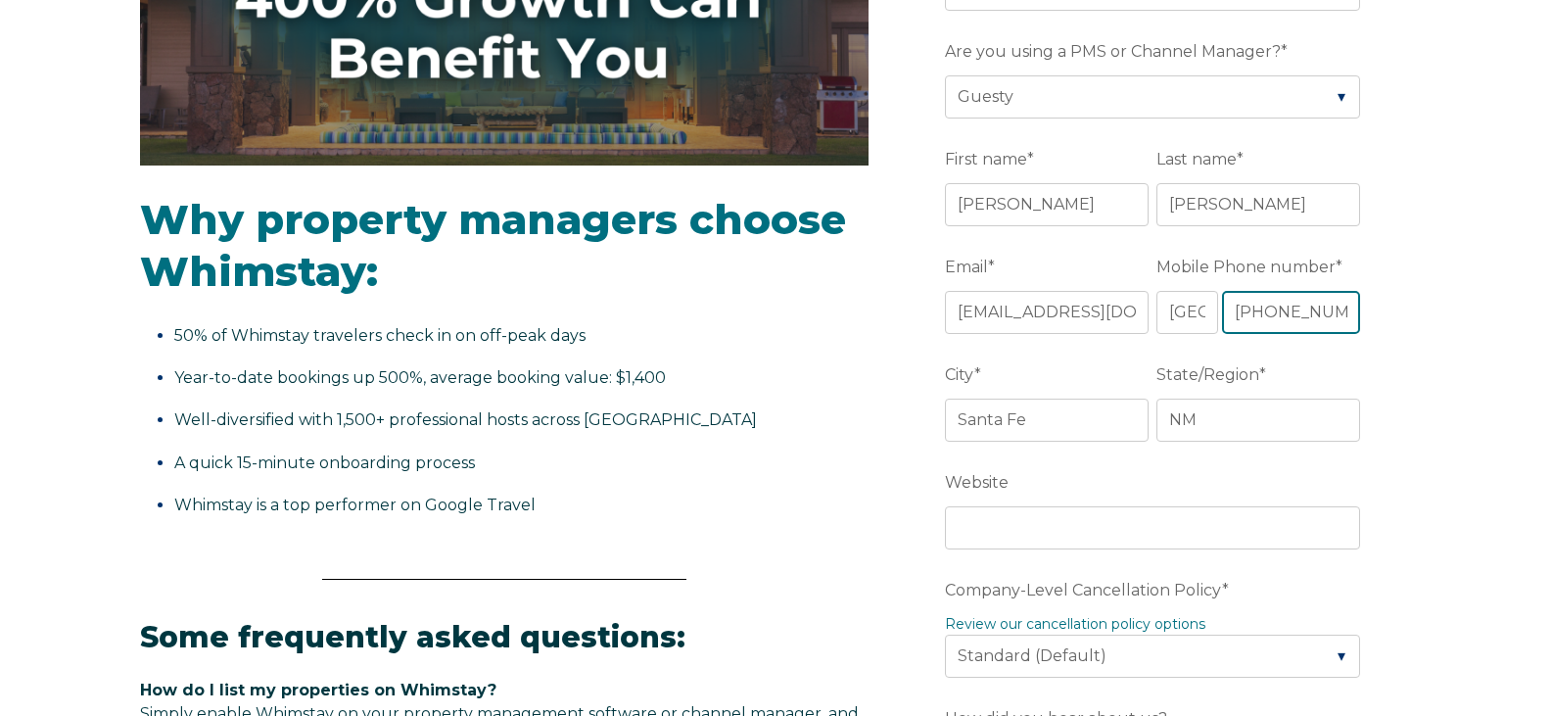
click at [1248, 308] on input "+1 9787265681" at bounding box center [1291, 312] width 139 height 43
click at [1340, 314] on input "+1 9787265681" at bounding box center [1291, 312] width 139 height 43
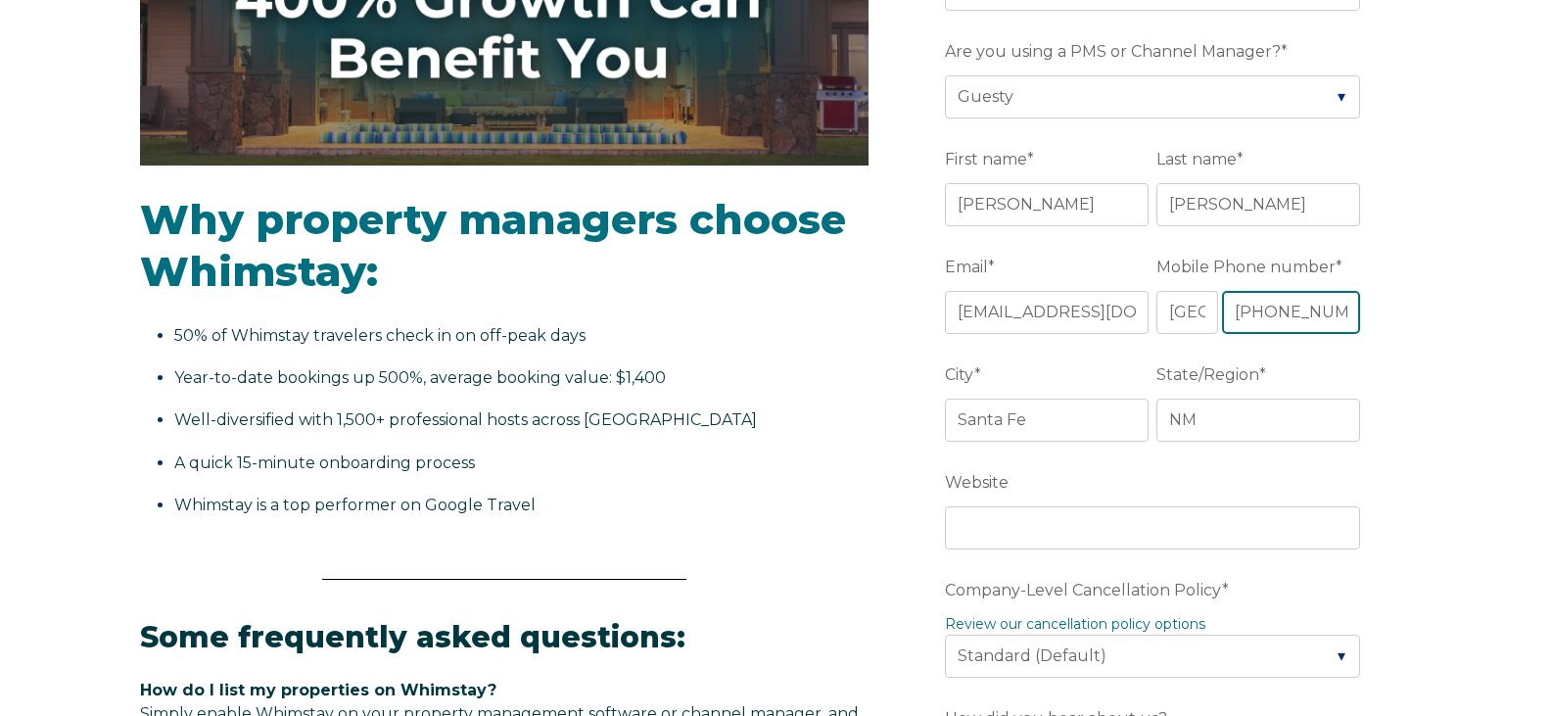
click at [1340, 314] on input "+1 9787265681" at bounding box center [1291, 312] width 139 height 43
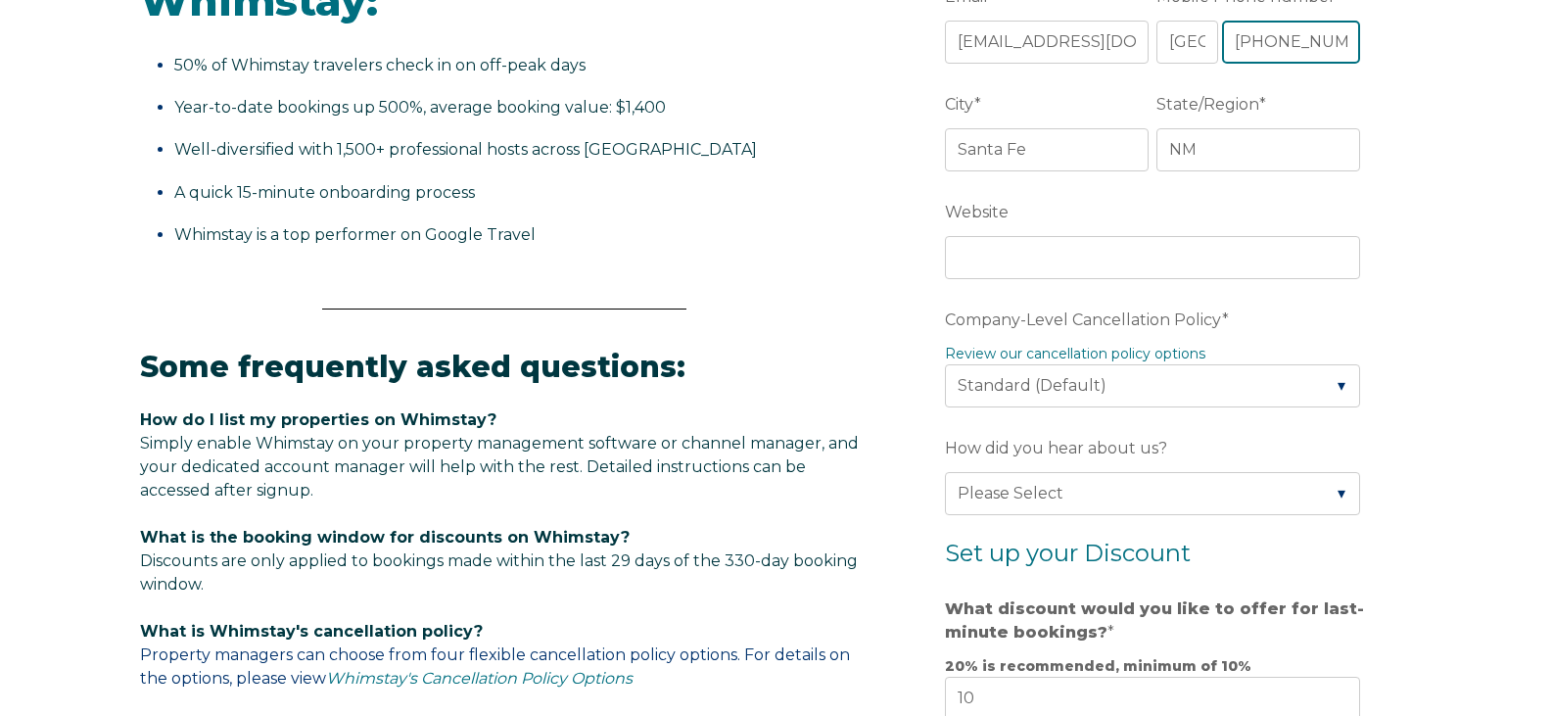
scroll to position [881, 0]
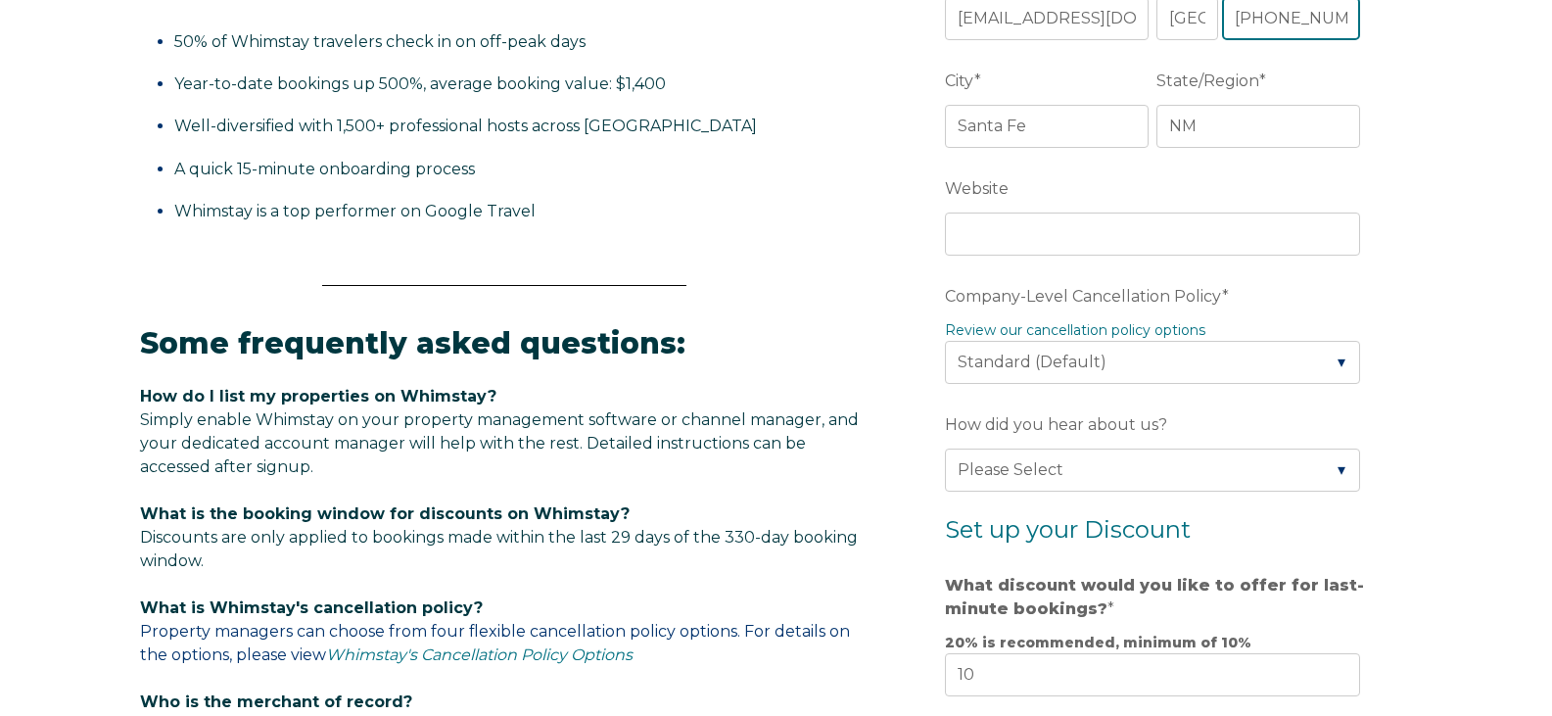
type input "[PHONE_NUMBER]"
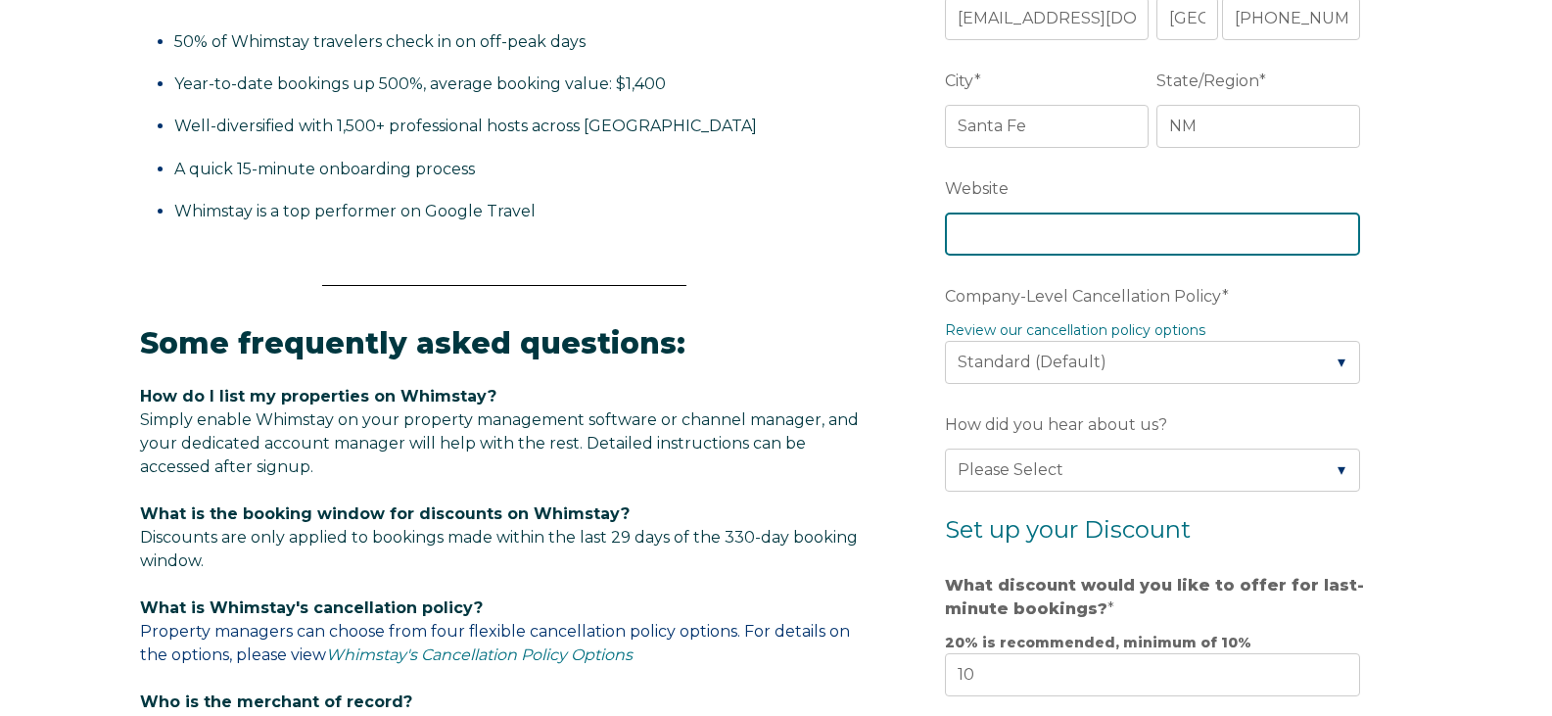
drag, startPoint x: 1054, startPoint y: 240, endPoint x: 1046, endPoint y: 249, distance: 11.8
click at [1054, 240] on input "Website" at bounding box center [1152, 234] width 415 height 43
click at [811, 321] on div "Some frequently asked questions: How do I list my properties on Whimstay? Simpl…" at bounding box center [504, 611] width 729 height 631
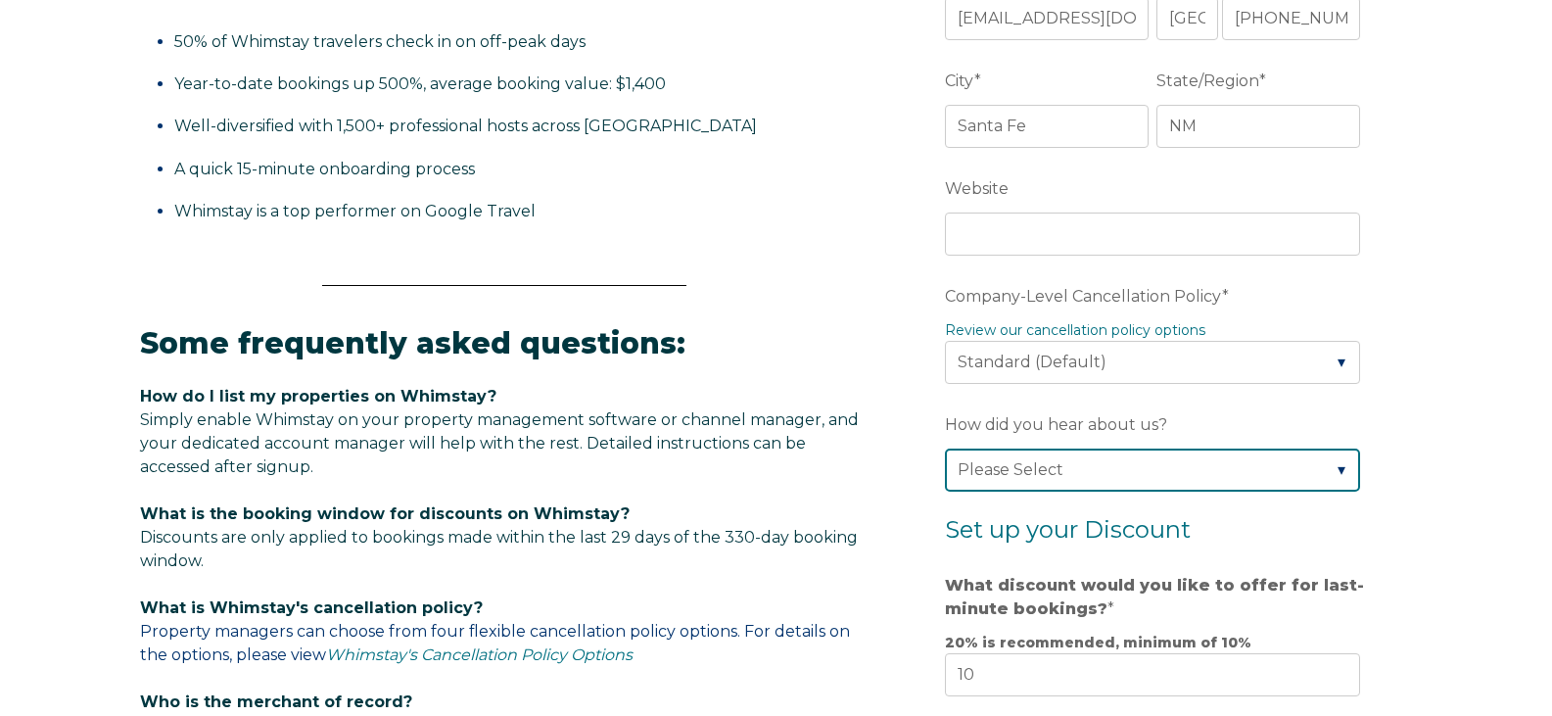
click at [1045, 484] on select "Please Select Found Whimstay through a Google search Spoke to a Whimstay salesp…" at bounding box center [1152, 470] width 415 height 43
select select "Marketing Email"
click at [945, 449] on select "Please Select Found Whimstay through a Google search Spoke to a Whimstay salesp…" at bounding box center [1152, 470] width 415 height 43
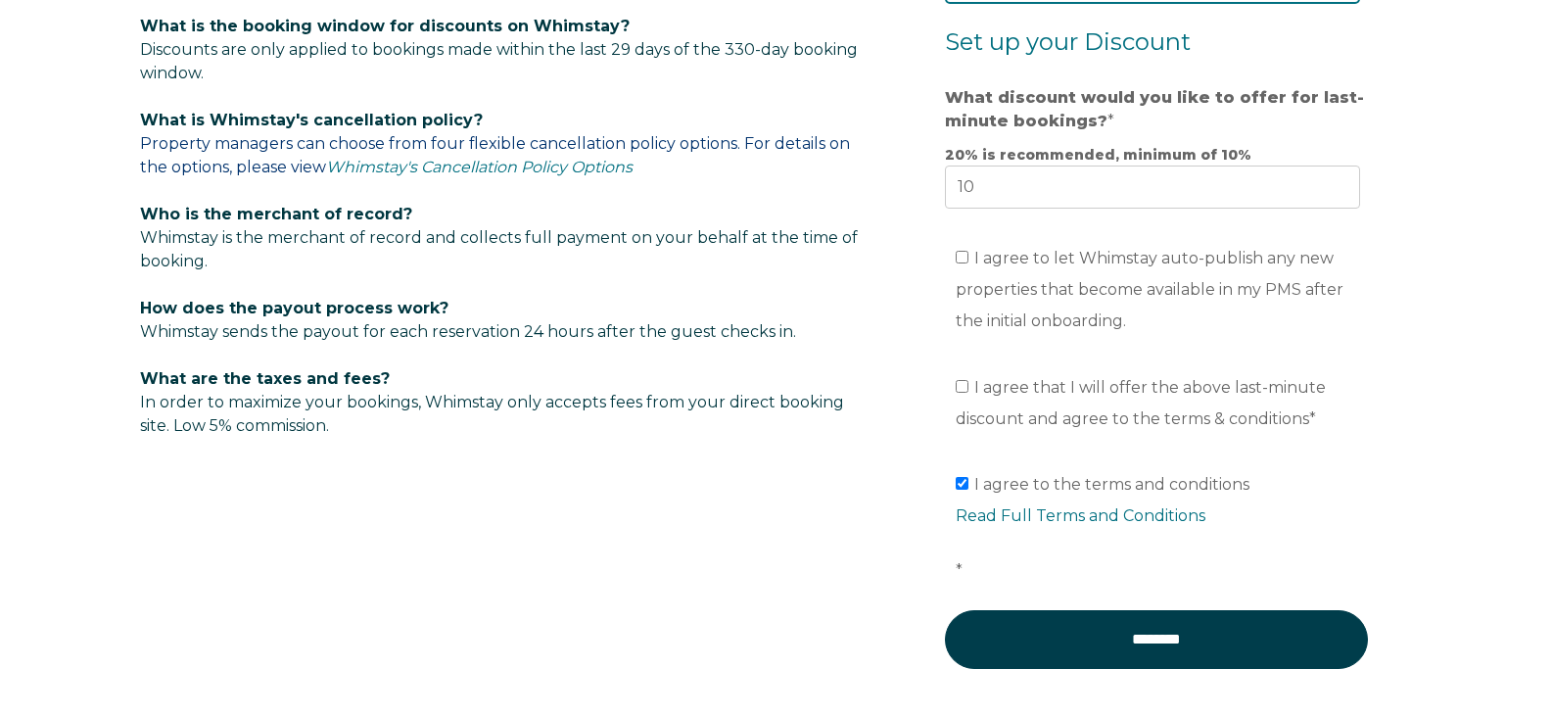
scroll to position [1371, 0]
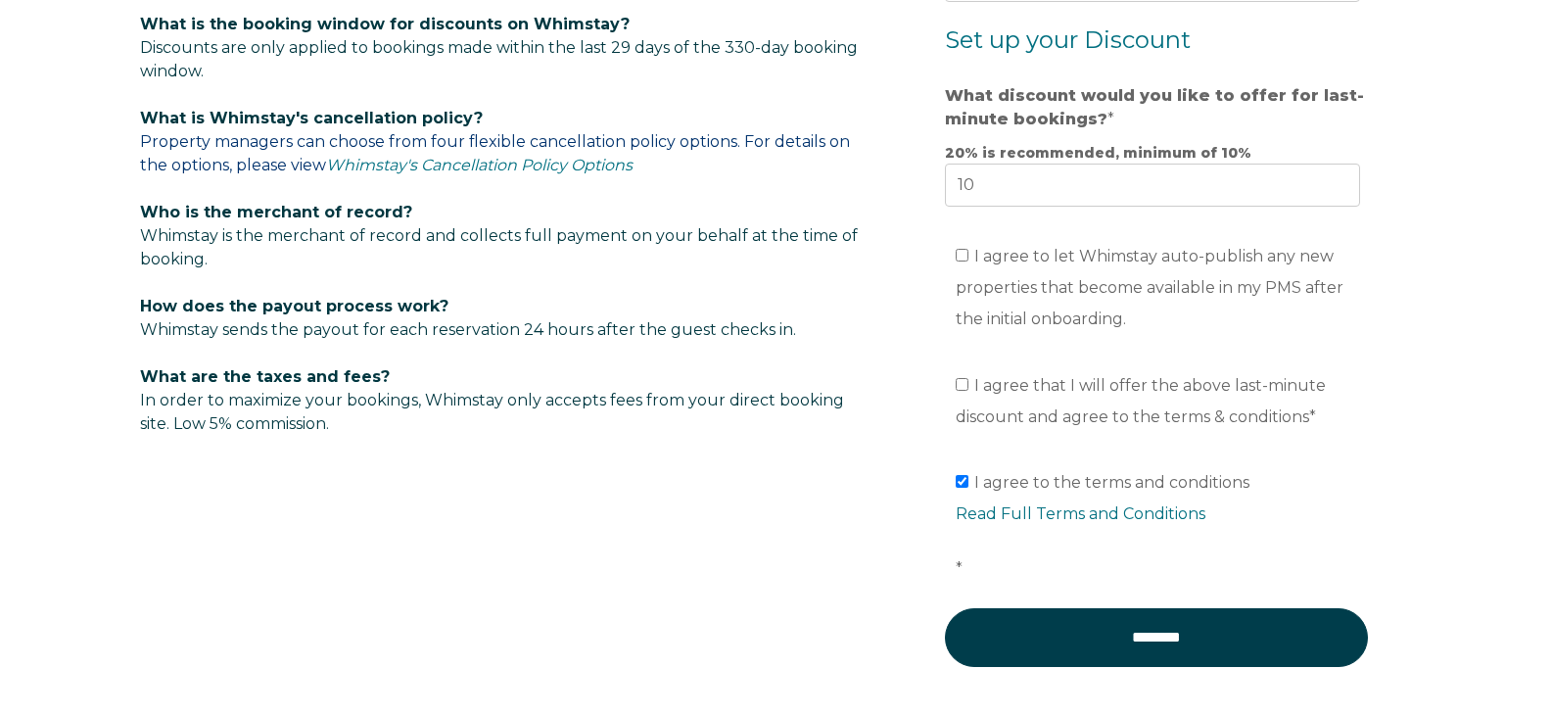
click at [1093, 261] on span "I agree to let Whimstay auto-publish any new properties that become available i…" at bounding box center [1150, 287] width 388 height 81
click at [969, 261] on input "I agree to let Whimstay auto-publish any new properties that become available i…" at bounding box center [962, 255] width 13 height 13
checkbox input "true"
click at [971, 385] on label "I agree that I will offer the above last-minute discount and agree to the terms…" at bounding box center [1141, 401] width 370 height 50
click at [969, 385] on input "I agree that I will offer the above last-minute discount and agree to the terms…" at bounding box center [962, 384] width 13 height 13
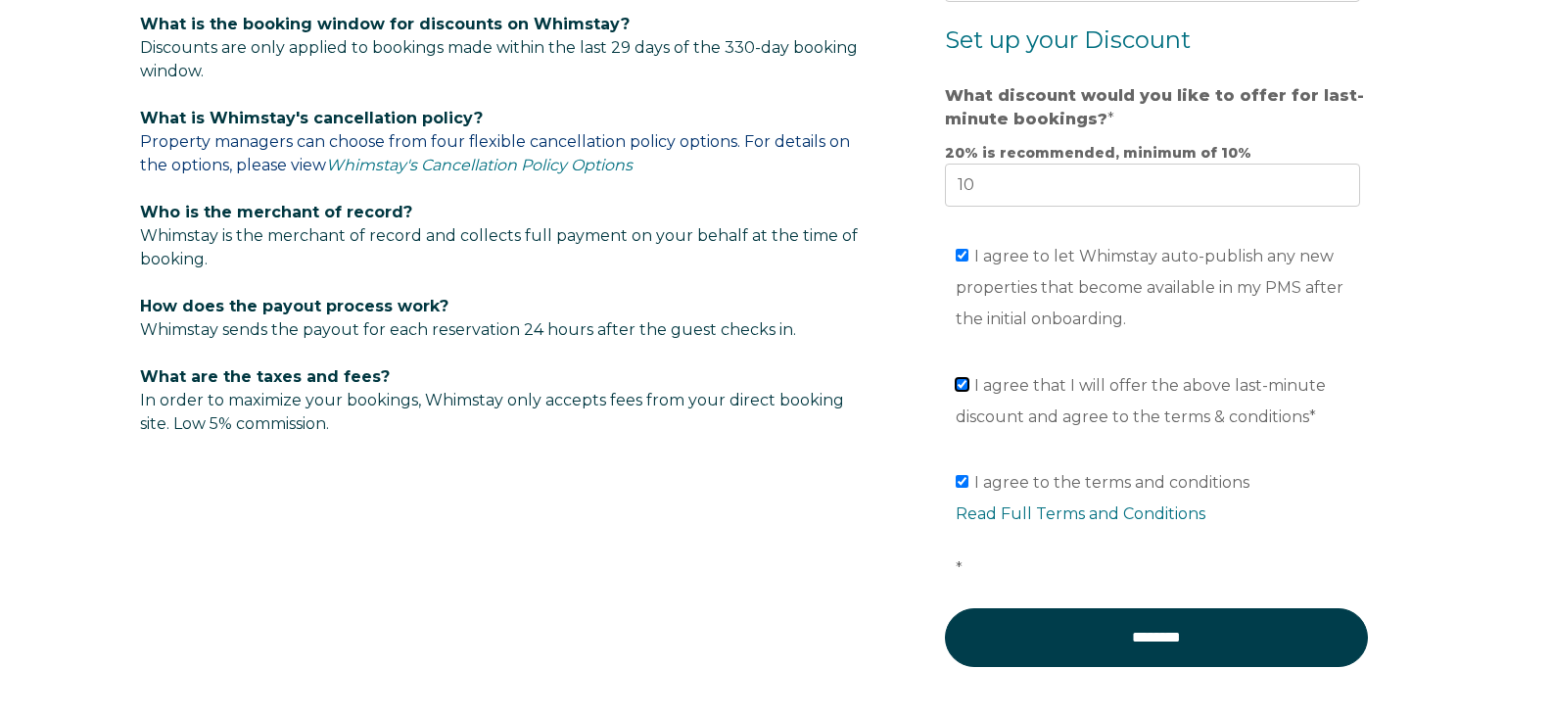
checkbox input "true"
click at [1072, 601] on fieldset "I agree to the terms and conditions Read Full Terms and Conditions *" at bounding box center [1156, 532] width 423 height 152
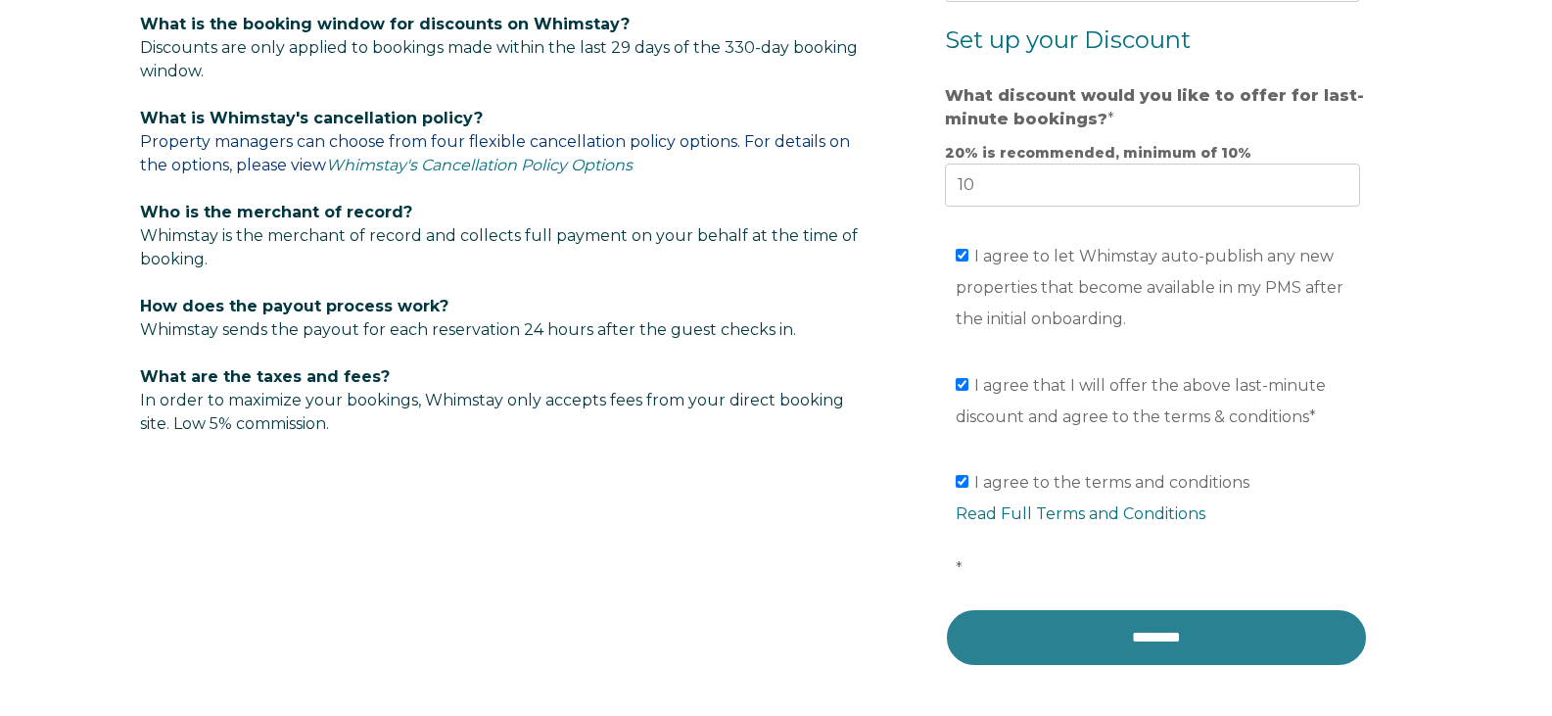
click at [1071, 623] on input "********" at bounding box center [1156, 637] width 423 height 59
